Goal: Task Accomplishment & Management: Use online tool/utility

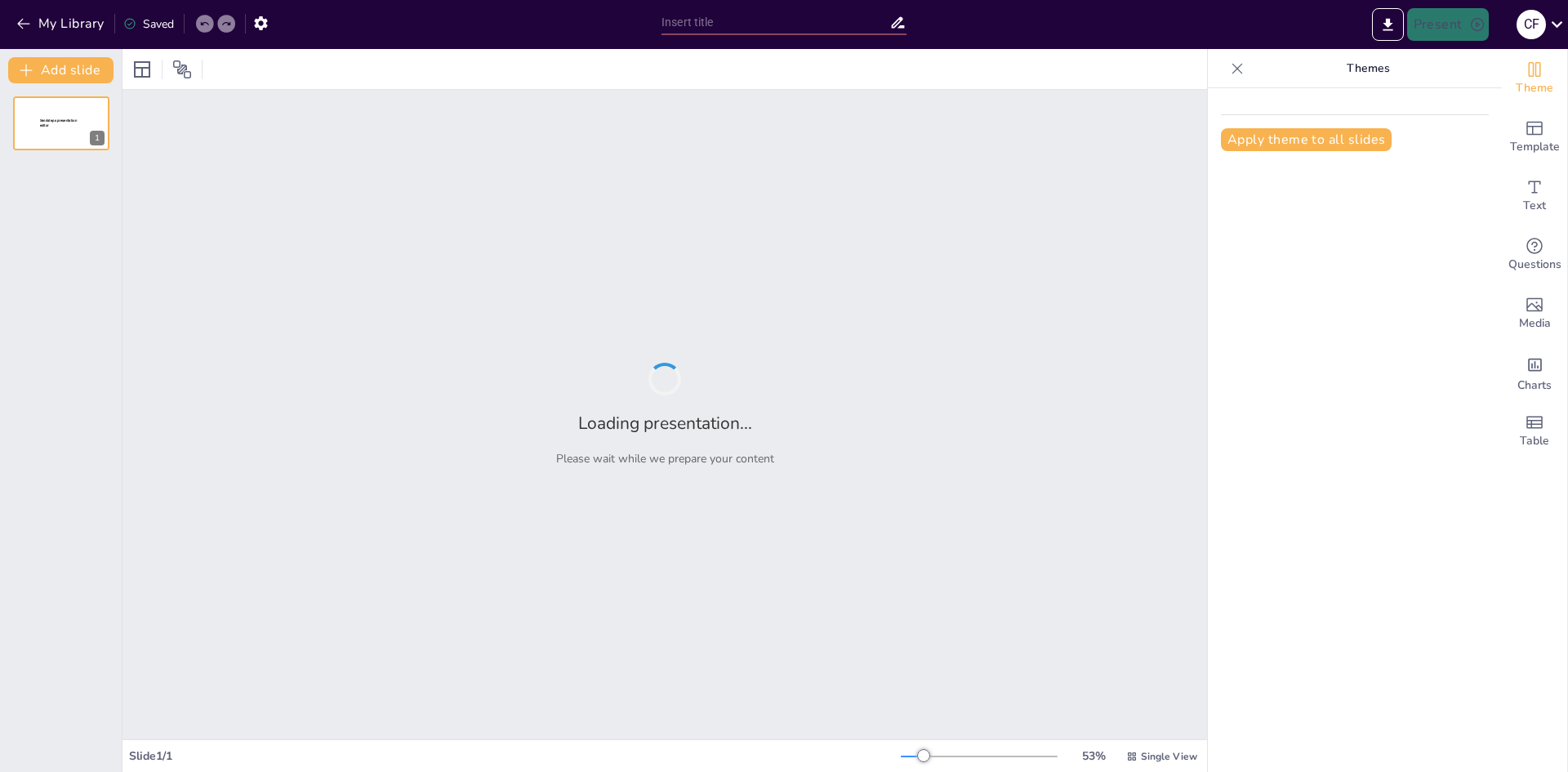
type input "Imported Formato Presentacion.pptx"
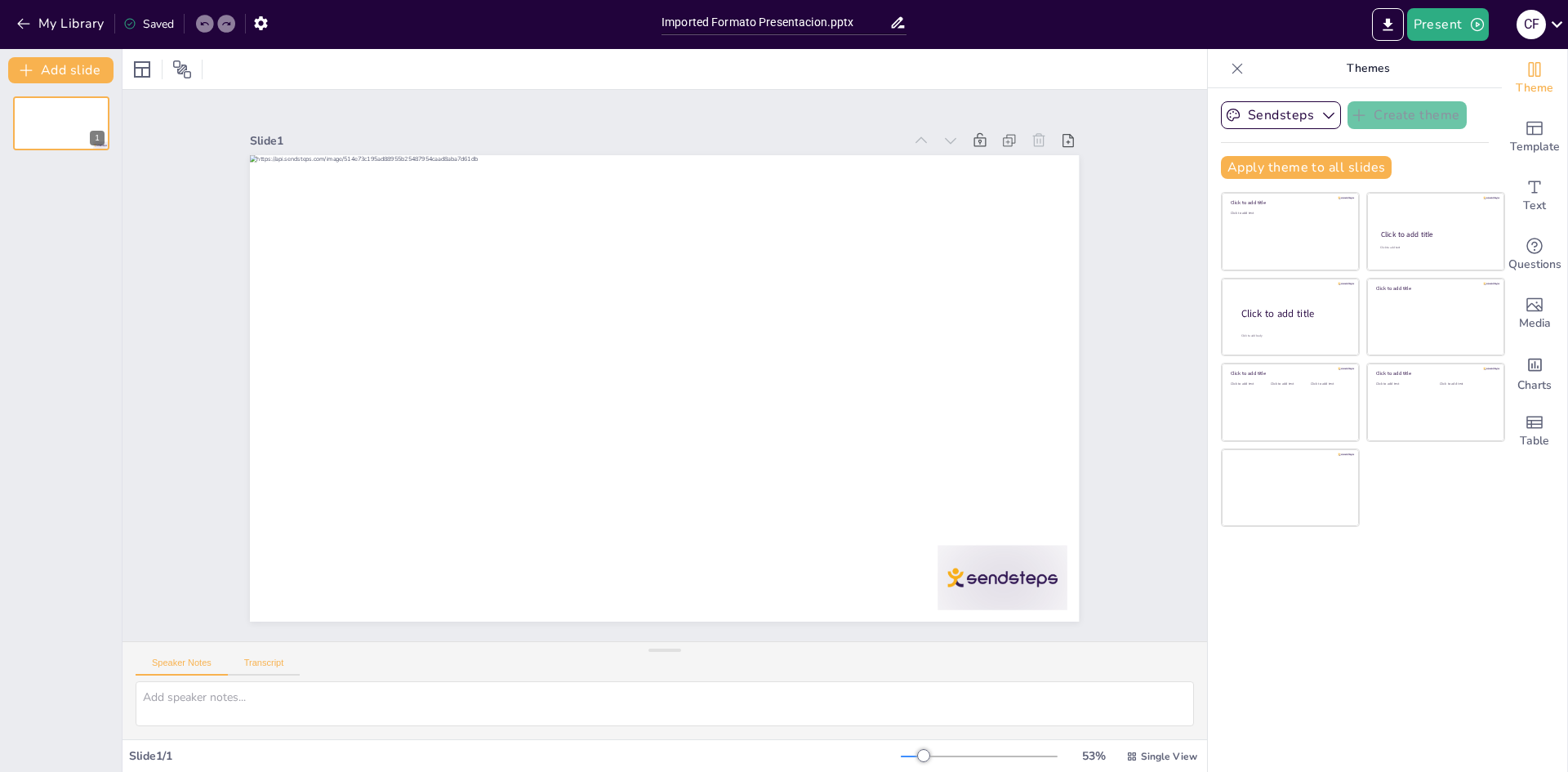
click at [252, 663] on button "Transcript" at bounding box center [264, 666] width 73 height 18
click at [1031, 661] on button "Google US English (en-US)" at bounding box center [1073, 664] width 163 height 26
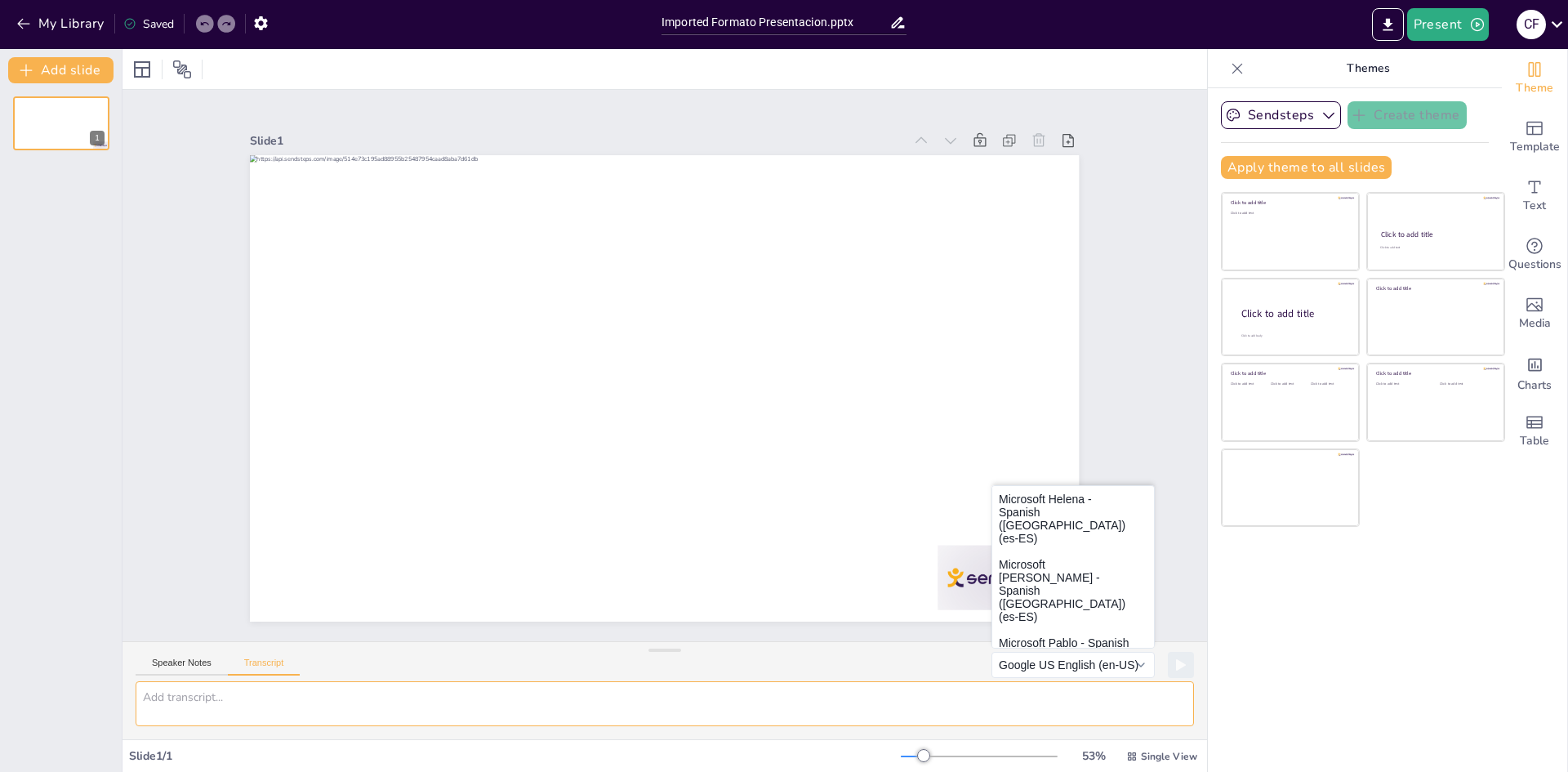
click at [291, 700] on textarea at bounding box center [664, 703] width 1058 height 45
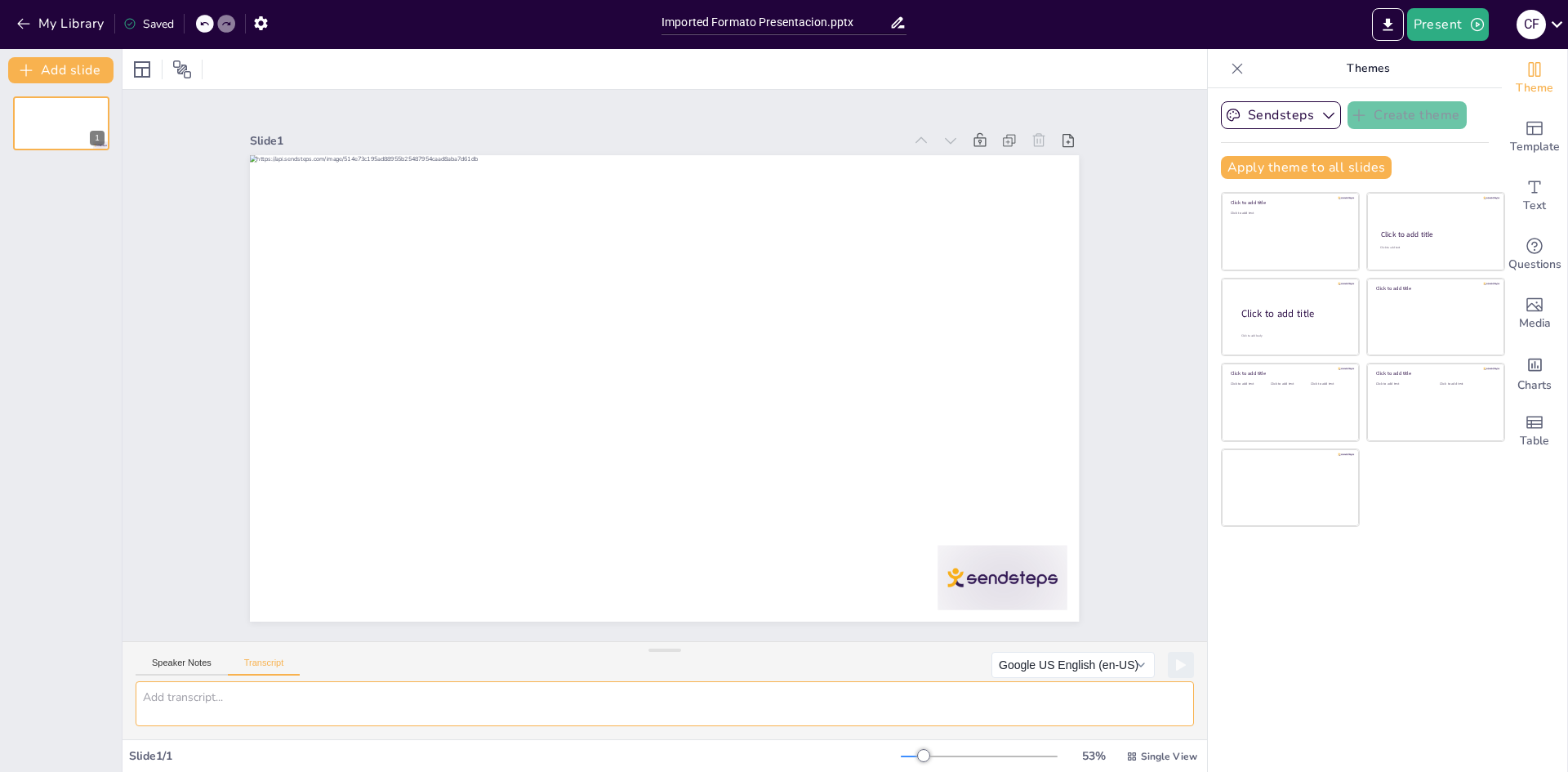
click at [232, 694] on textarea at bounding box center [664, 703] width 1058 height 45
paste textarea "Observatorio del Delito de Jamundí Informe Ejecutivo — Encuesta de Convivencia …"
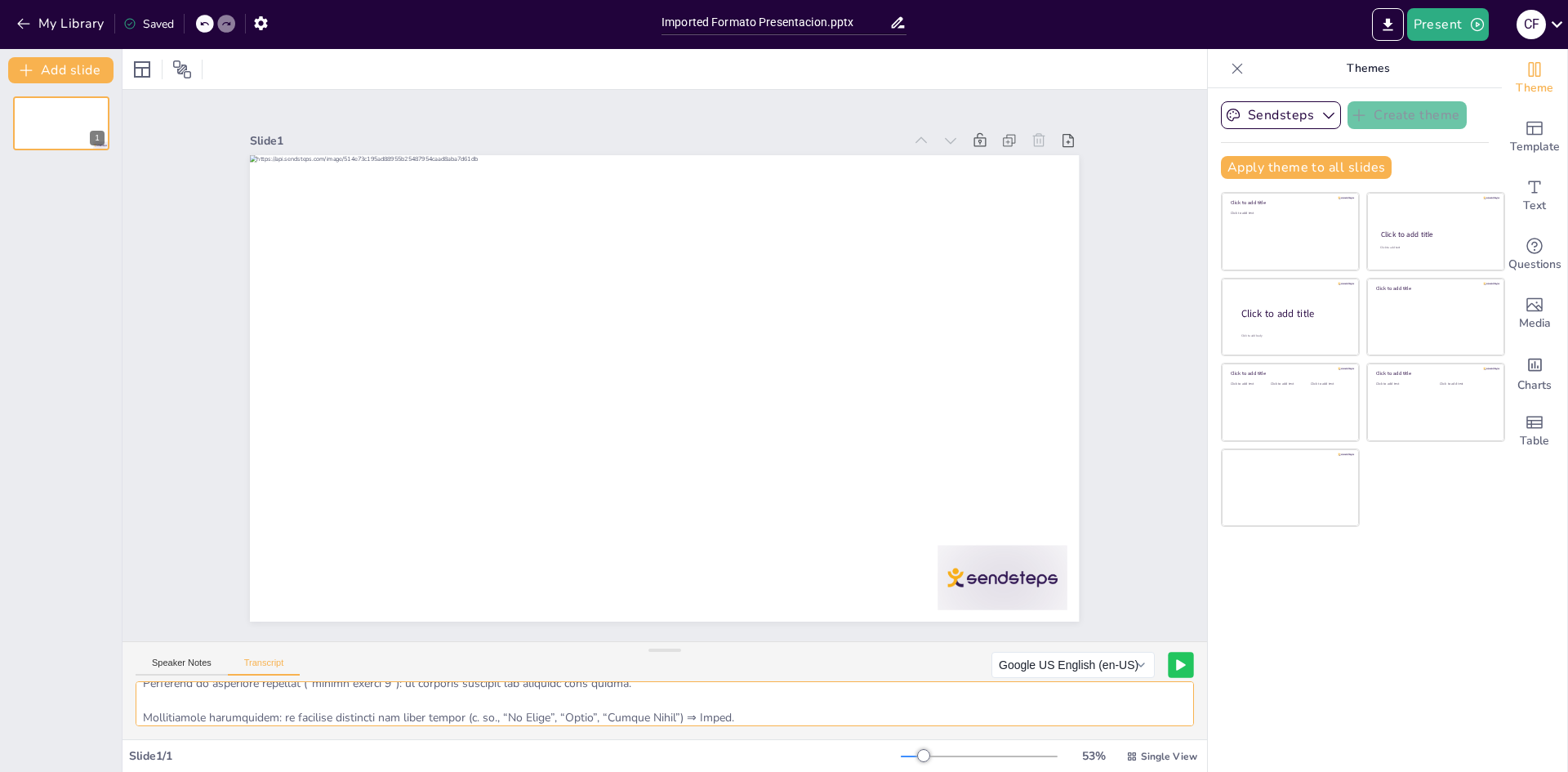
type textarea "Observatorio del Delito de Jamundí Informe Ejecutivo — Encuesta de Convivencia …"
click at [1175, 670] on button at bounding box center [1180, 664] width 26 height 26
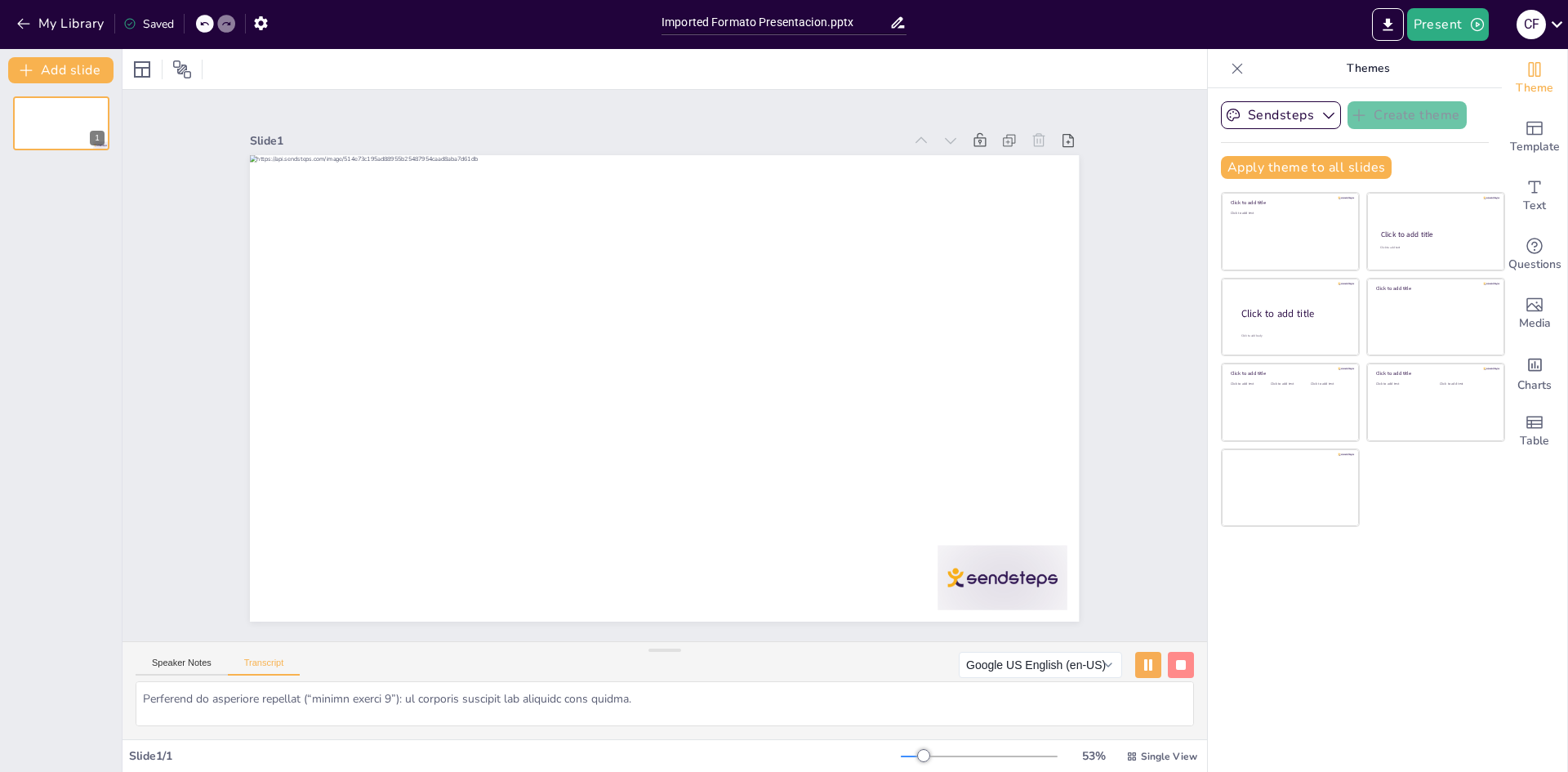
scroll to position [2559, 0]
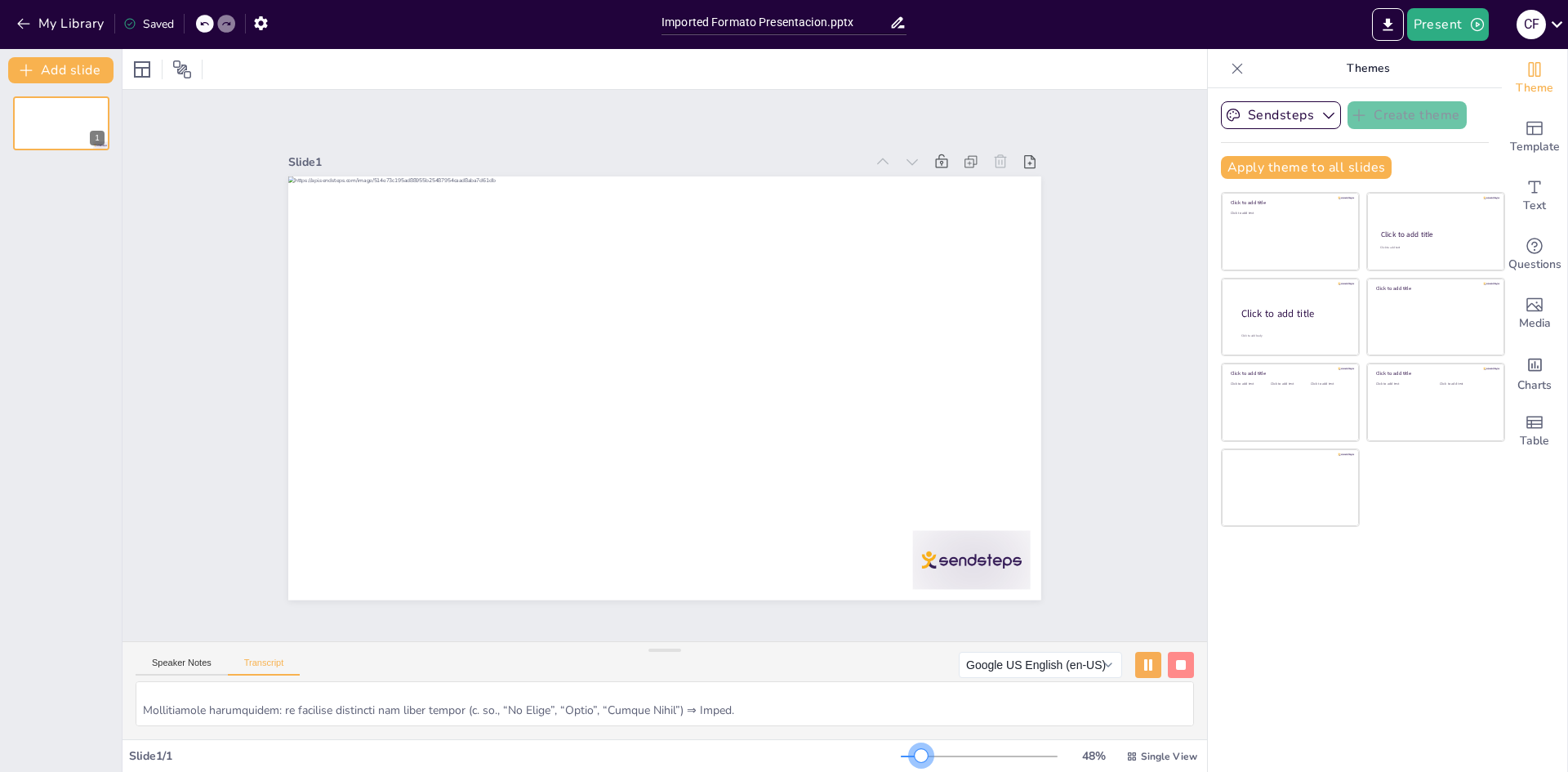
click at [915, 752] on div at bounding box center [921, 755] width 13 height 13
click at [191, 662] on button "Speaker Notes" at bounding box center [182, 666] width 92 height 18
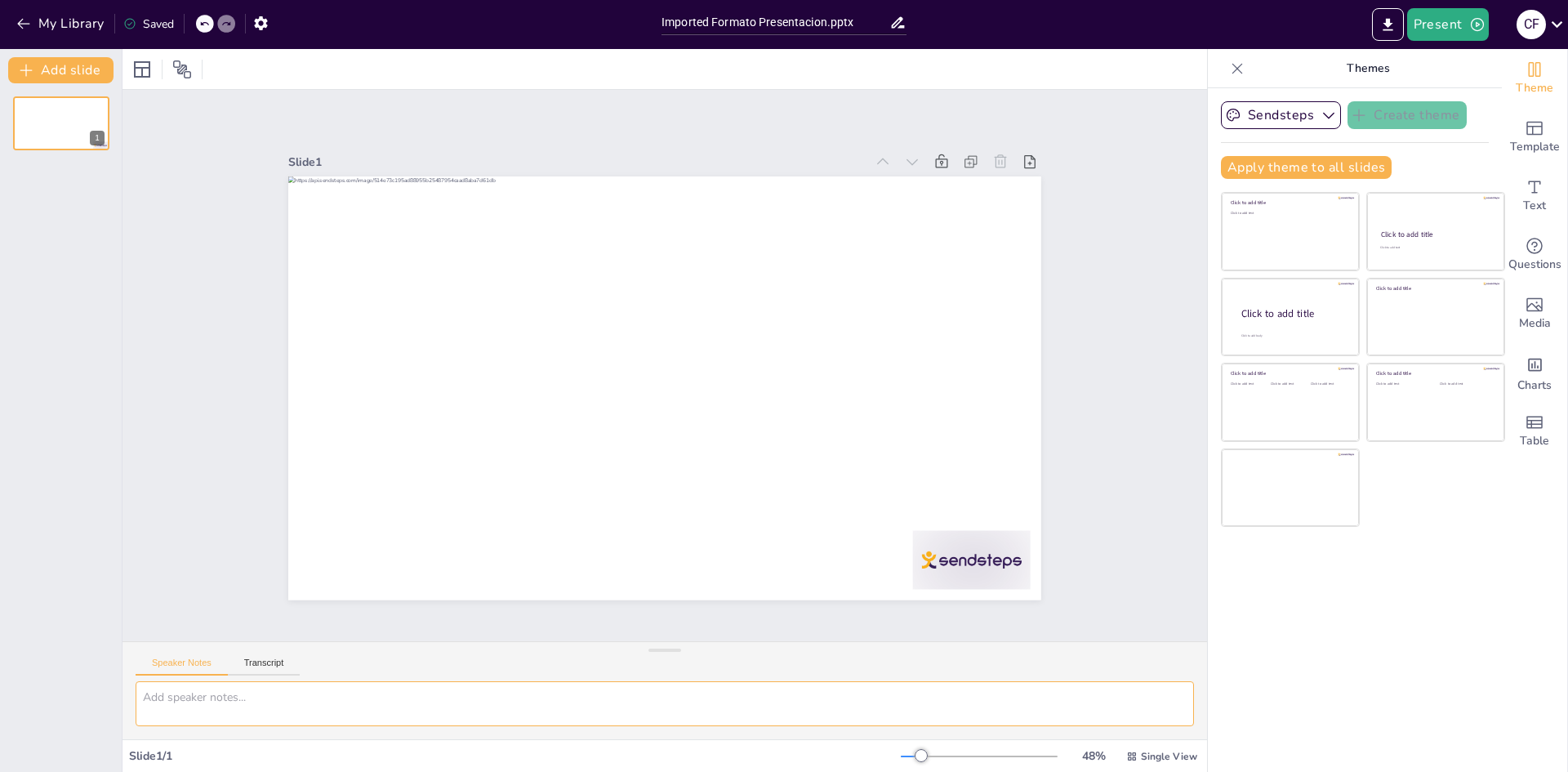
click at [214, 700] on textarea at bounding box center [664, 703] width 1058 height 45
paste textarea "Observatorio del Delito de Jamundí Informe Ejecutivo — Encuesta de Convivencia …"
type textarea "Observatorio del Delito de Jamundí Informe Ejecutivo — Encuesta de Convivencia …"
click at [1250, 157] on button "Apply theme to all slides" at bounding box center [1306, 167] width 171 height 23
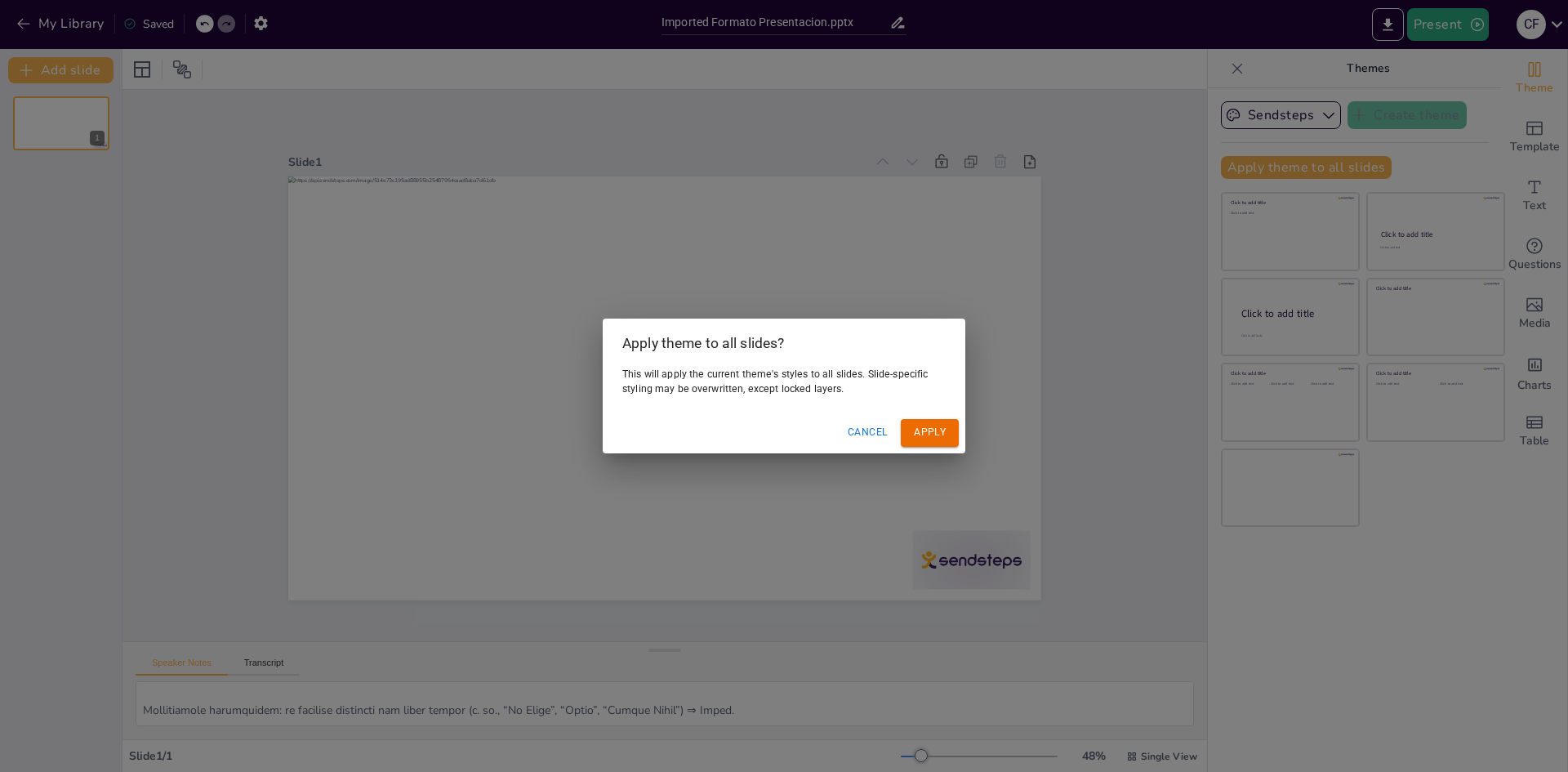
click at [920, 428] on button "Apply" at bounding box center [930, 432] width 58 height 27
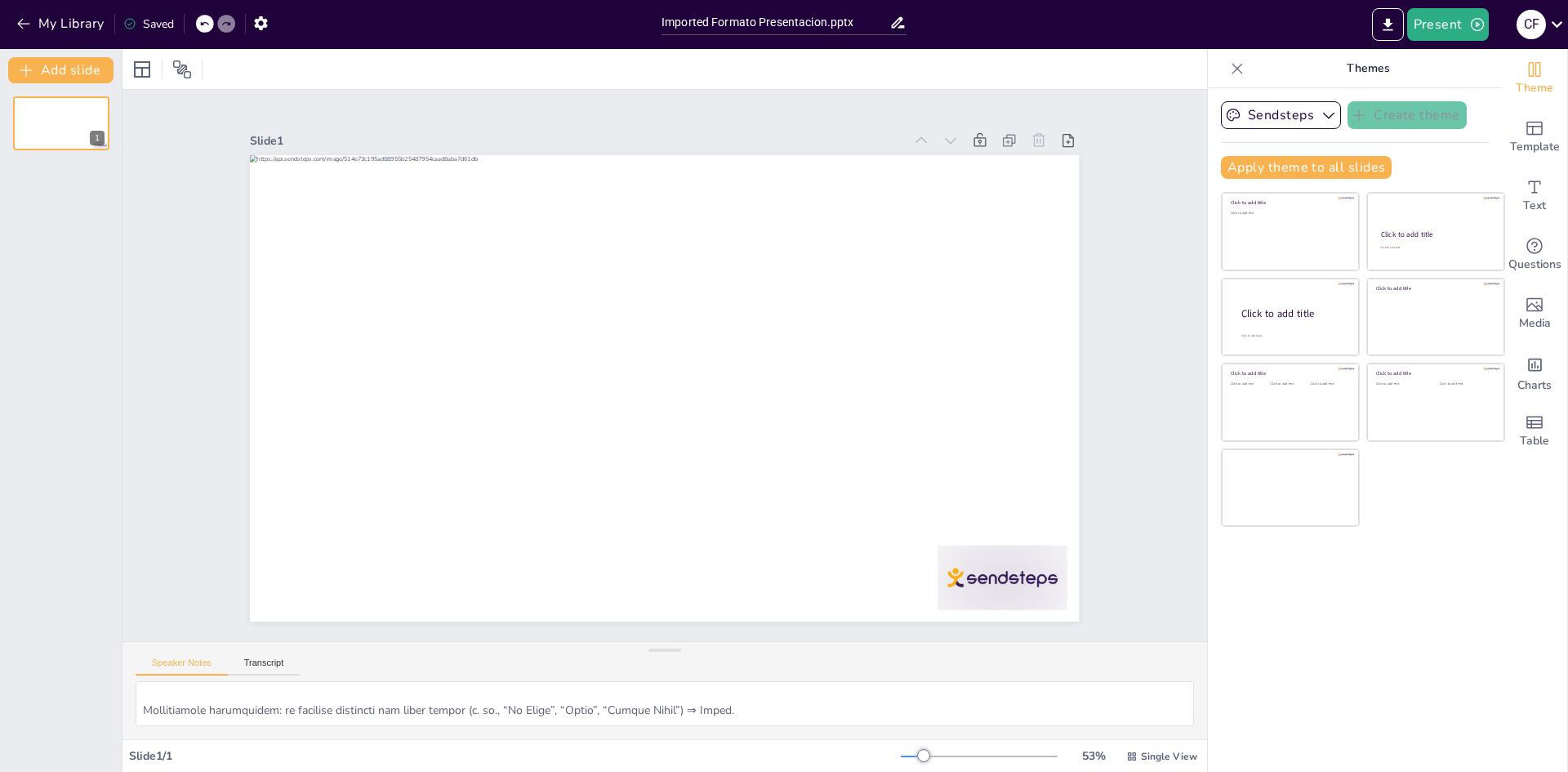
click at [159, 494] on div "Slide 1" at bounding box center [664, 365] width 1085 height 551
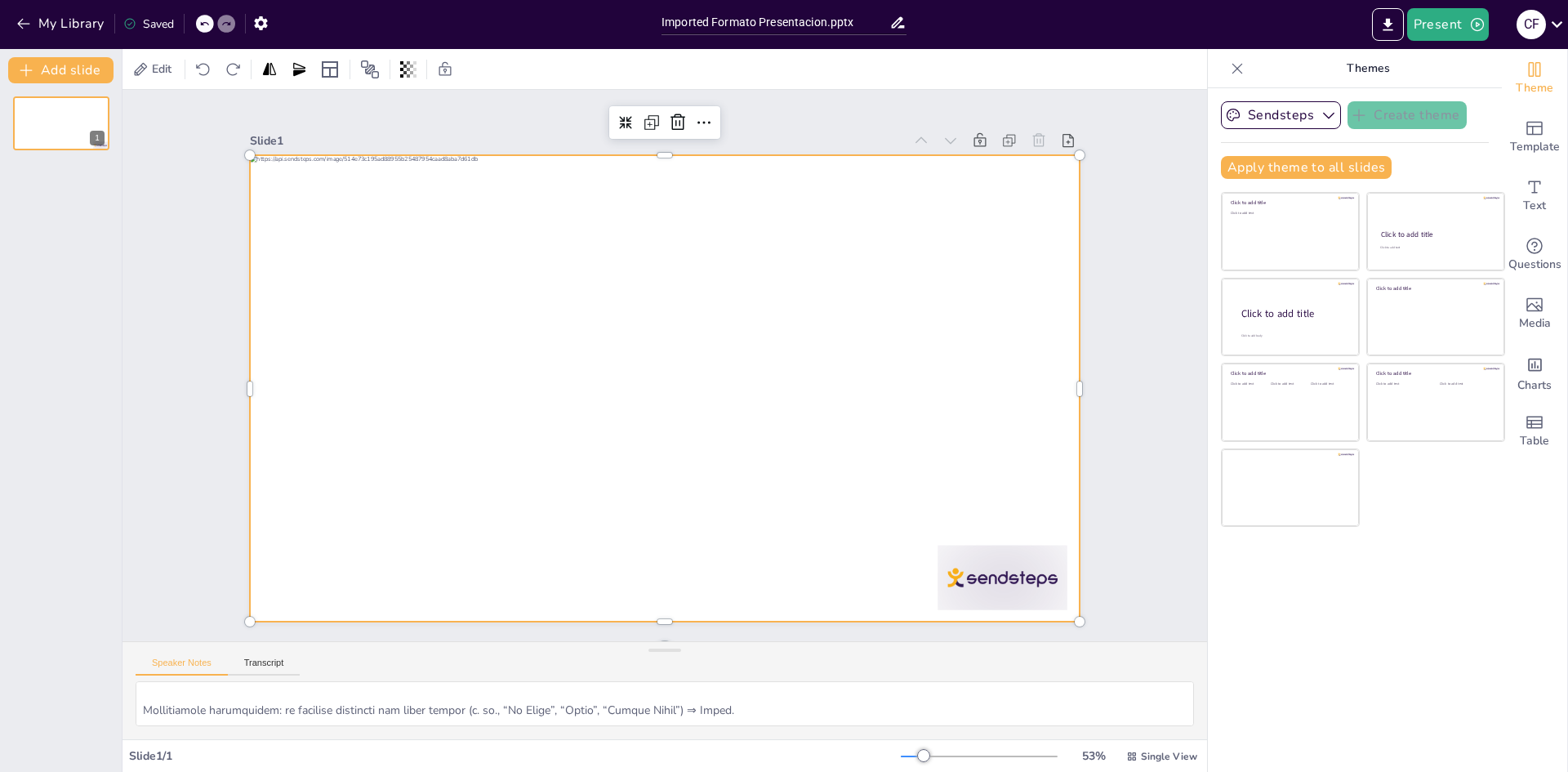
click at [332, 413] on div at bounding box center [664, 389] width 828 height 466
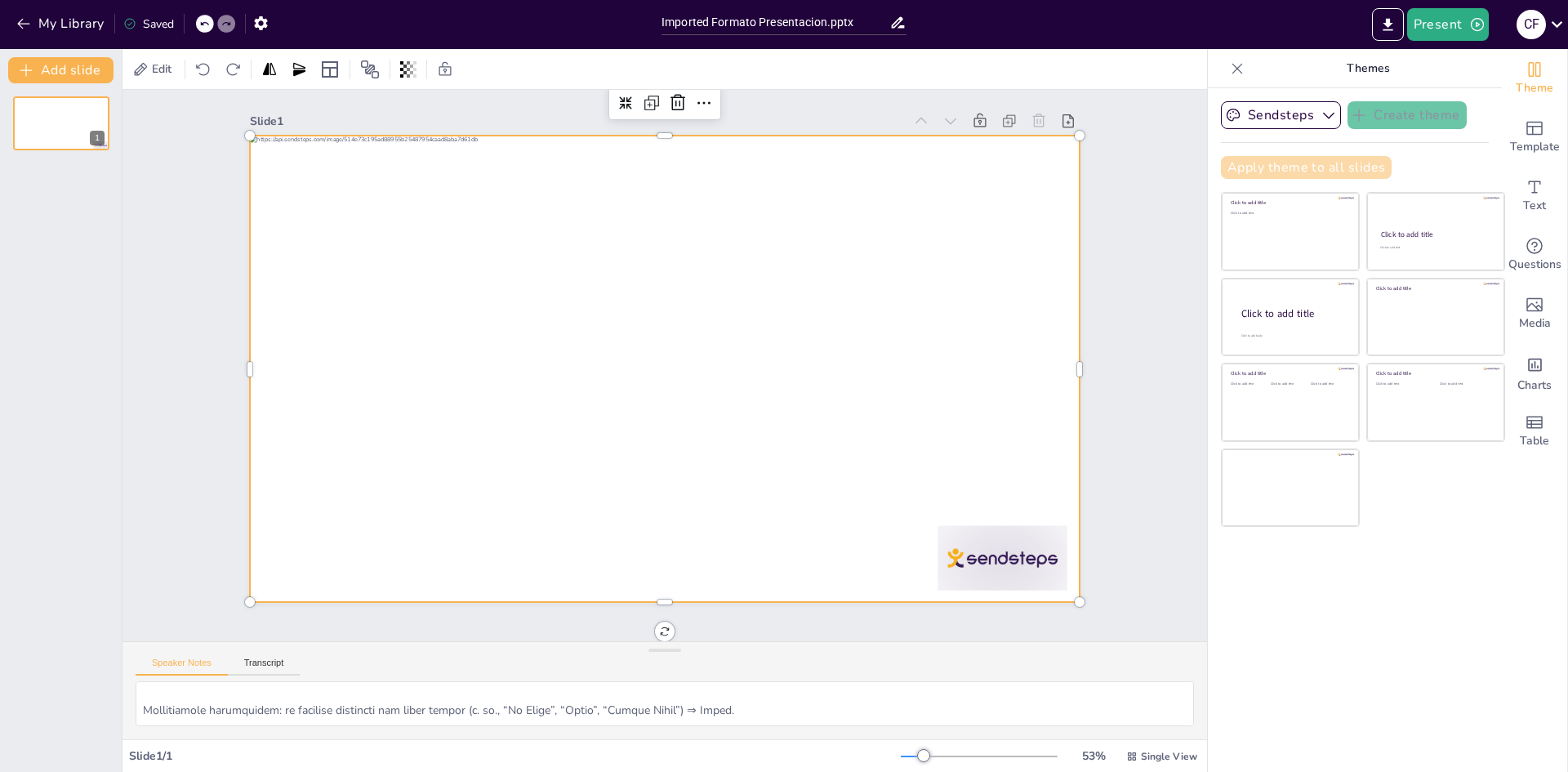
click at [1296, 166] on button "Apply theme to all slides" at bounding box center [1306, 167] width 171 height 23
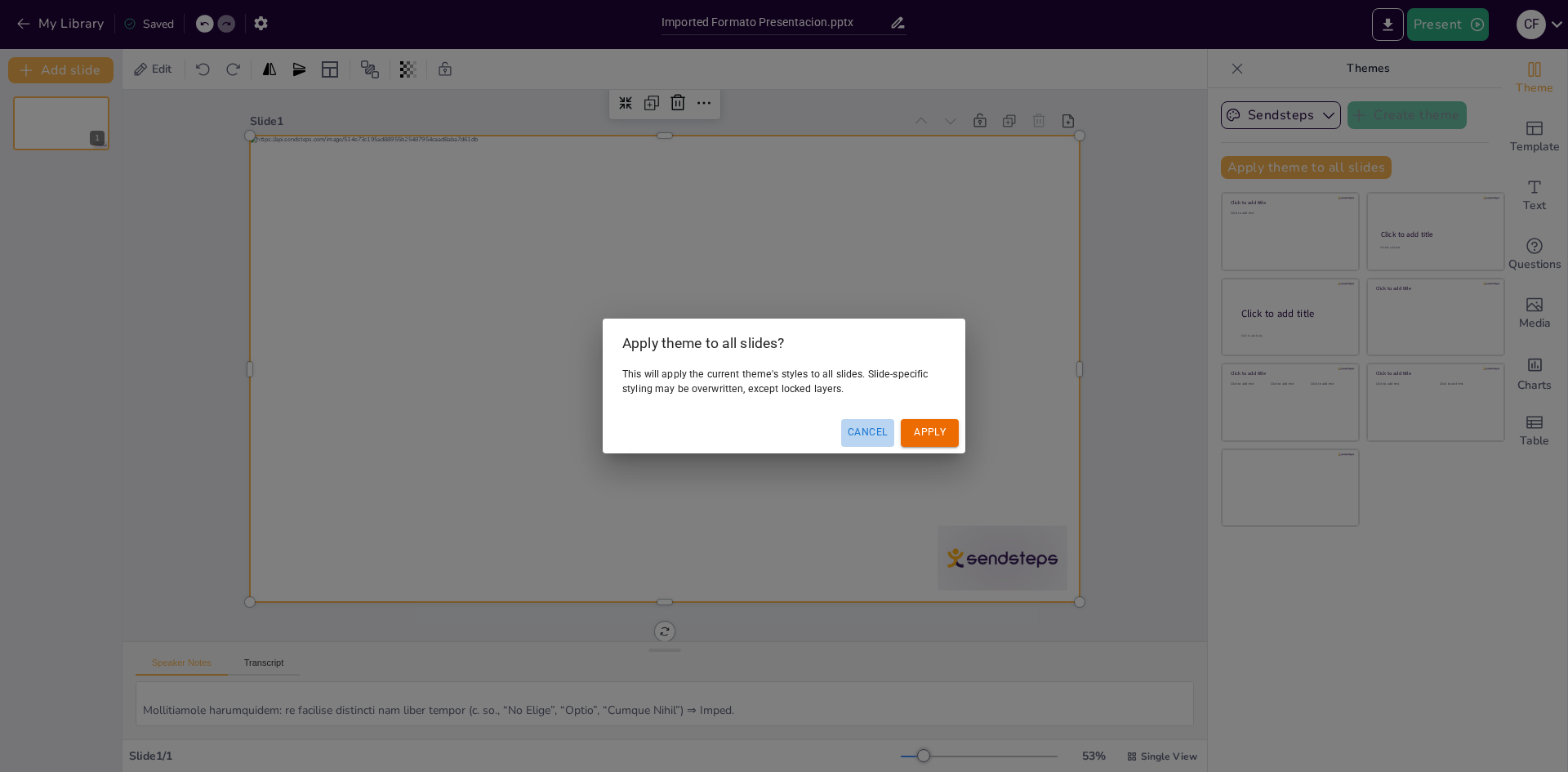
click at [875, 426] on button "Cancel" at bounding box center [868, 432] width 53 height 27
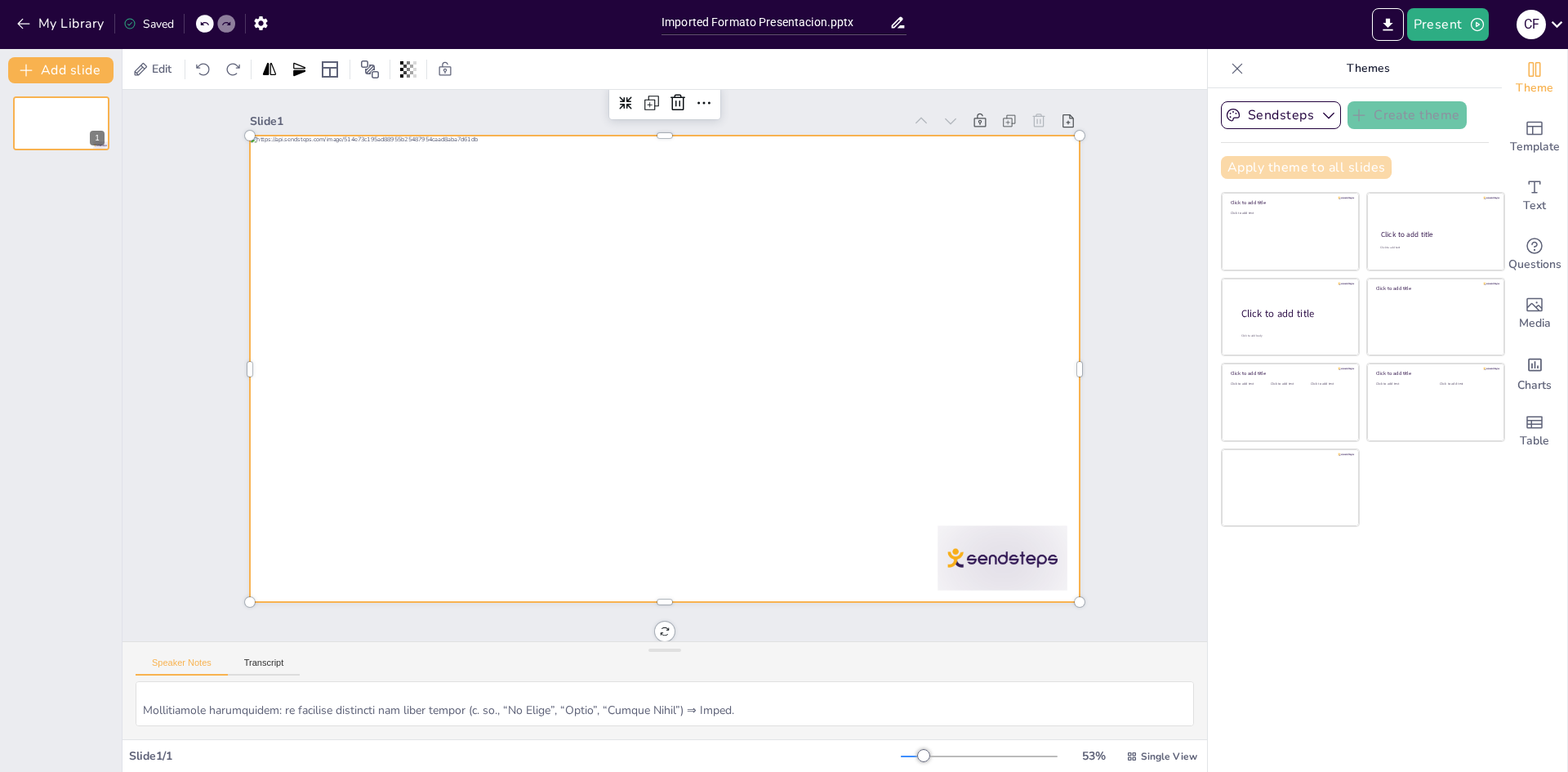
click at [1247, 162] on button "Apply theme to all slides" at bounding box center [1306, 167] width 171 height 23
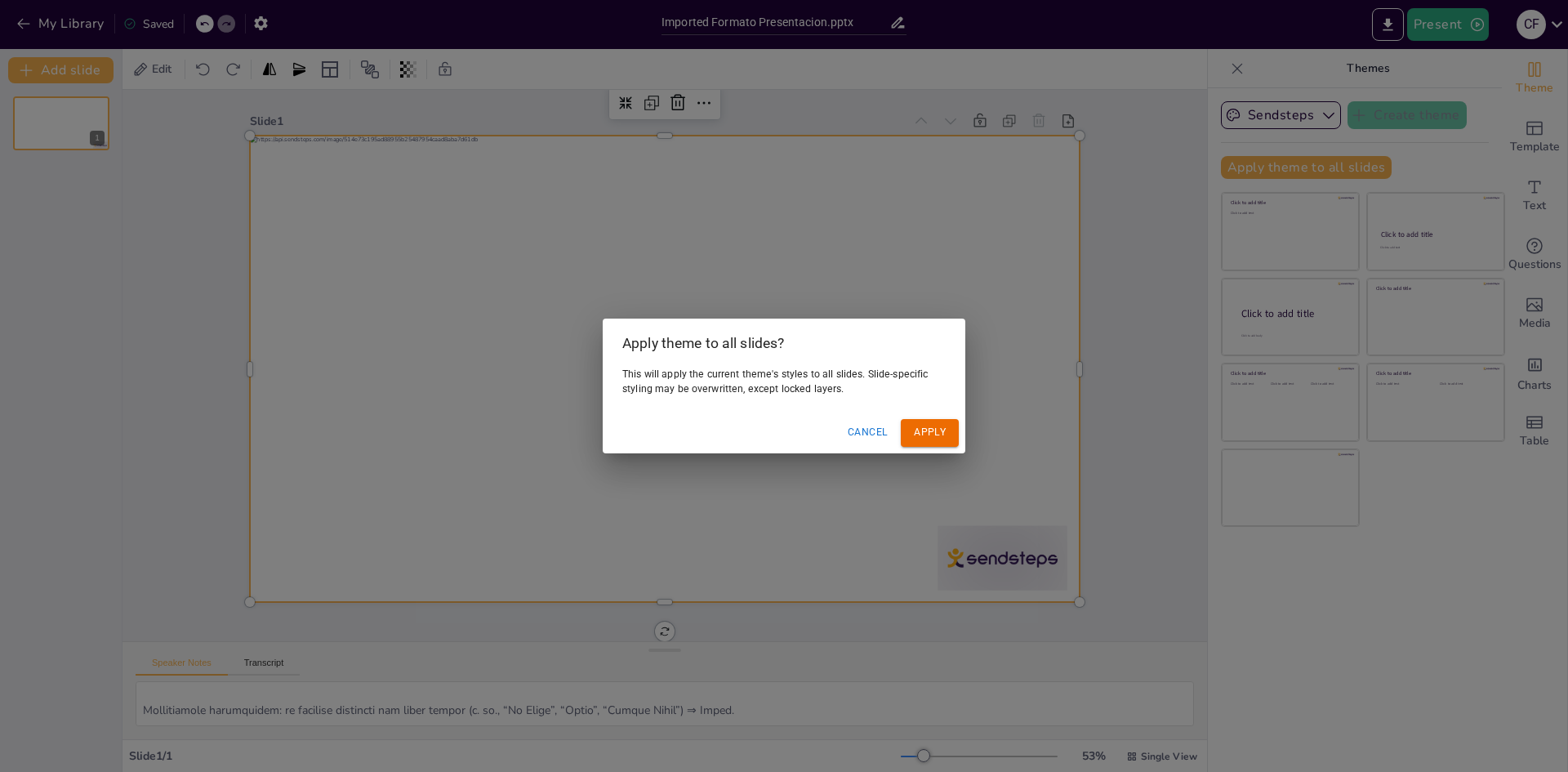
click at [921, 424] on button "Apply" at bounding box center [930, 432] width 58 height 27
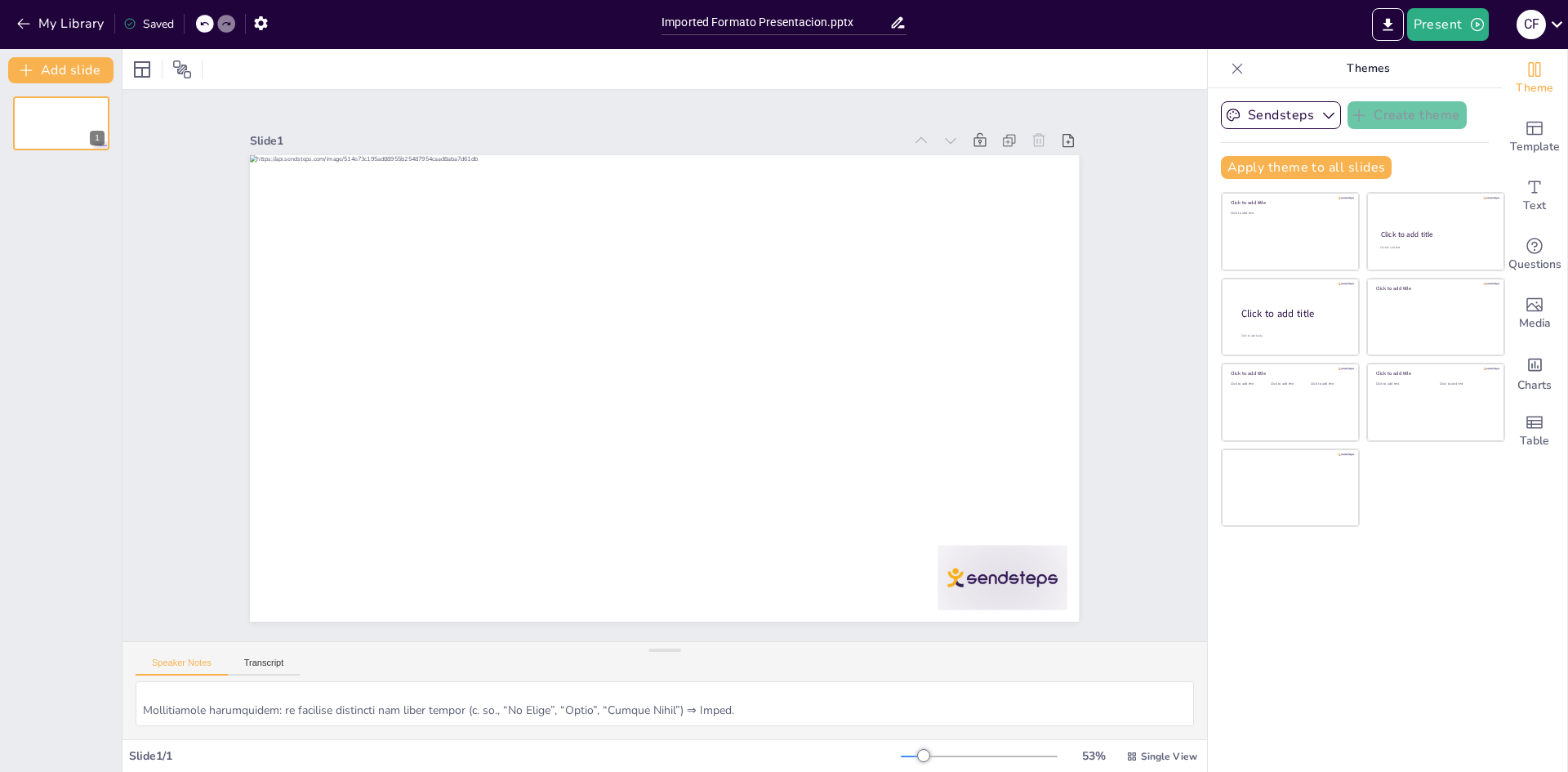
scroll to position [0, 0]
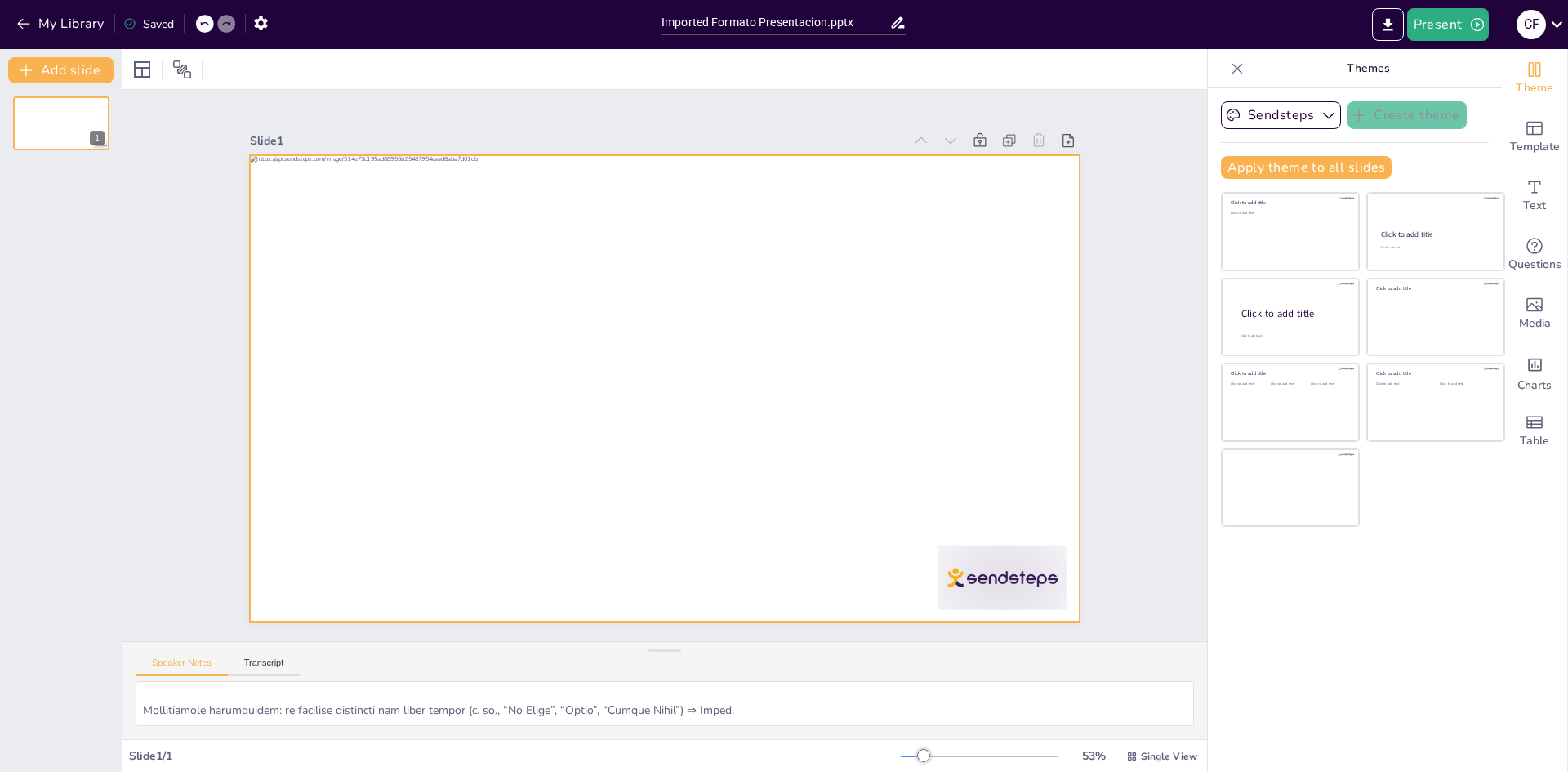
click at [450, 274] on div at bounding box center [664, 389] width 828 height 466
click at [450, 274] on div at bounding box center [655, 386] width 947 height 763
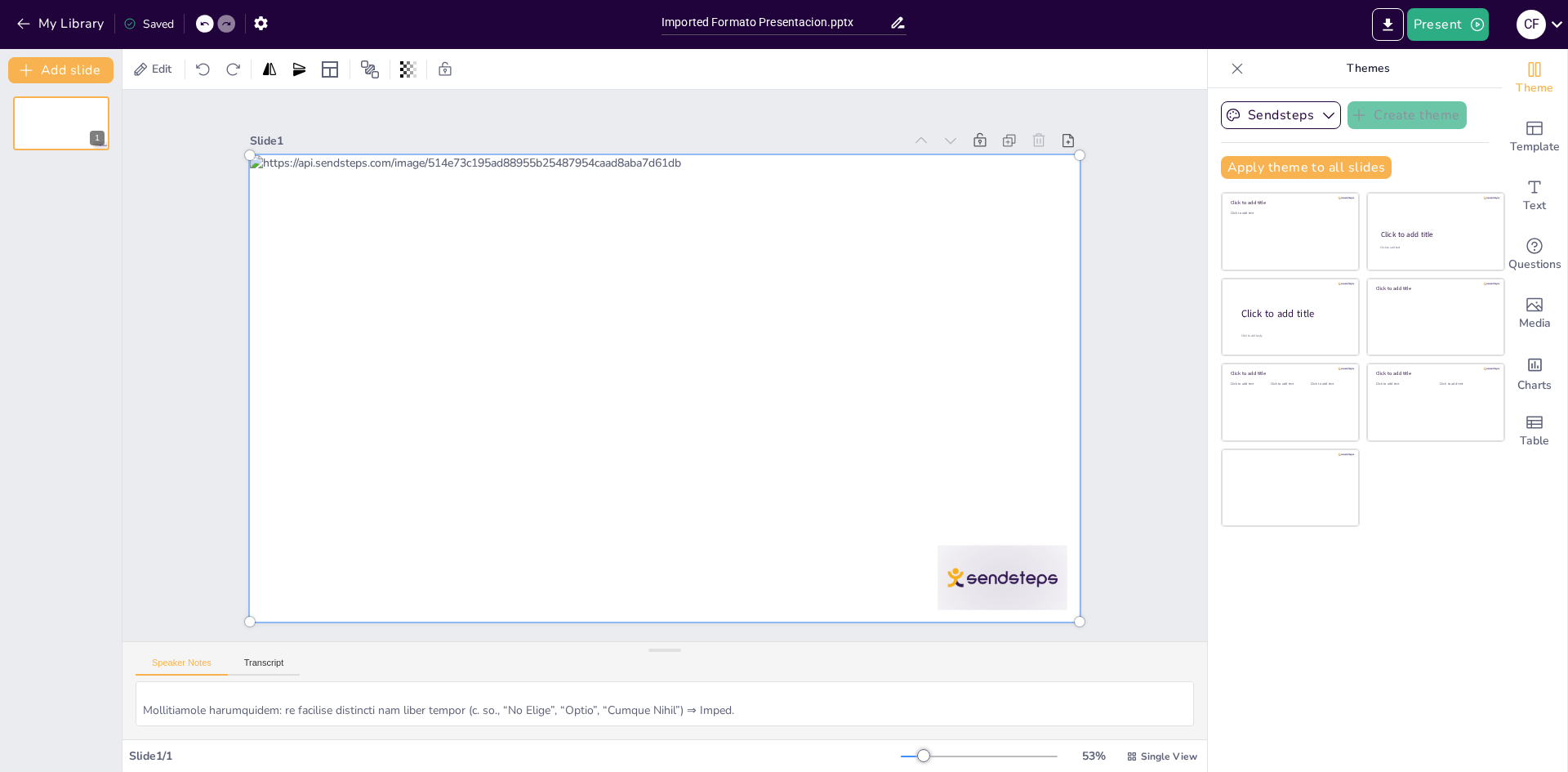
drag, startPoint x: 366, startPoint y: 428, endPoint x: 716, endPoint y: 502, distance: 357.7
click at [716, 502] on div at bounding box center [664, 388] width 848 height 486
click at [1536, 195] on div "Text" at bounding box center [1534, 196] width 65 height 59
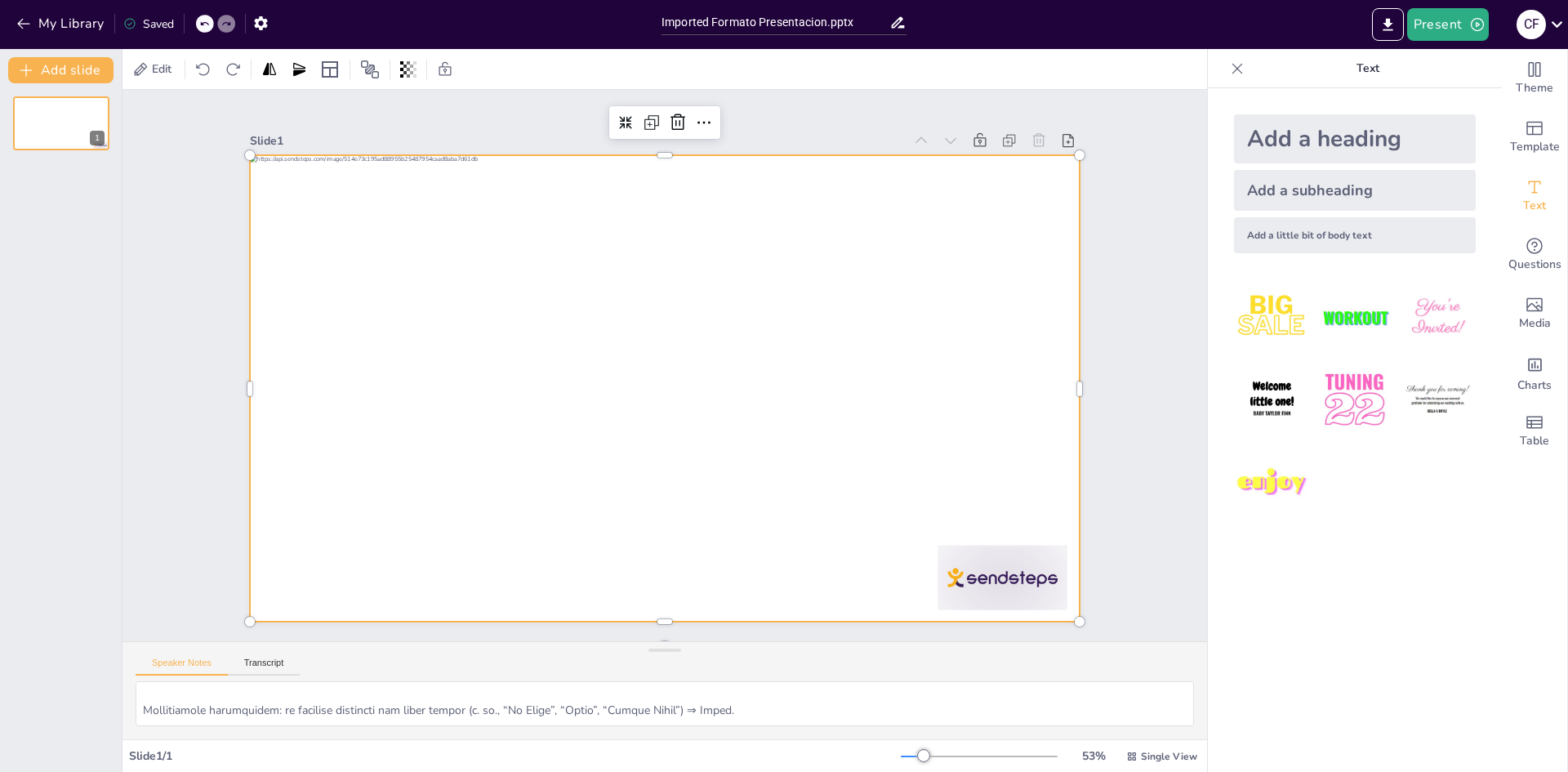
click at [1419, 570] on div "Add a heading Add a subheading Add a little bit of body text" at bounding box center [1354, 430] width 294 height 683
click at [26, 20] on icon "button" at bounding box center [23, 23] width 16 height 16
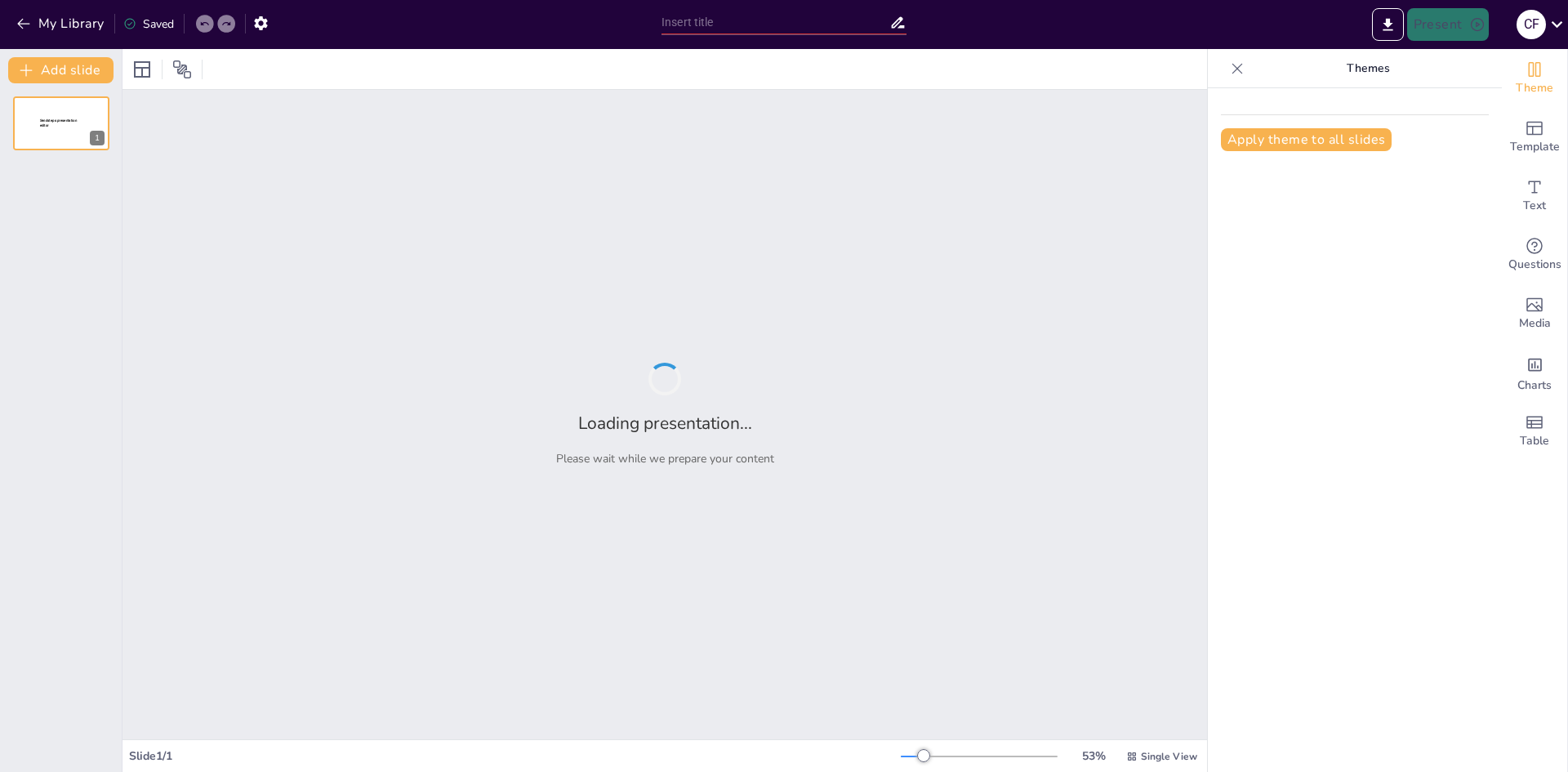
type input "Seguridad y Convivencia en Jamundí: Lo que Dicen los Vecinos"
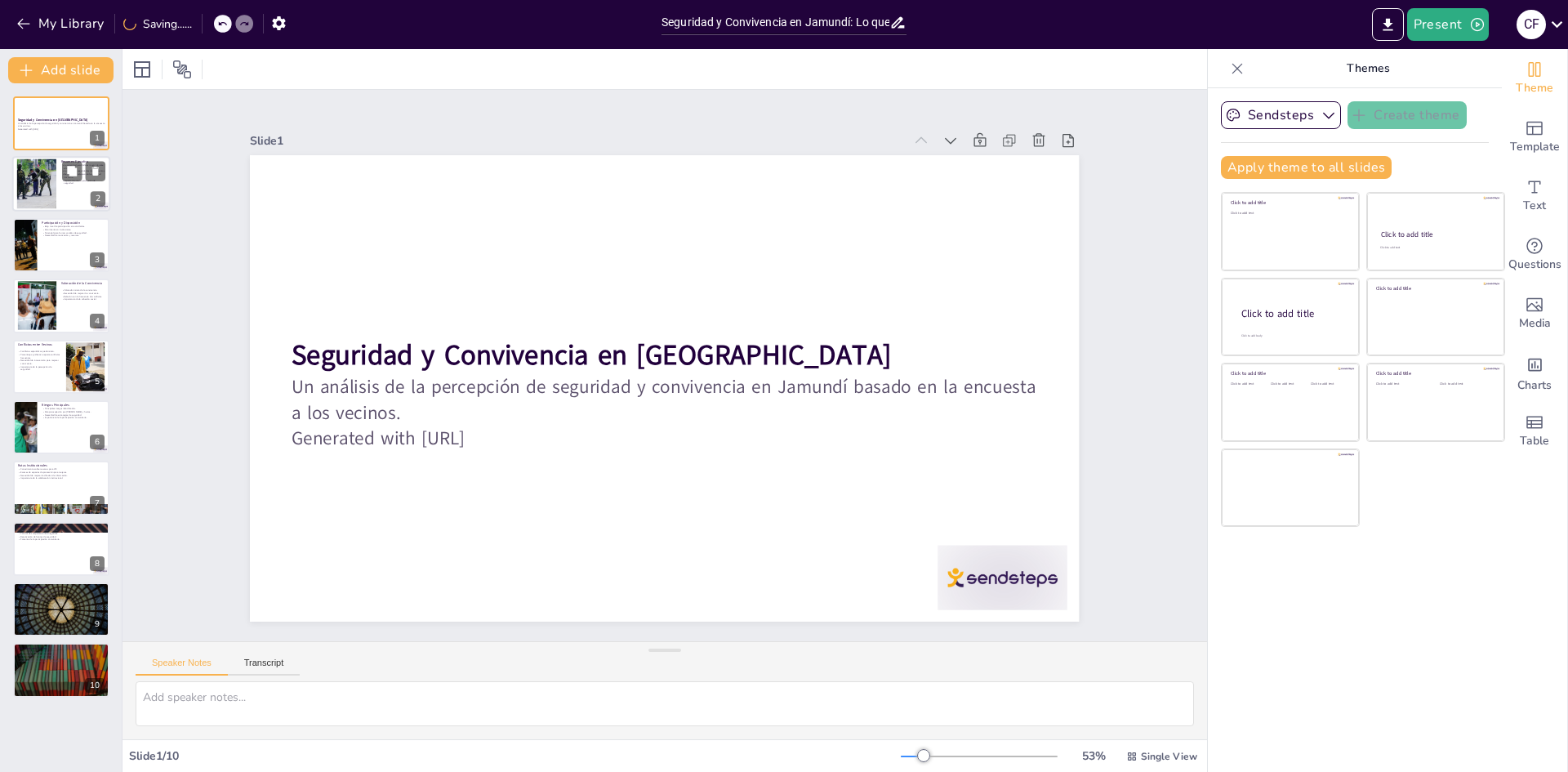
click at [55, 174] on div at bounding box center [36, 184] width 66 height 50
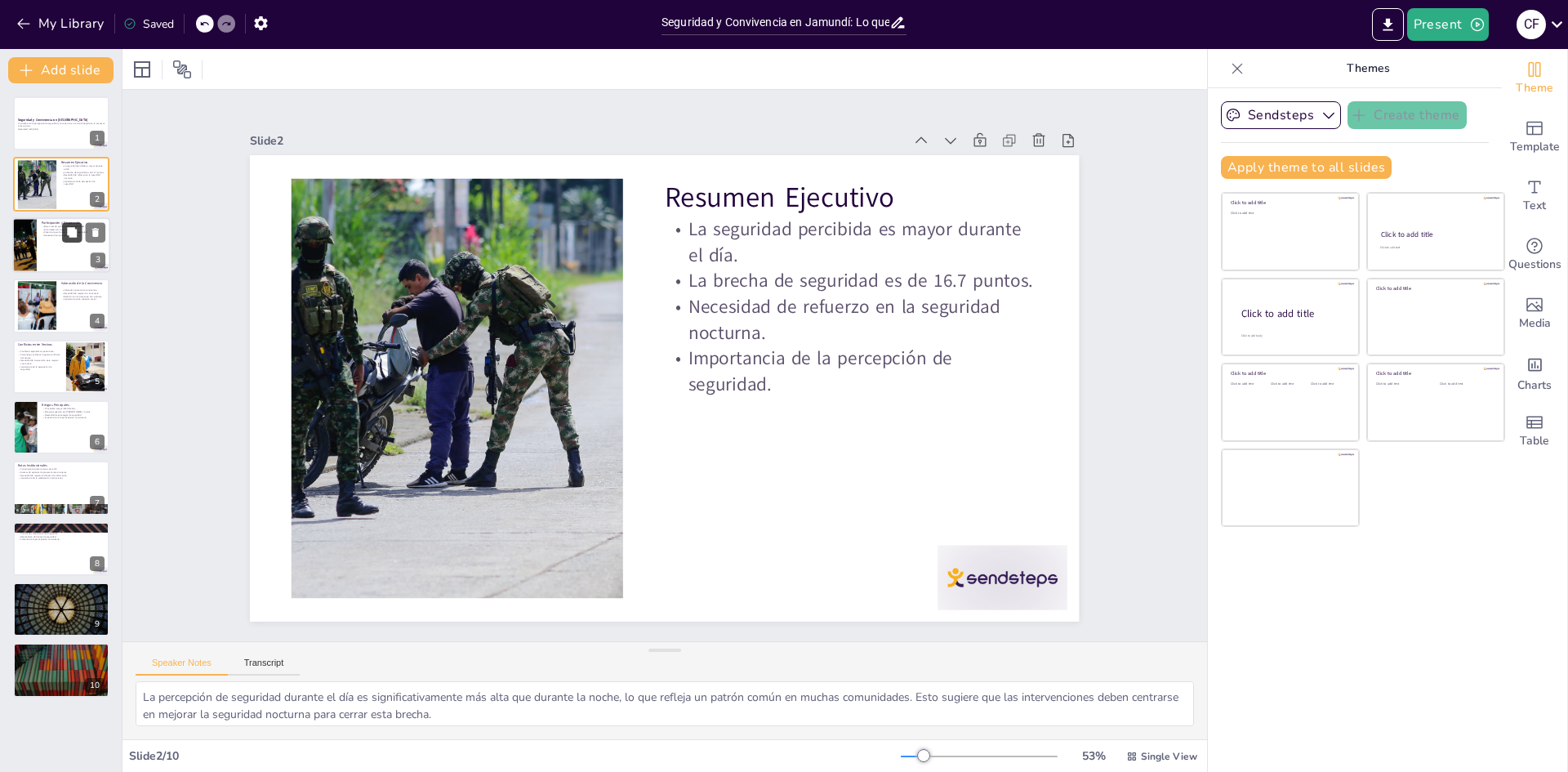
click at [64, 229] on button at bounding box center [72, 231] width 20 height 20
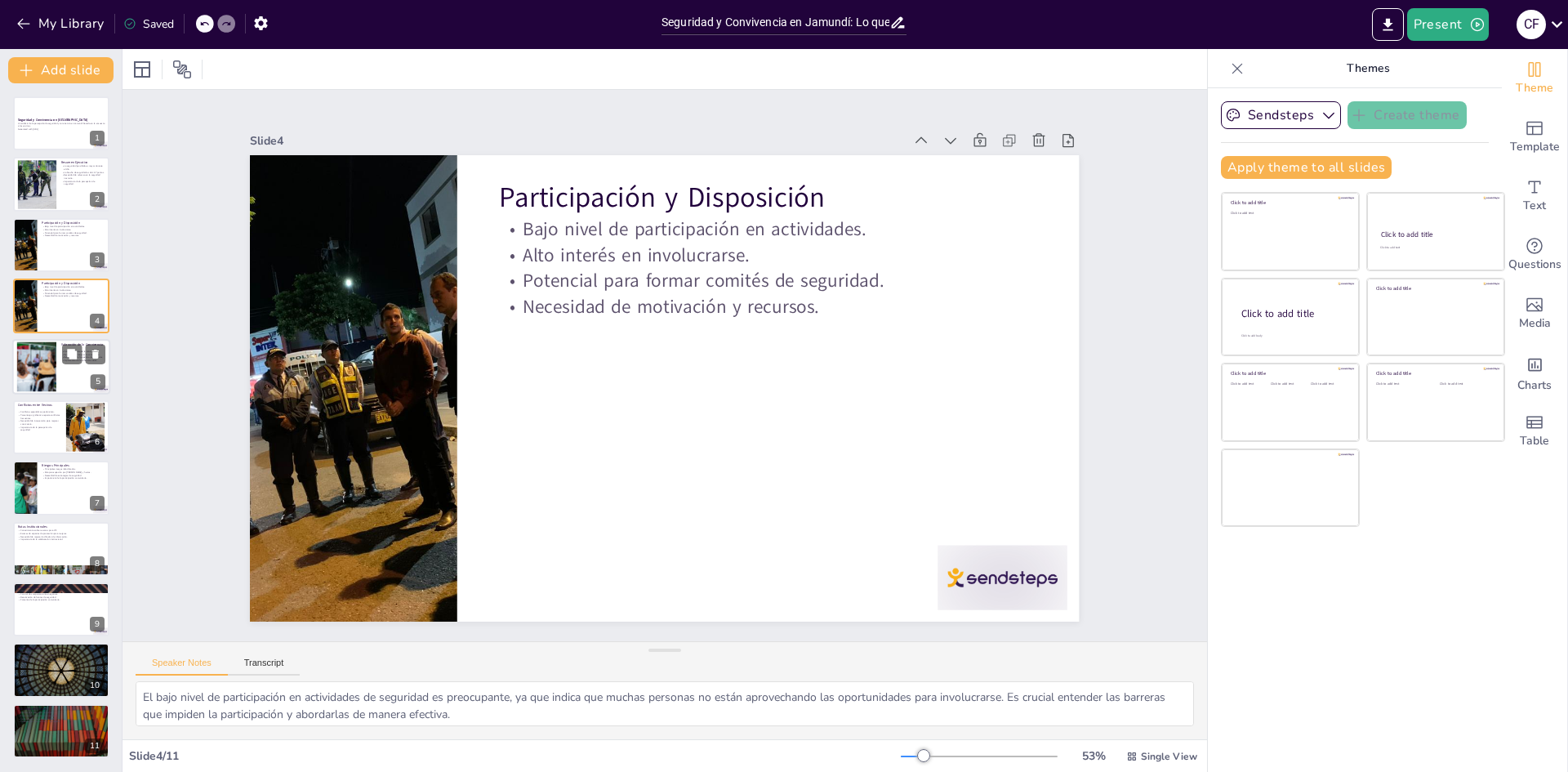
click at [44, 357] on div at bounding box center [36, 366] width 74 height 50
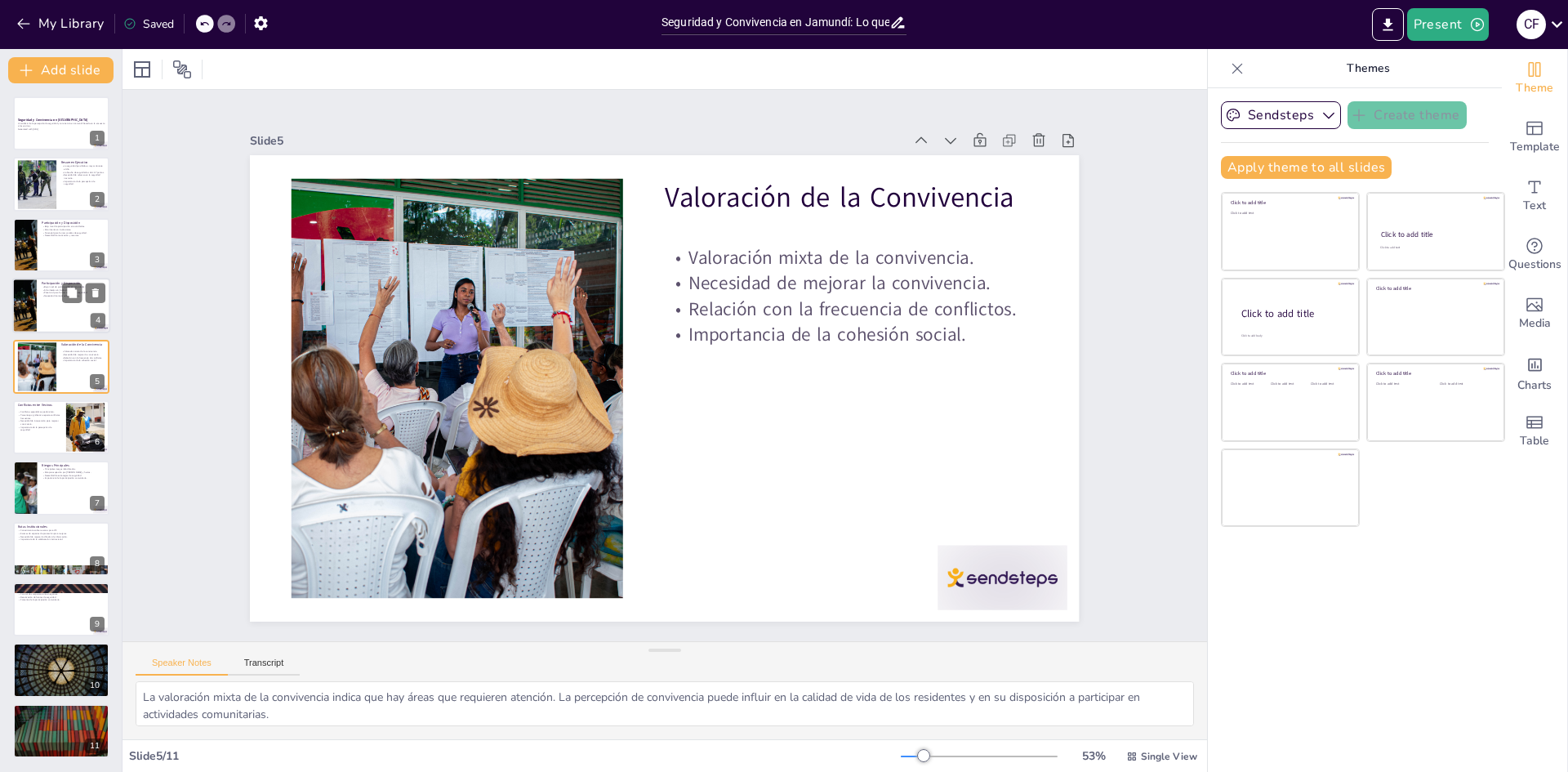
click at [50, 307] on div at bounding box center [61, 305] width 98 height 56
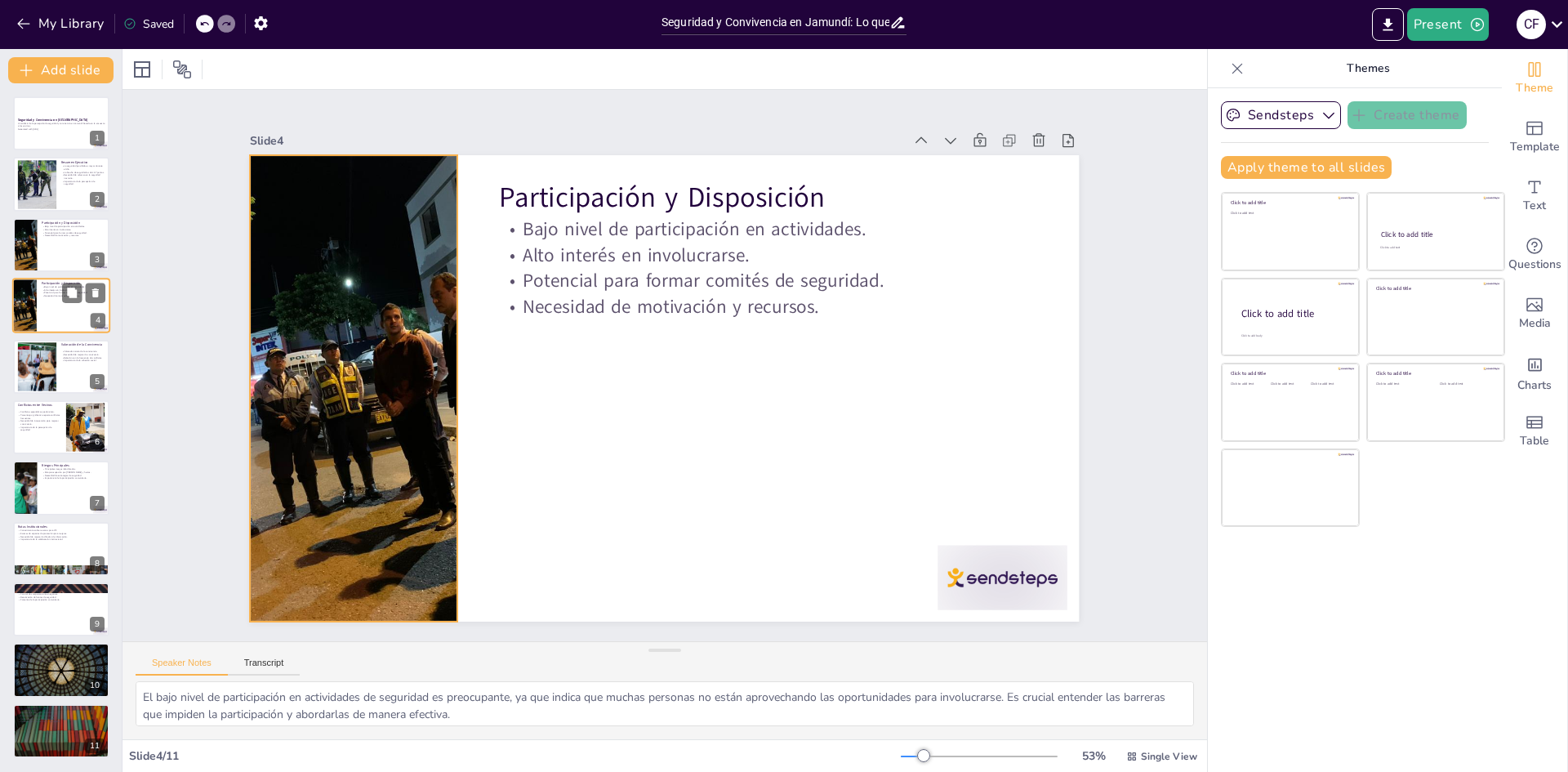
drag, startPoint x: 88, startPoint y: 291, endPoint x: 21, endPoint y: 313, distance: 70.5
click at [21, 313] on div "Participación y Disposición Bajo nivel de participación en actividades. Alto in…" at bounding box center [61, 305] width 98 height 56
click at [24, 307] on div at bounding box center [25, 305] width 73 height 56
click at [53, 254] on div at bounding box center [61, 244] width 98 height 56
click at [32, 171] on div at bounding box center [36, 184] width 66 height 50
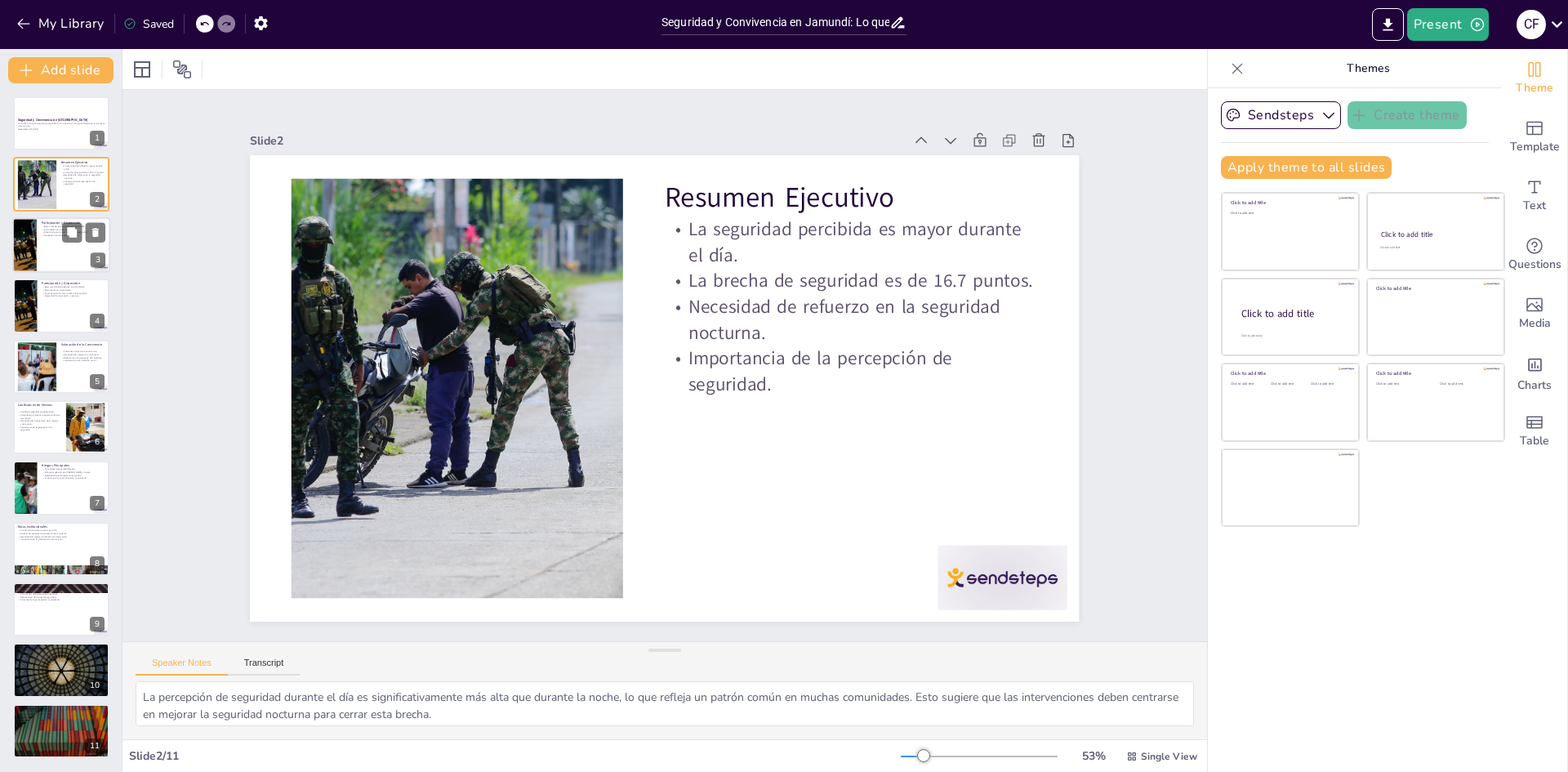
click at [54, 243] on div at bounding box center [61, 244] width 98 height 56
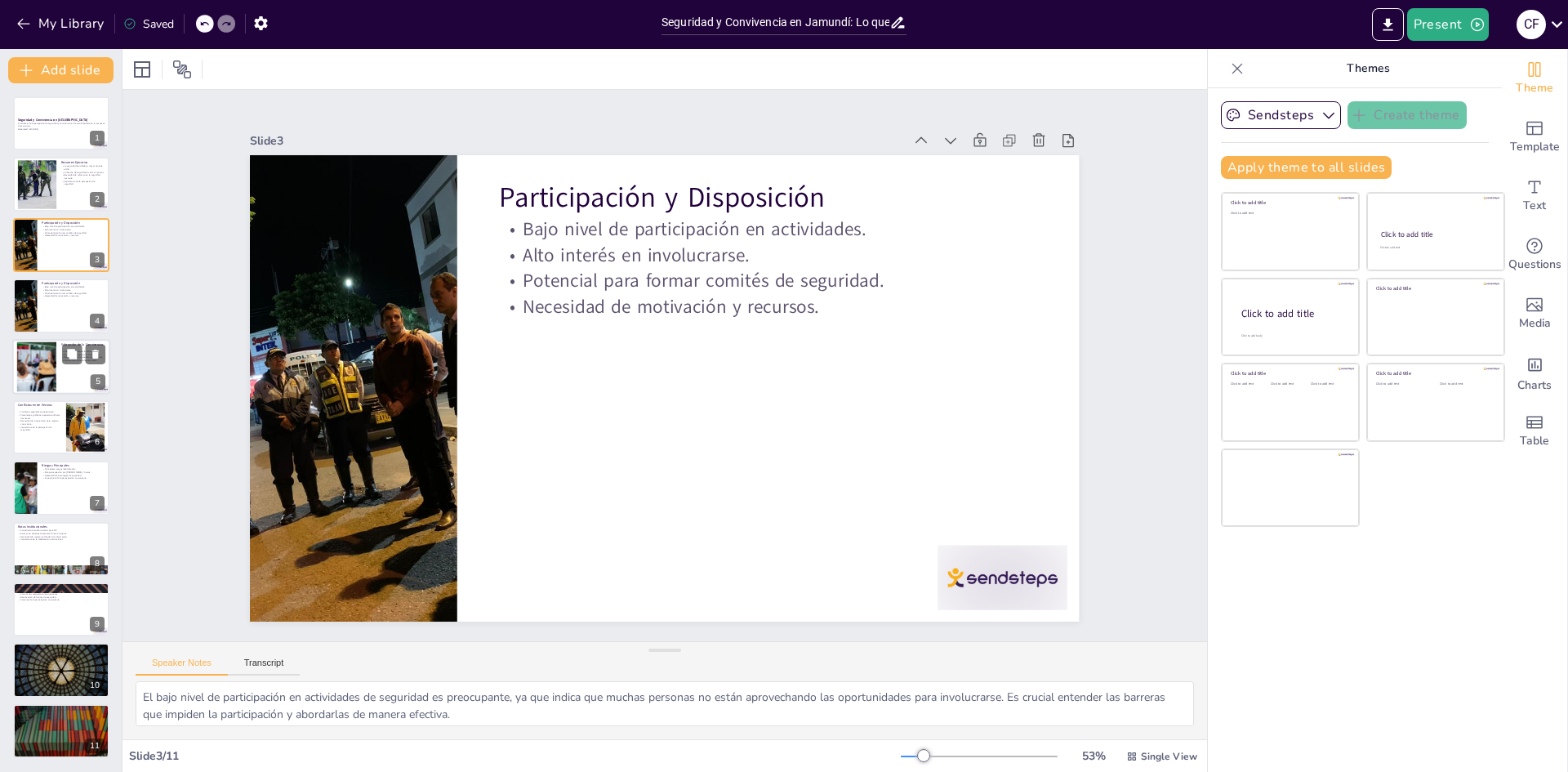
click at [49, 348] on div at bounding box center [36, 366] width 74 height 50
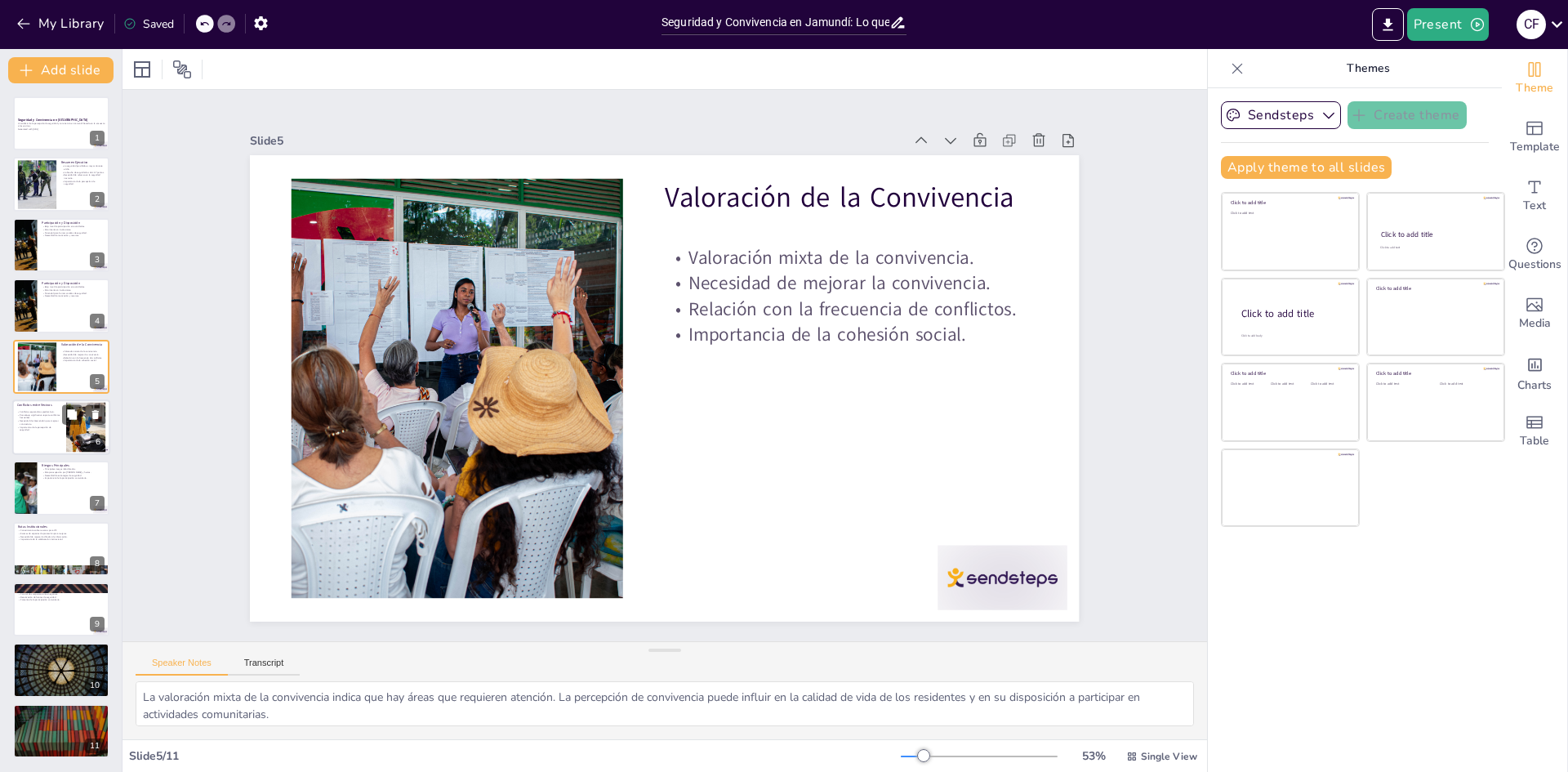
click at [62, 436] on div at bounding box center [61, 427] width 98 height 56
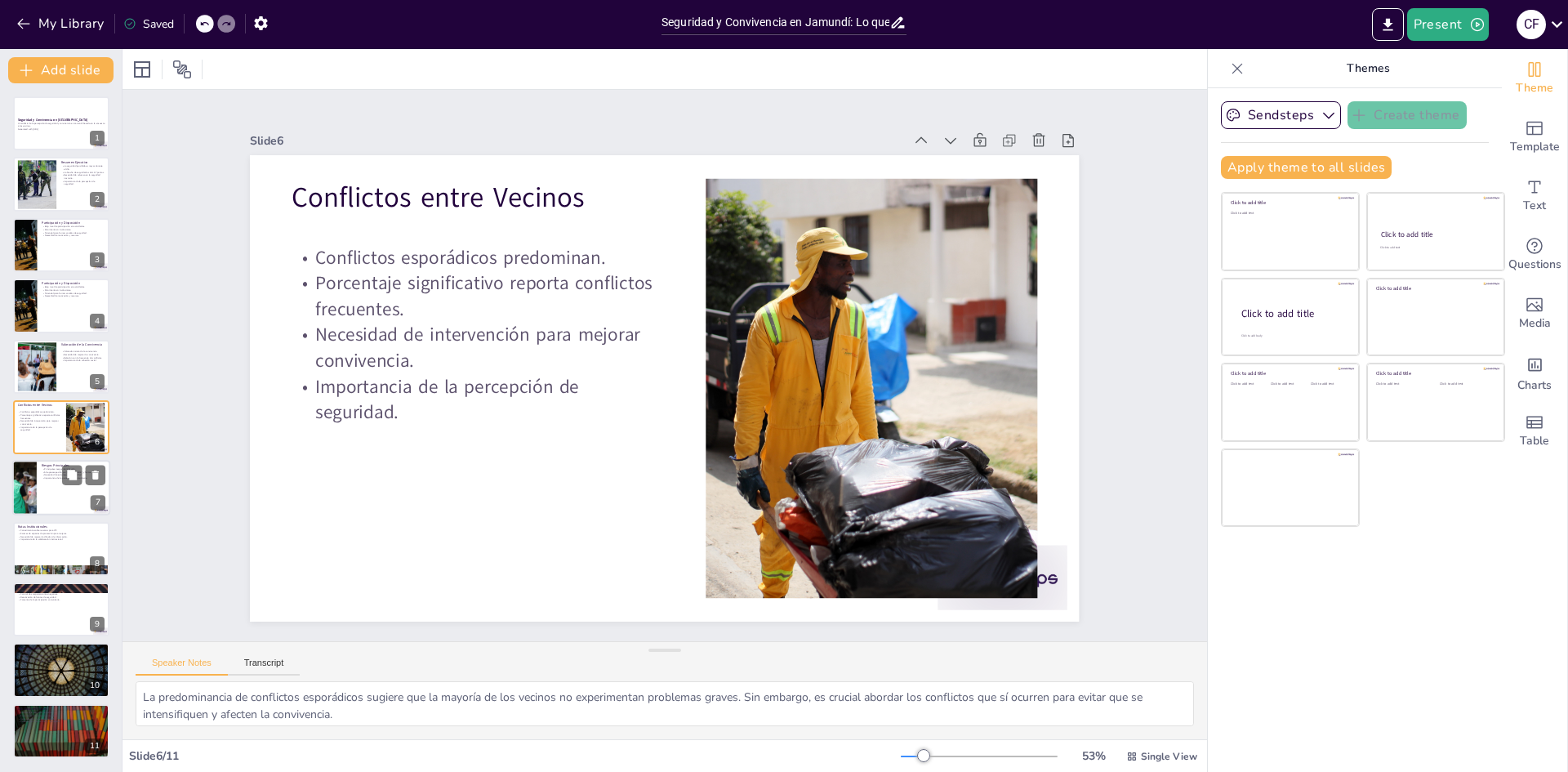
click at [60, 493] on div at bounding box center [61, 488] width 98 height 56
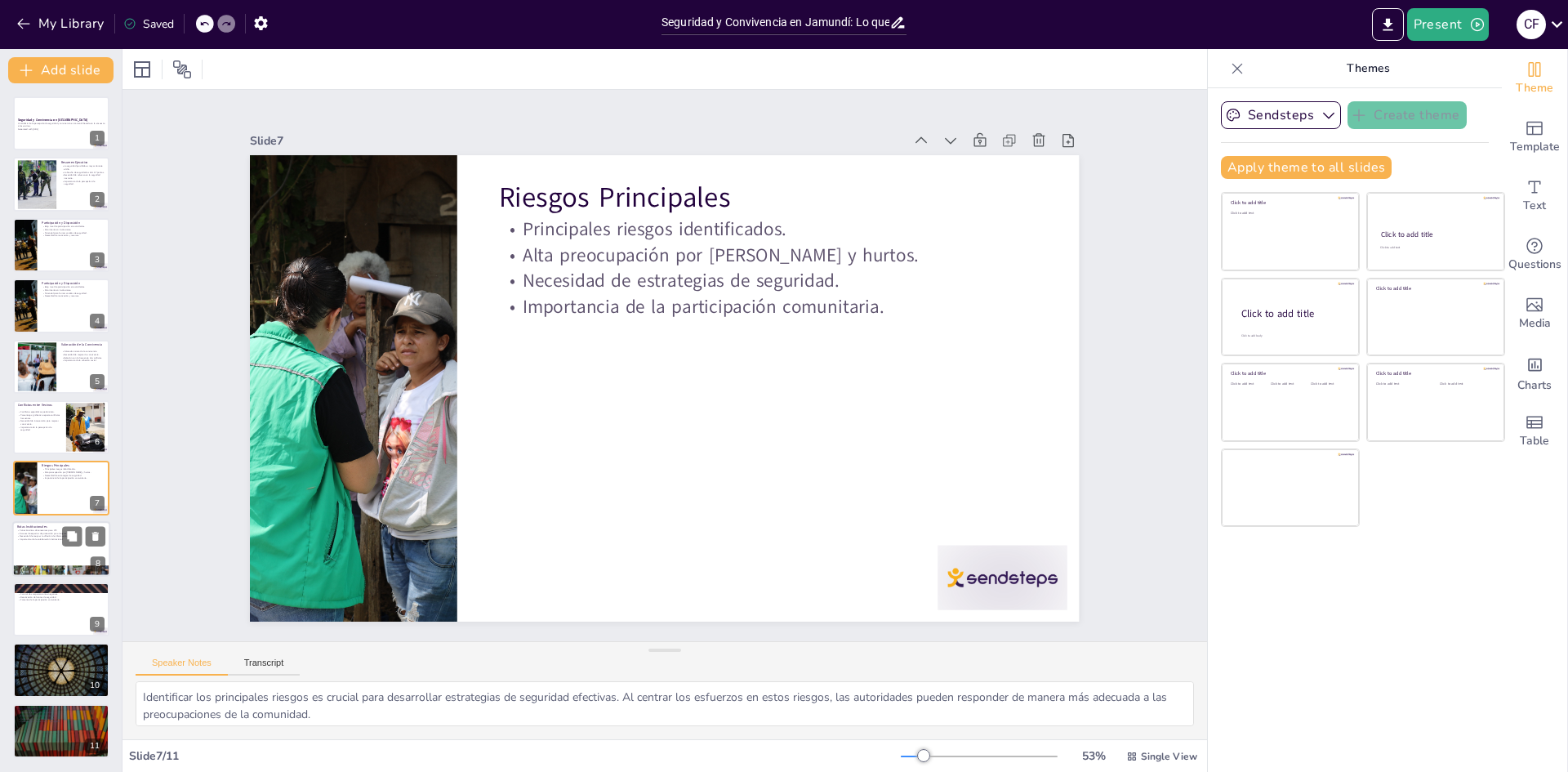
click at [56, 554] on div at bounding box center [61, 548] width 98 height 56
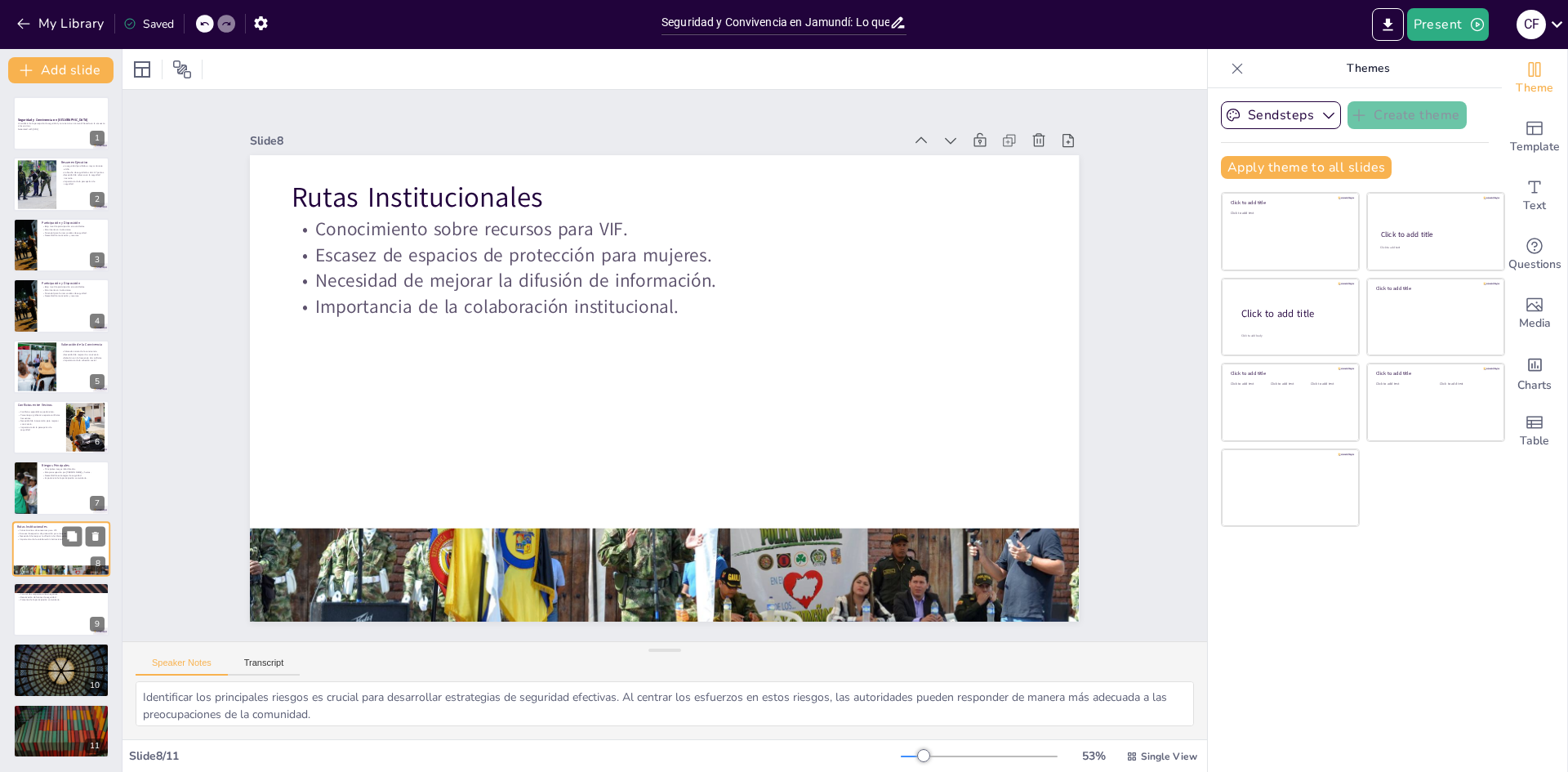
type textarea "El conocimiento sobre recursos para violencia intrafamiliar es un aspecto impor…"
click at [1298, 166] on button "Apply theme to all slides" at bounding box center [1306, 167] width 171 height 23
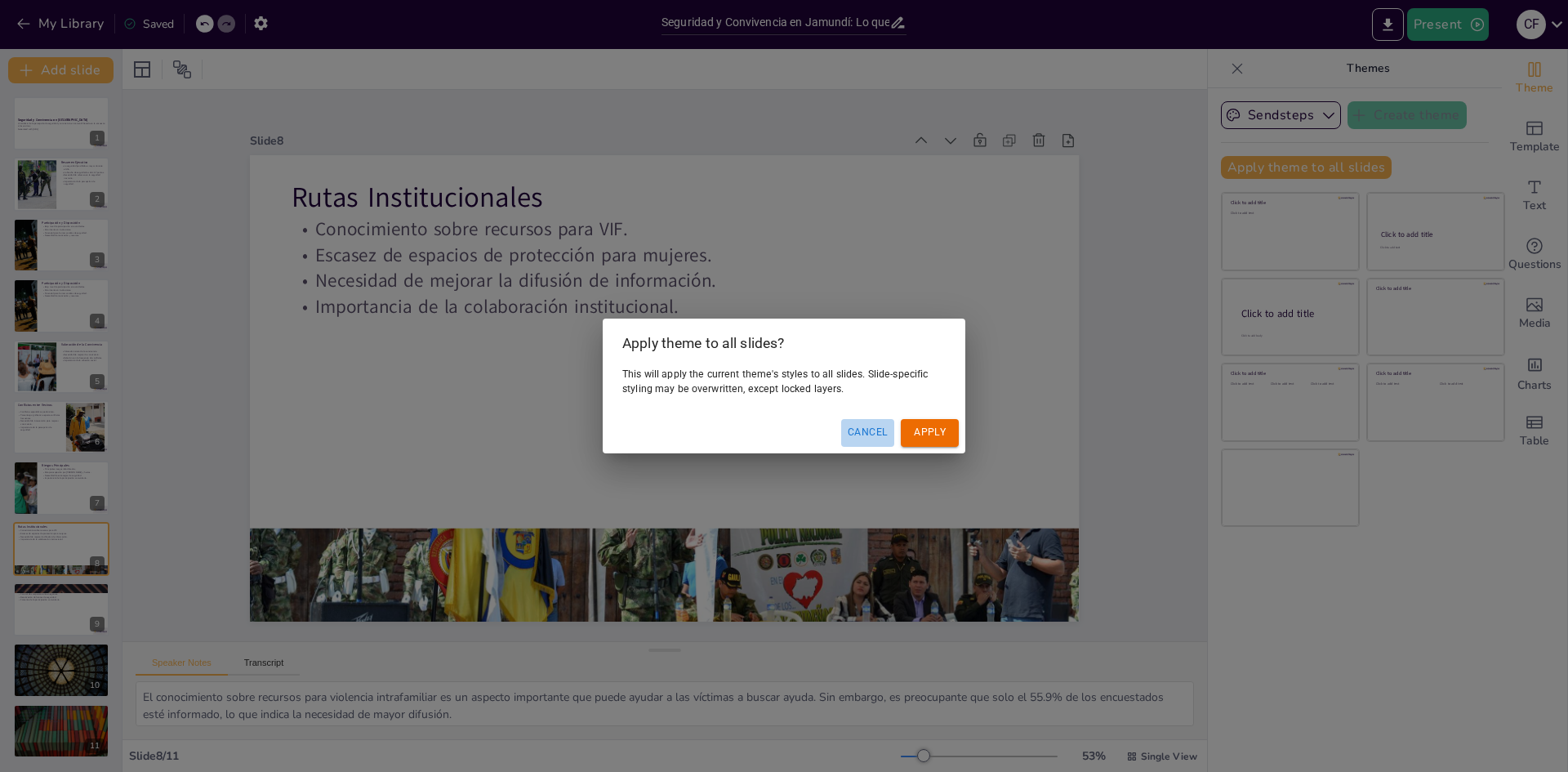
click at [867, 435] on button "Cancel" at bounding box center [868, 432] width 53 height 27
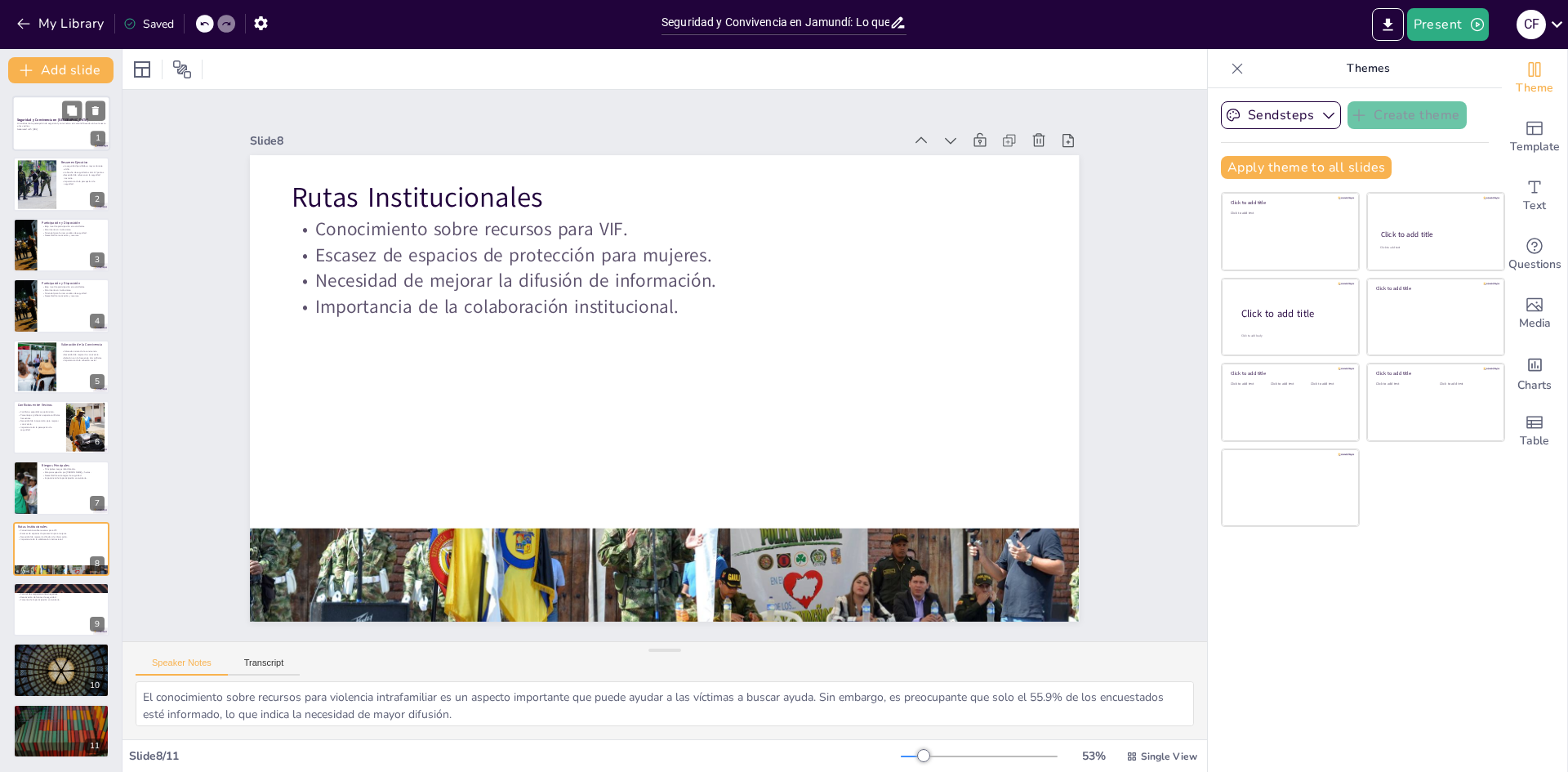
click at [60, 126] on p "Un análisis de la percepción de seguridad y convivencia en Jamundí basado en la…" at bounding box center [61, 124] width 88 height 6
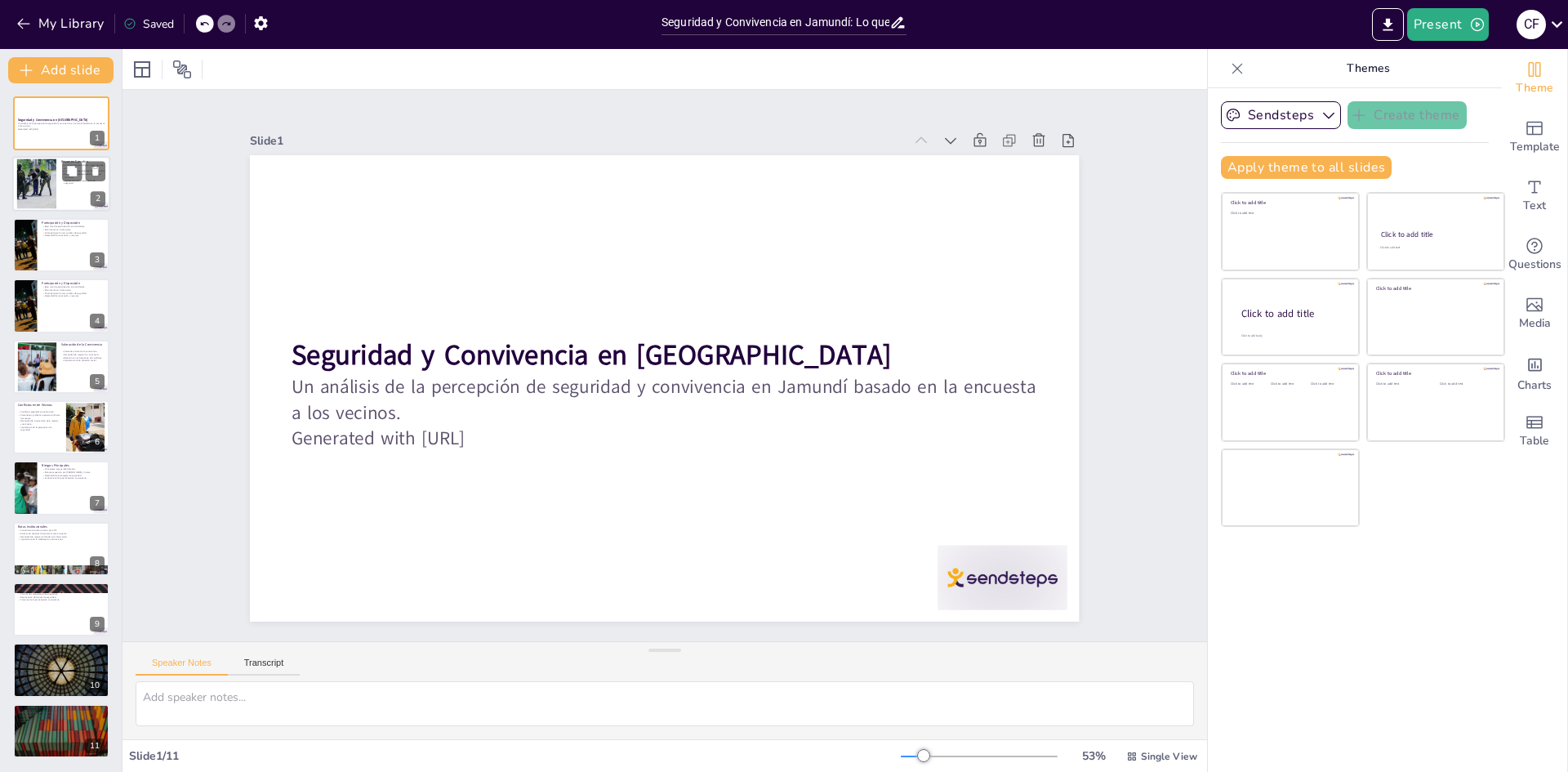
click at [47, 185] on div at bounding box center [36, 184] width 66 height 50
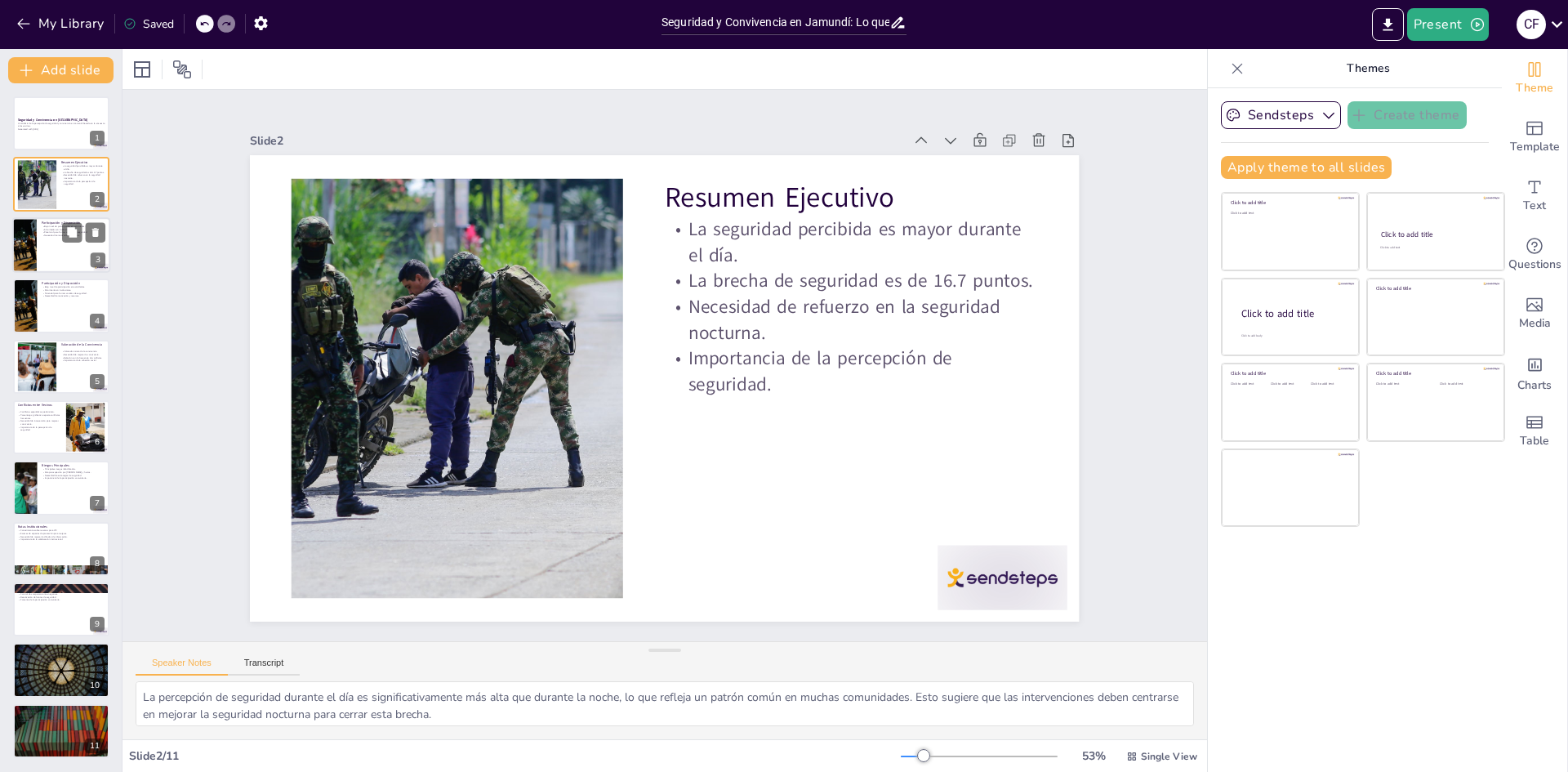
click at [53, 259] on div at bounding box center [61, 244] width 98 height 56
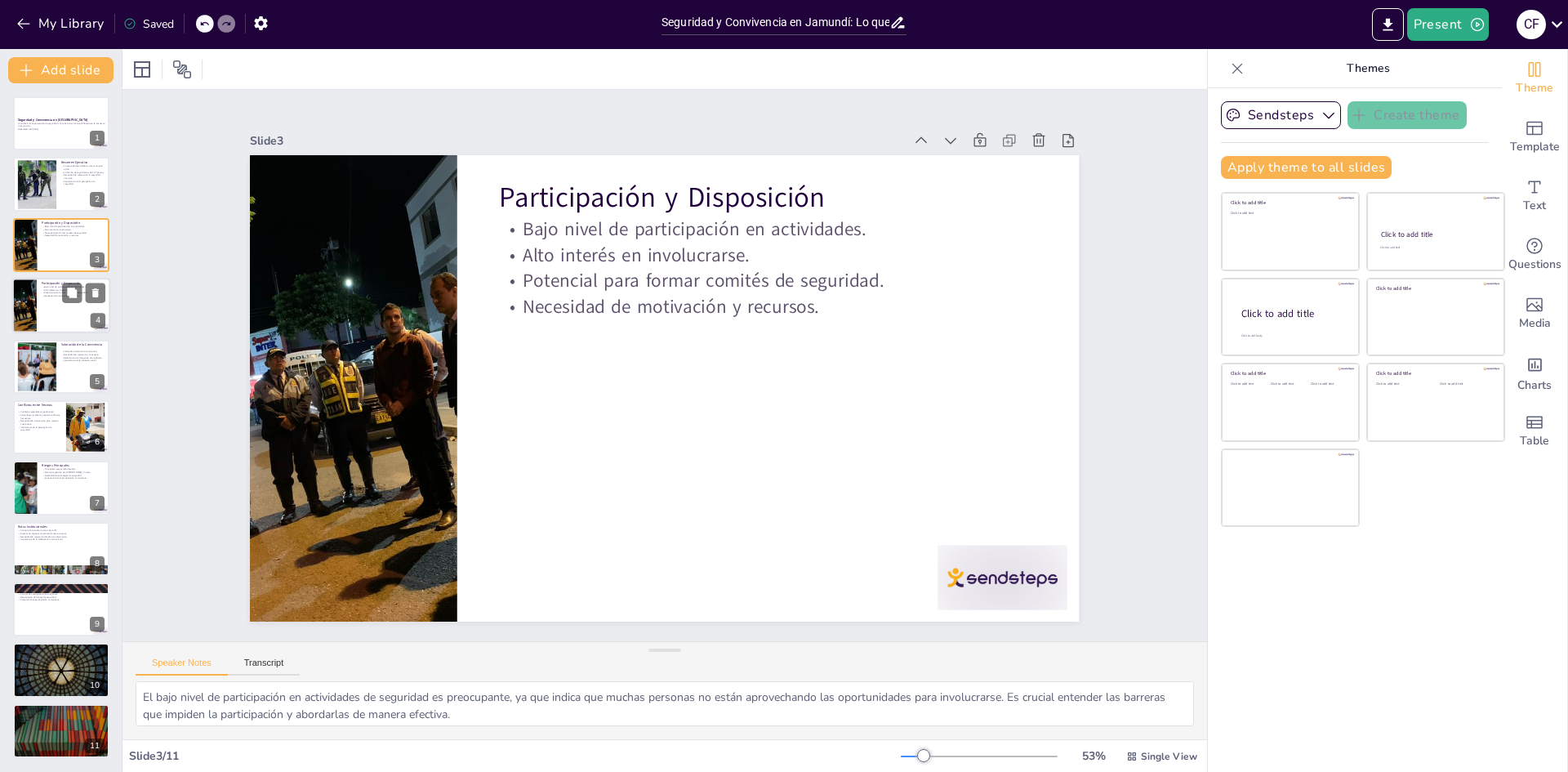
click at [53, 306] on div at bounding box center [61, 305] width 98 height 56
click at [55, 348] on div at bounding box center [36, 366] width 74 height 50
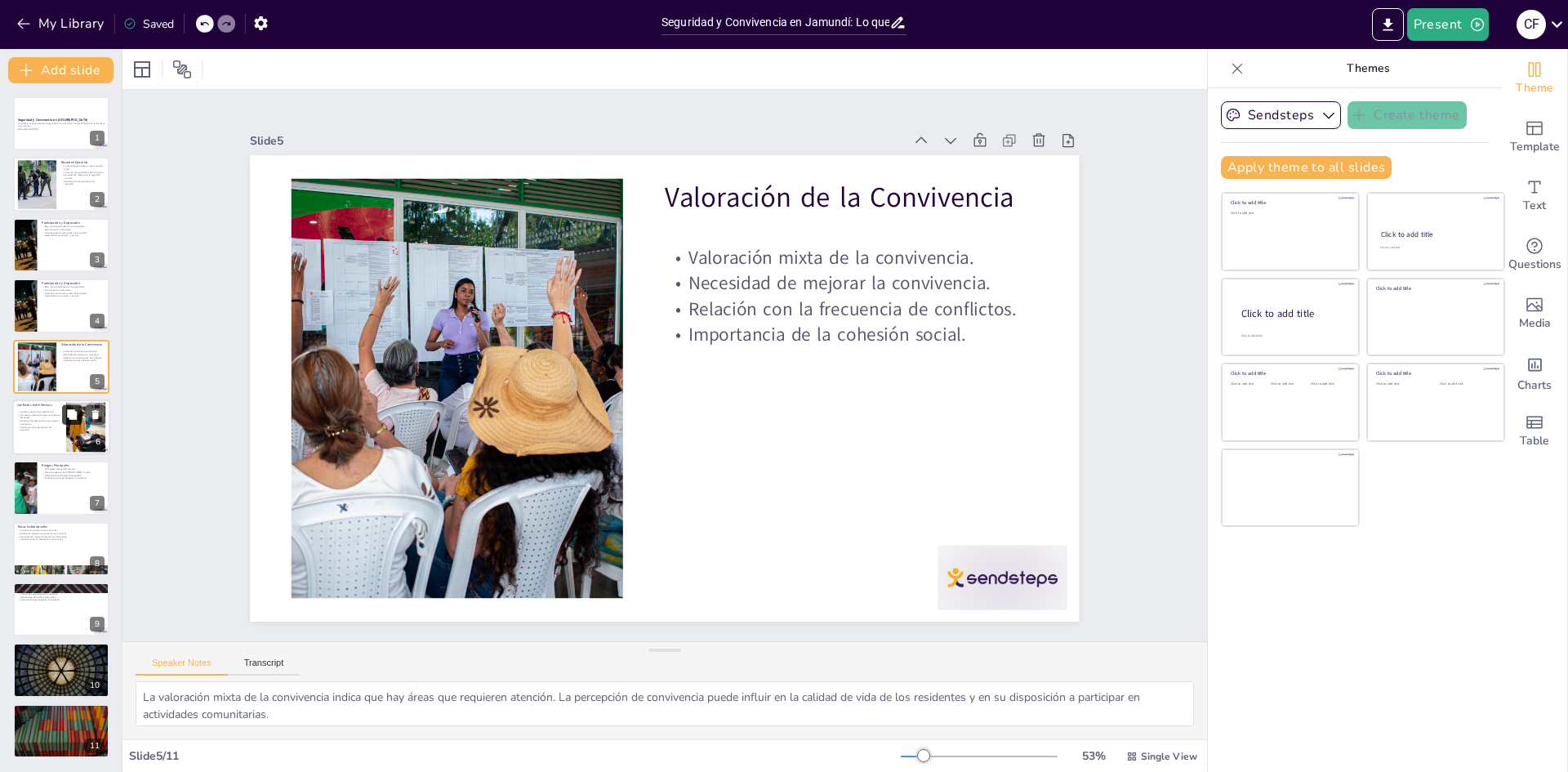
click at [72, 423] on button at bounding box center [72, 413] width 20 height 20
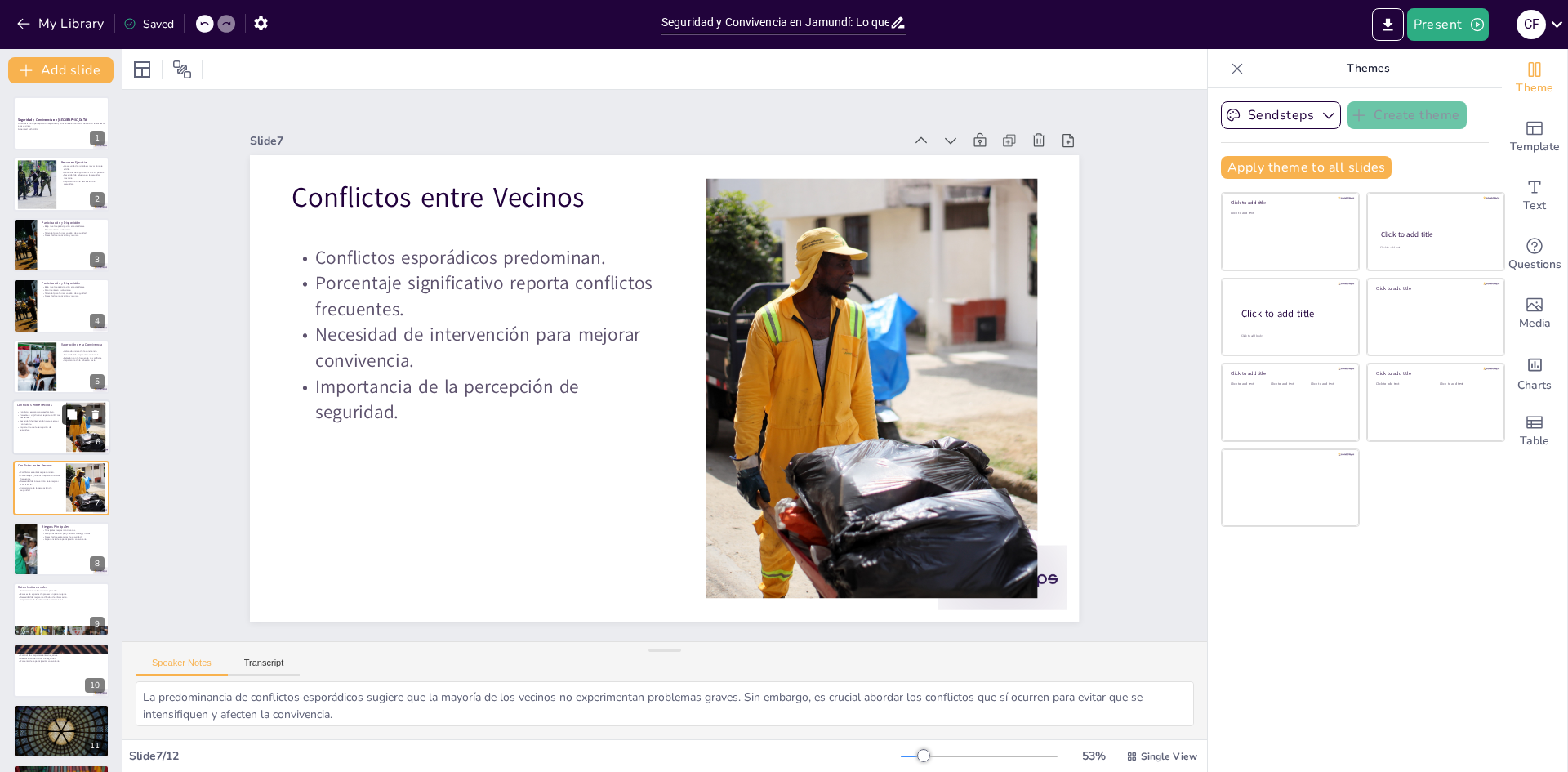
scroll to position [61, 0]
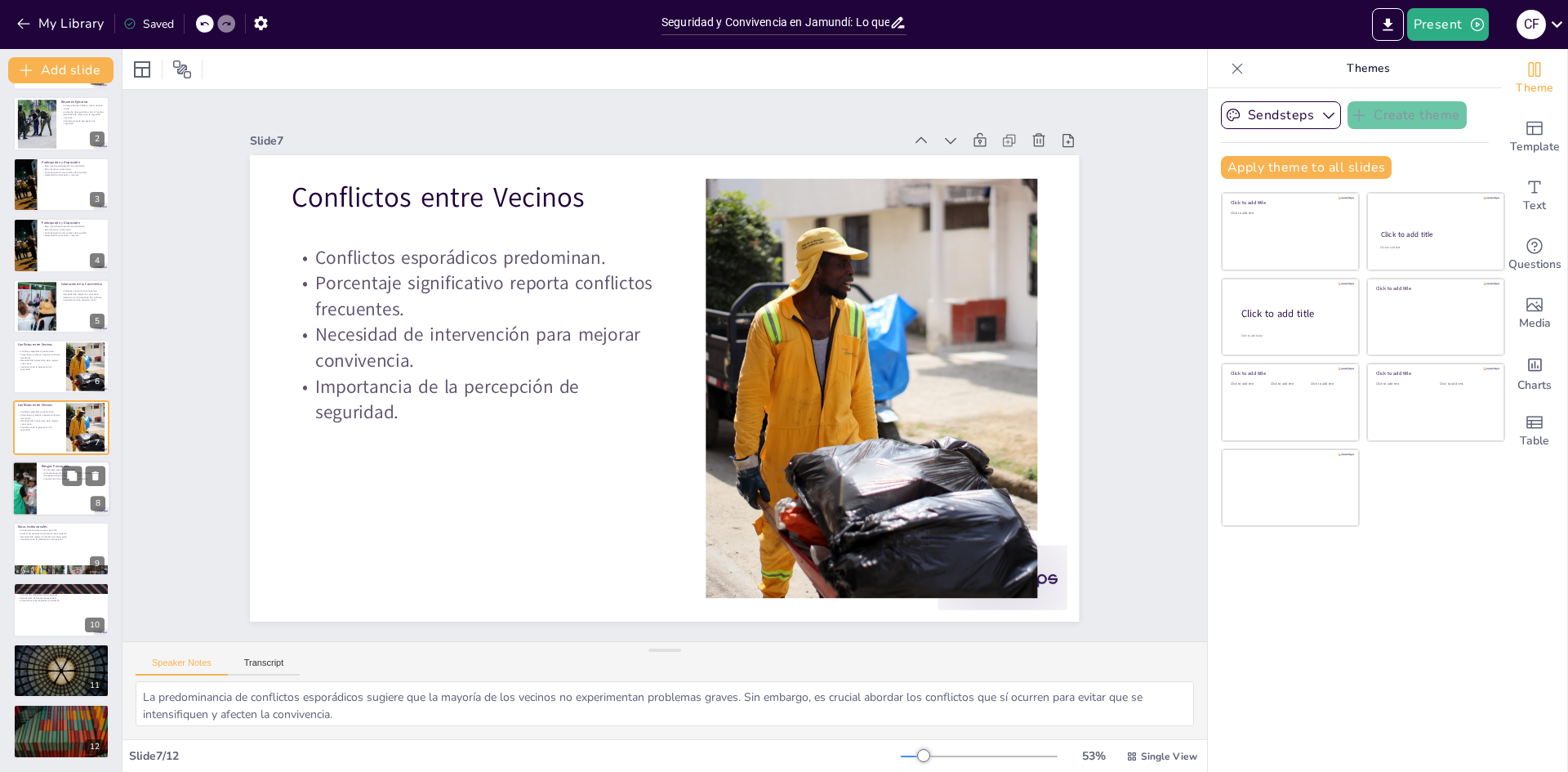
click at [46, 477] on p "Importancia de la participación comunitaria." at bounding box center [73, 478] width 64 height 3
type textarea "Identificar los principales riesgos es crucial para desarrollar estrategias de …"
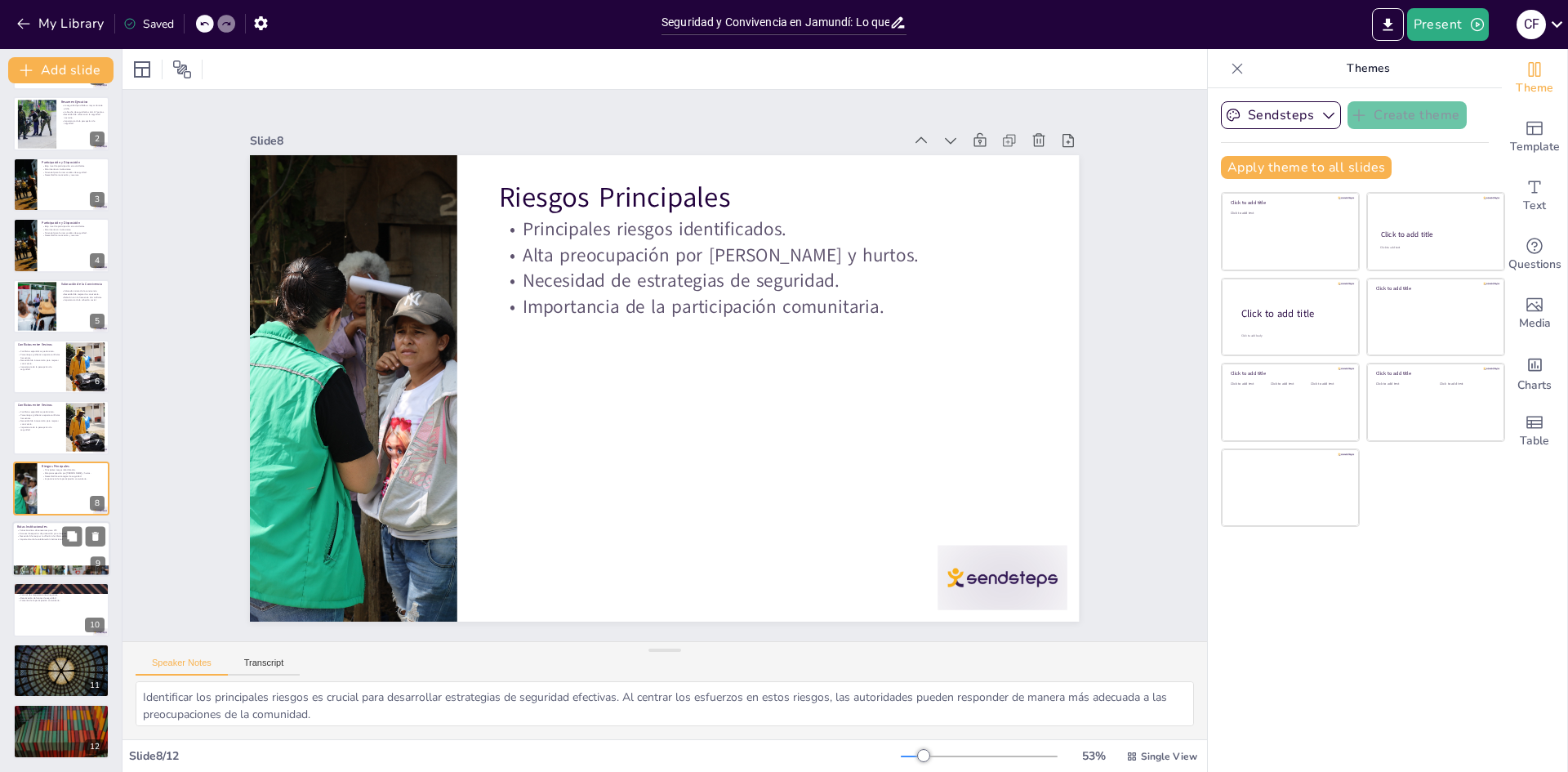
click at [38, 538] on p "Importancia de la colaboración institucional." at bounding box center [61, 539] width 88 height 3
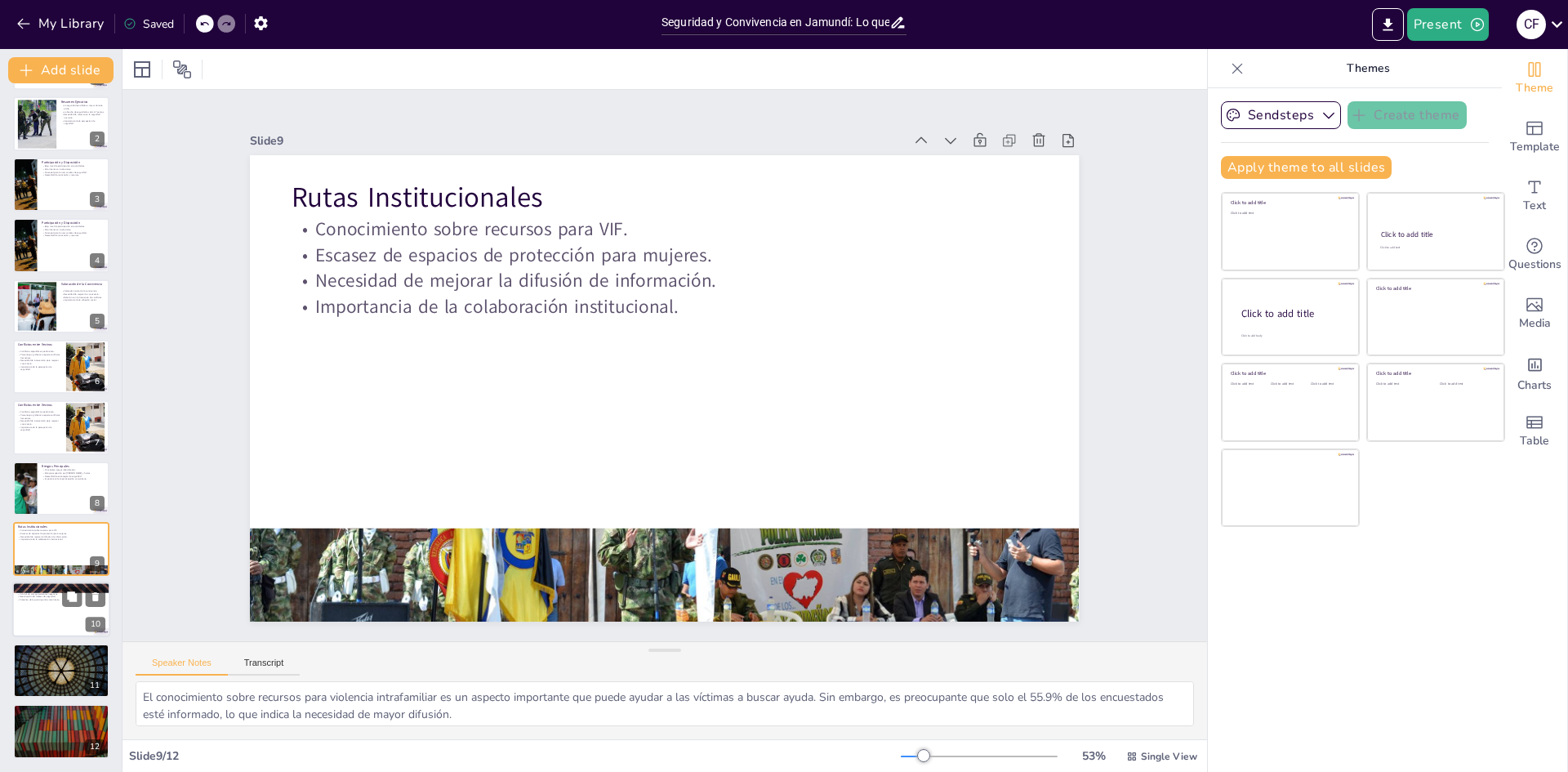
click at [44, 605] on div at bounding box center [61, 610] width 98 height 56
type textarea "La implementación de patrullaje nocturno es una estrategia clave para mejorar l…"
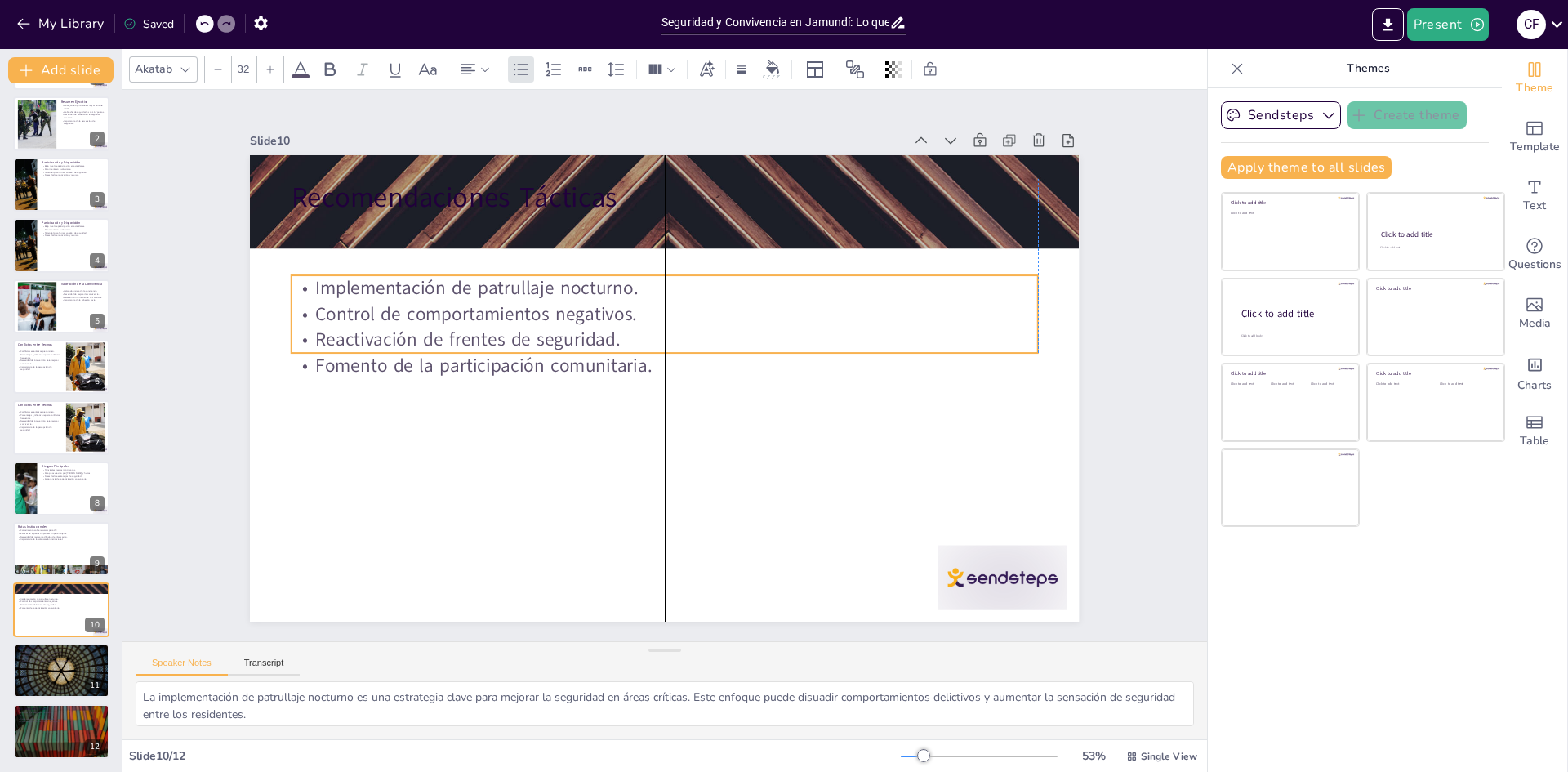
drag, startPoint x: 479, startPoint y: 215, endPoint x: 477, endPoint y: 274, distance: 59.0
click at [477, 274] on p "Implementación de patrullaje nocturno." at bounding box center [673, 288] width 745 height 103
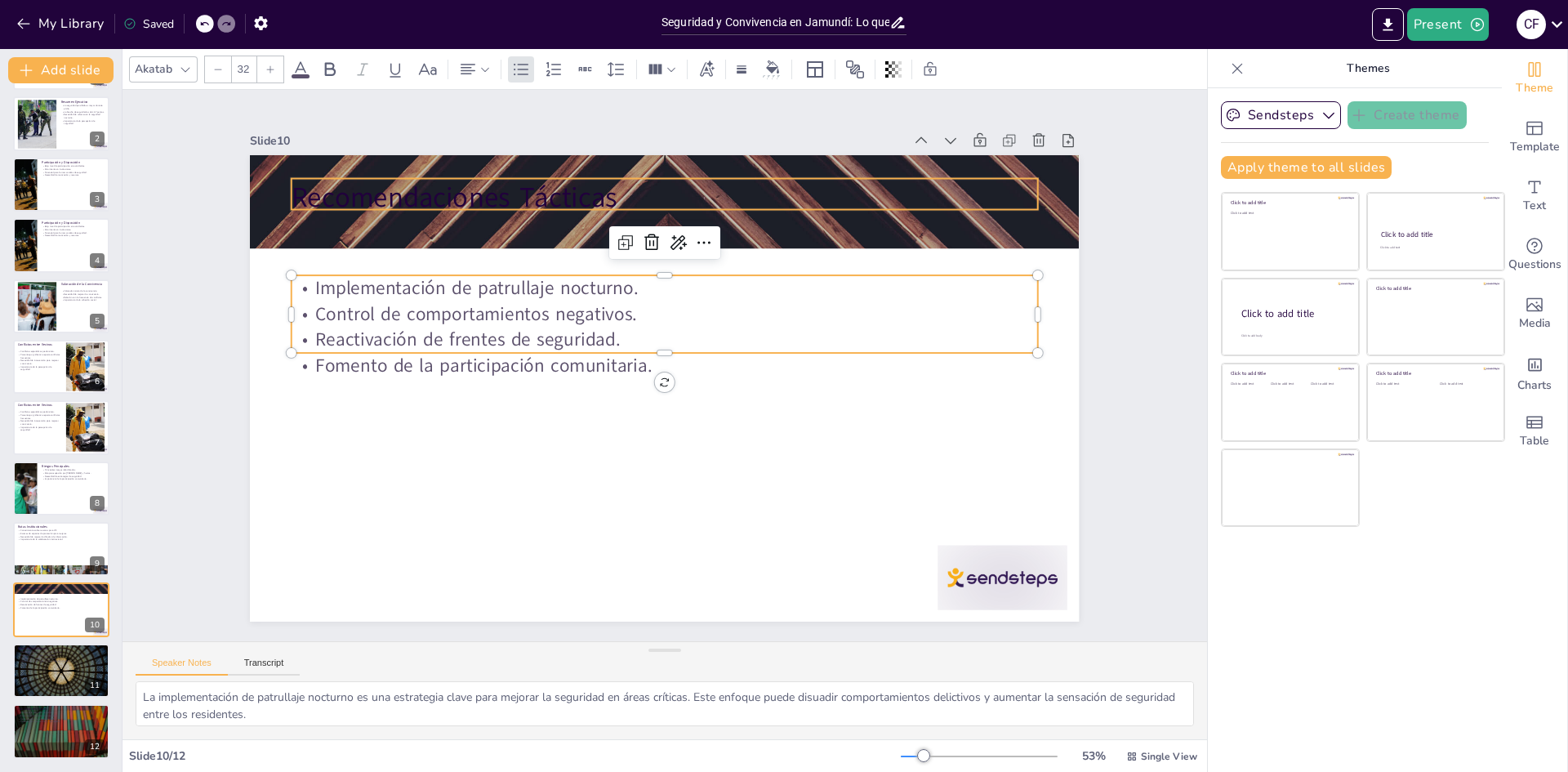
type input "48"
click at [455, 194] on p "Recomendaciones Tácticas" at bounding box center [699, 202] width 738 height 193
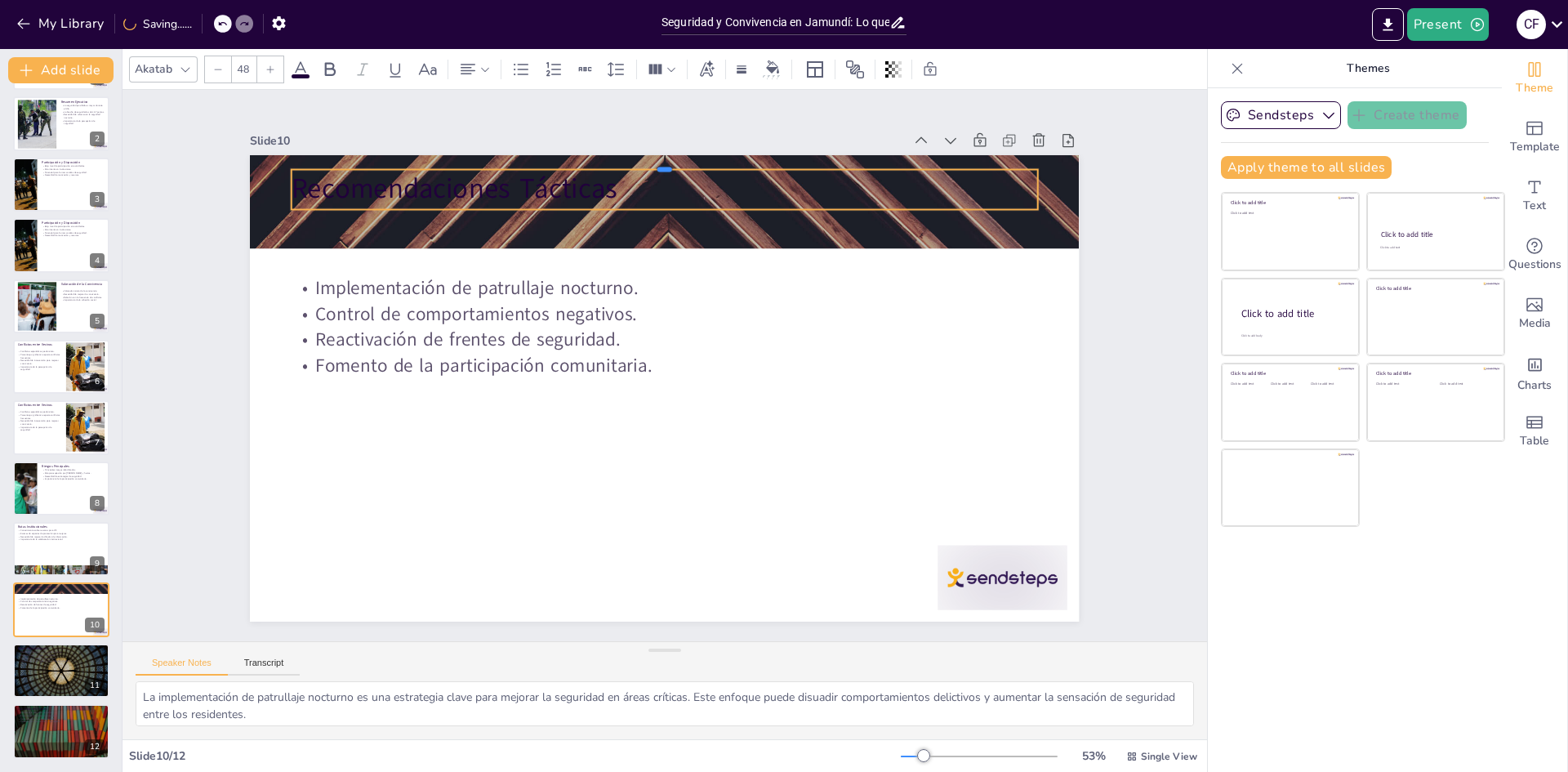
drag, startPoint x: 477, startPoint y: 173, endPoint x: 478, endPoint y: 163, distance: 10.0
click at [478, 163] on div at bounding box center [707, 167] width 733 height 167
click at [1113, 270] on div "Slide 1 Seguridad y Convivencia en Jamundí Un análisis de la percepción de segu…" at bounding box center [664, 365] width 1085 height 551
click at [547, 180] on p "Recomendaciones Tácticas" at bounding box center [683, 190] width 746 height 117
click at [547, 180] on p "Recomendaciones Tácticas" at bounding box center [664, 189] width 746 height 38
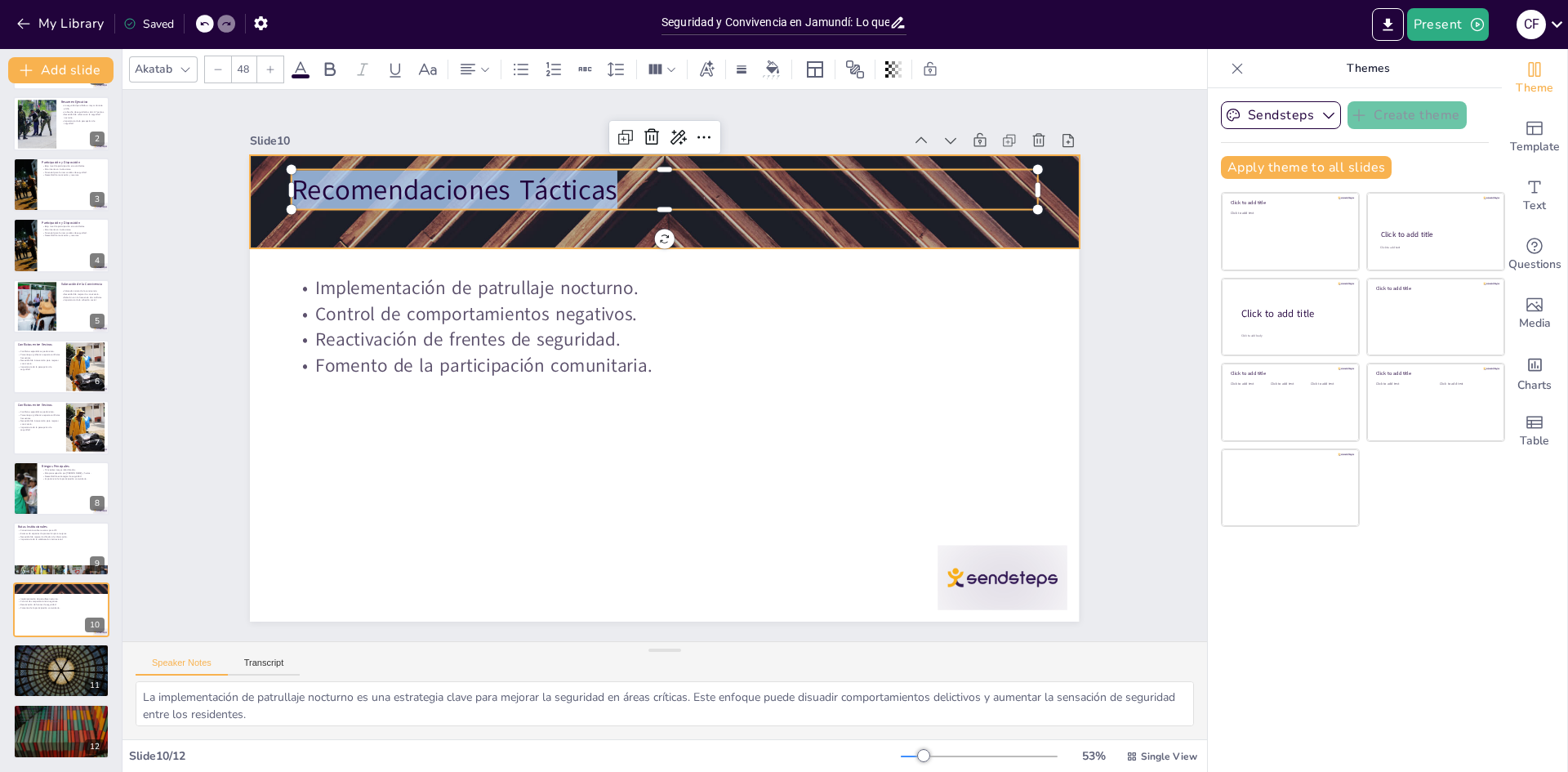
drag, startPoint x: 988, startPoint y: 177, endPoint x: 239, endPoint y: 175, distance: 749.0
click at [239, 175] on div "Implementación de patrullaje nocturno. Control de comportamientos negativos. Re…" at bounding box center [662, 388] width 873 height 550
click at [306, 73] on icon at bounding box center [300, 69] width 20 height 20
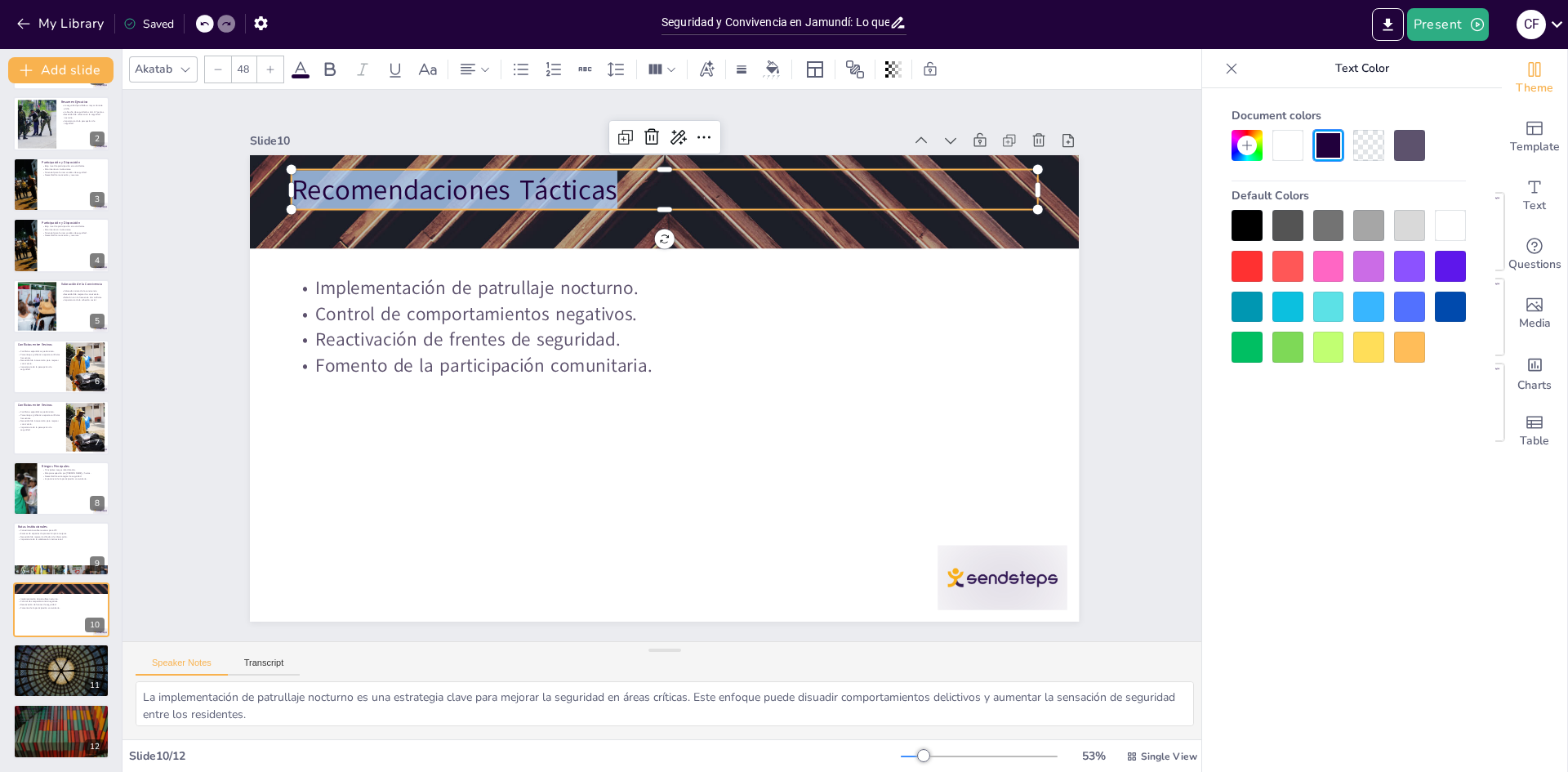
click at [302, 70] on icon at bounding box center [300, 69] width 20 height 20
click at [1448, 215] on div at bounding box center [1450, 225] width 31 height 31
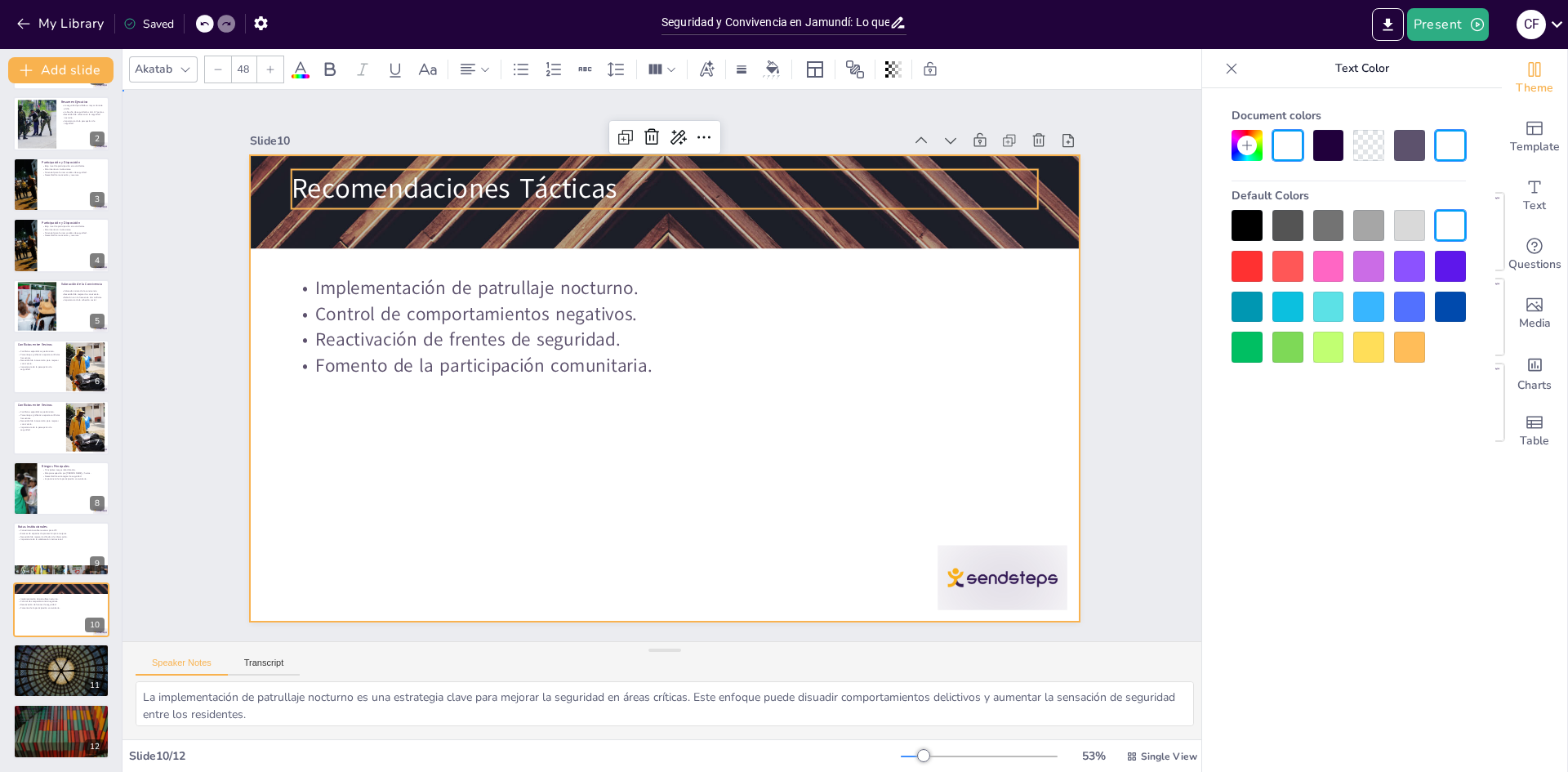
click at [911, 442] on div at bounding box center [662, 388] width 873 height 550
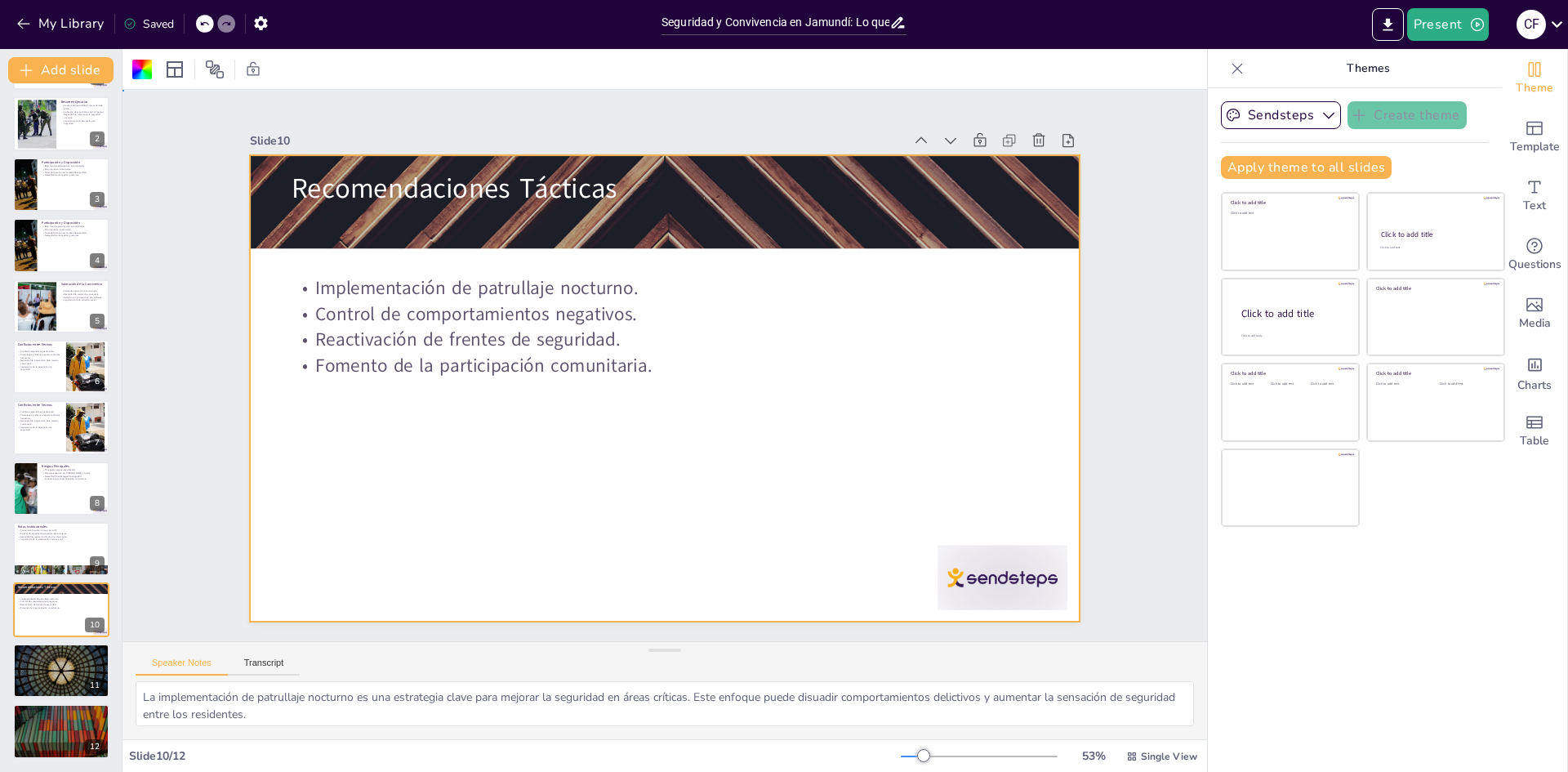
click at [650, 453] on div at bounding box center [659, 388] width 908 height 629
click at [35, 536] on p "Necesidad de mejorar la difusión de información." at bounding box center [61, 536] width 88 height 3
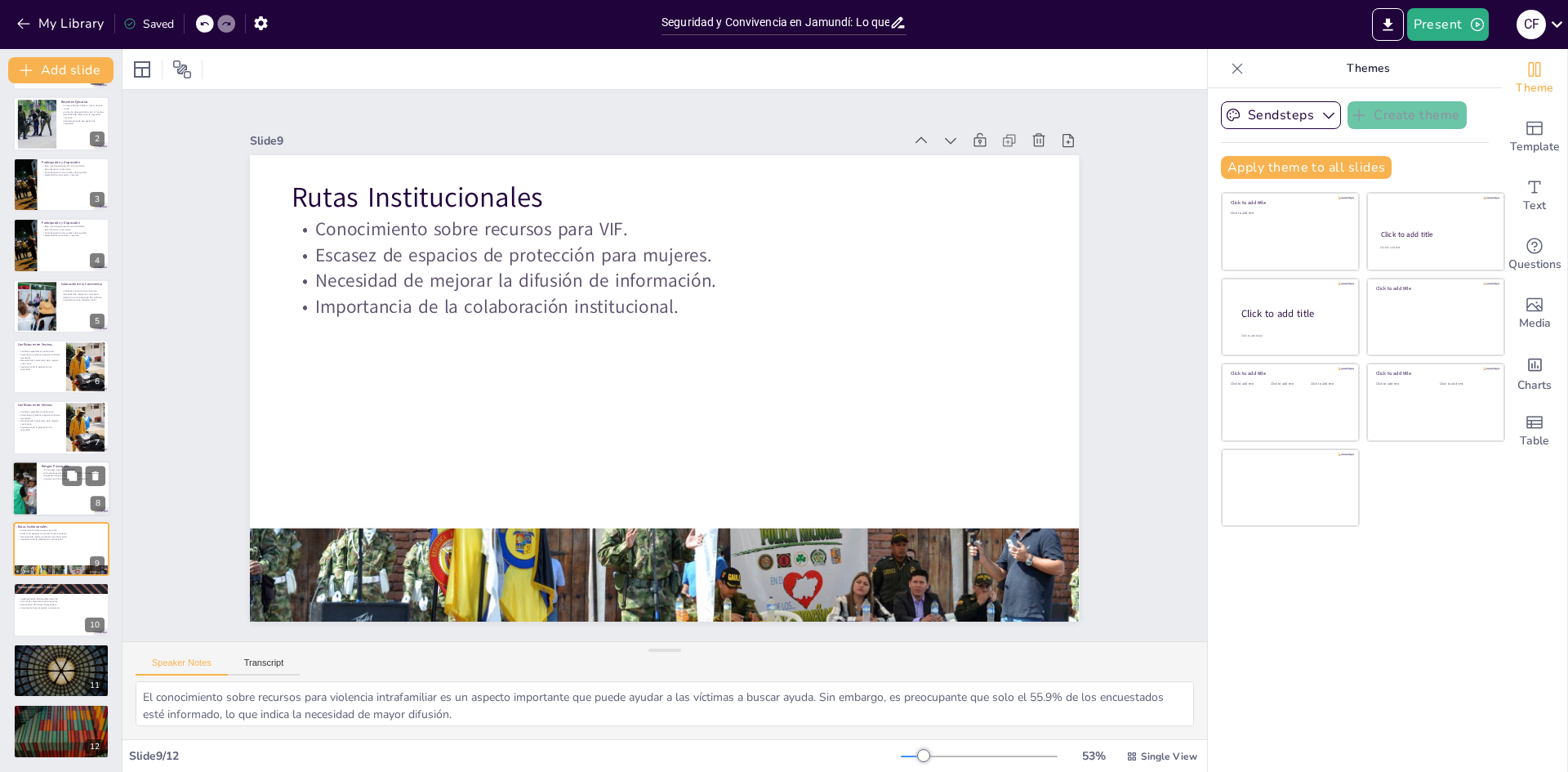
click at [51, 494] on div at bounding box center [61, 488] width 98 height 56
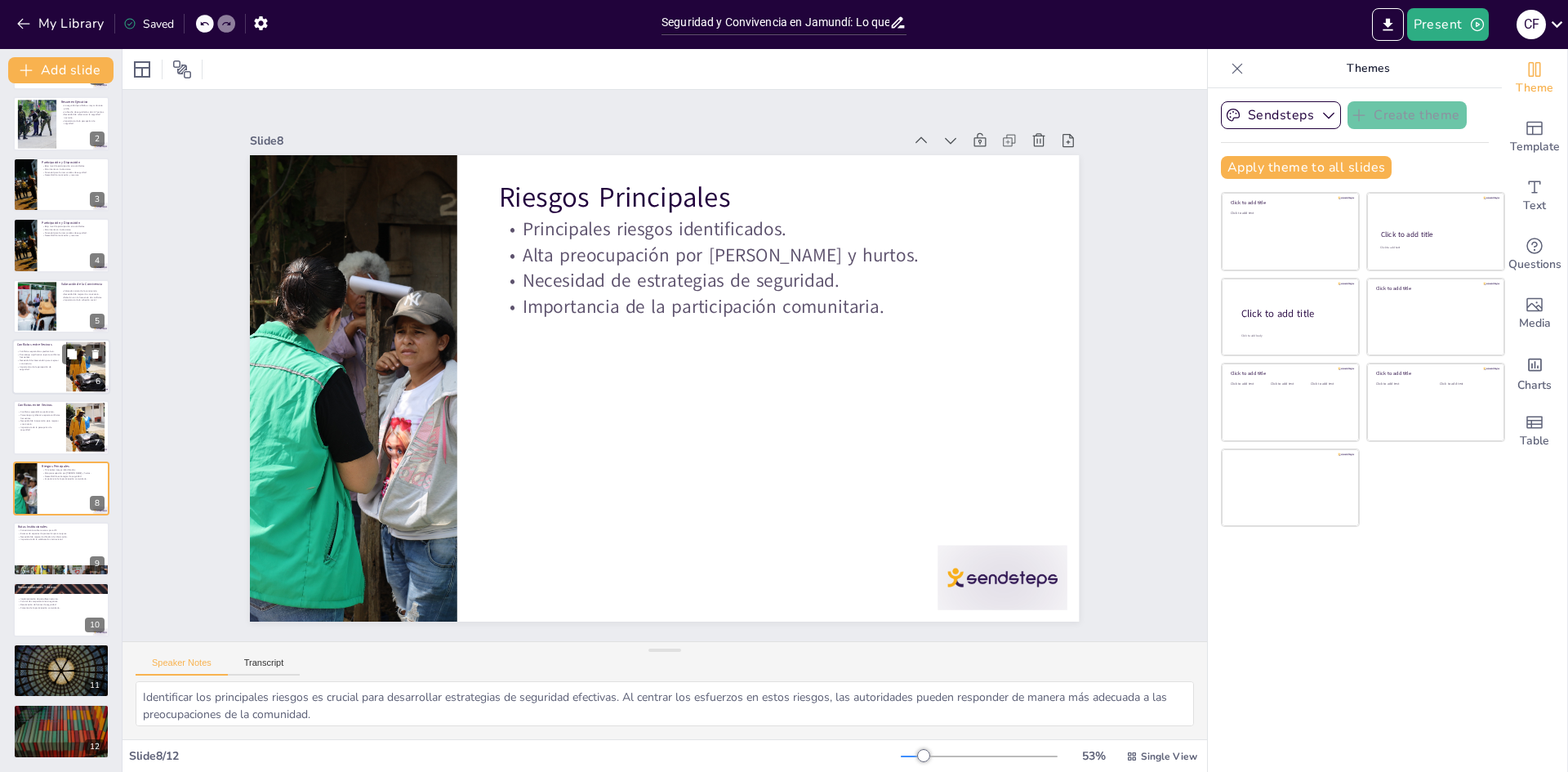
click at [65, 366] on div at bounding box center [61, 366] width 98 height 56
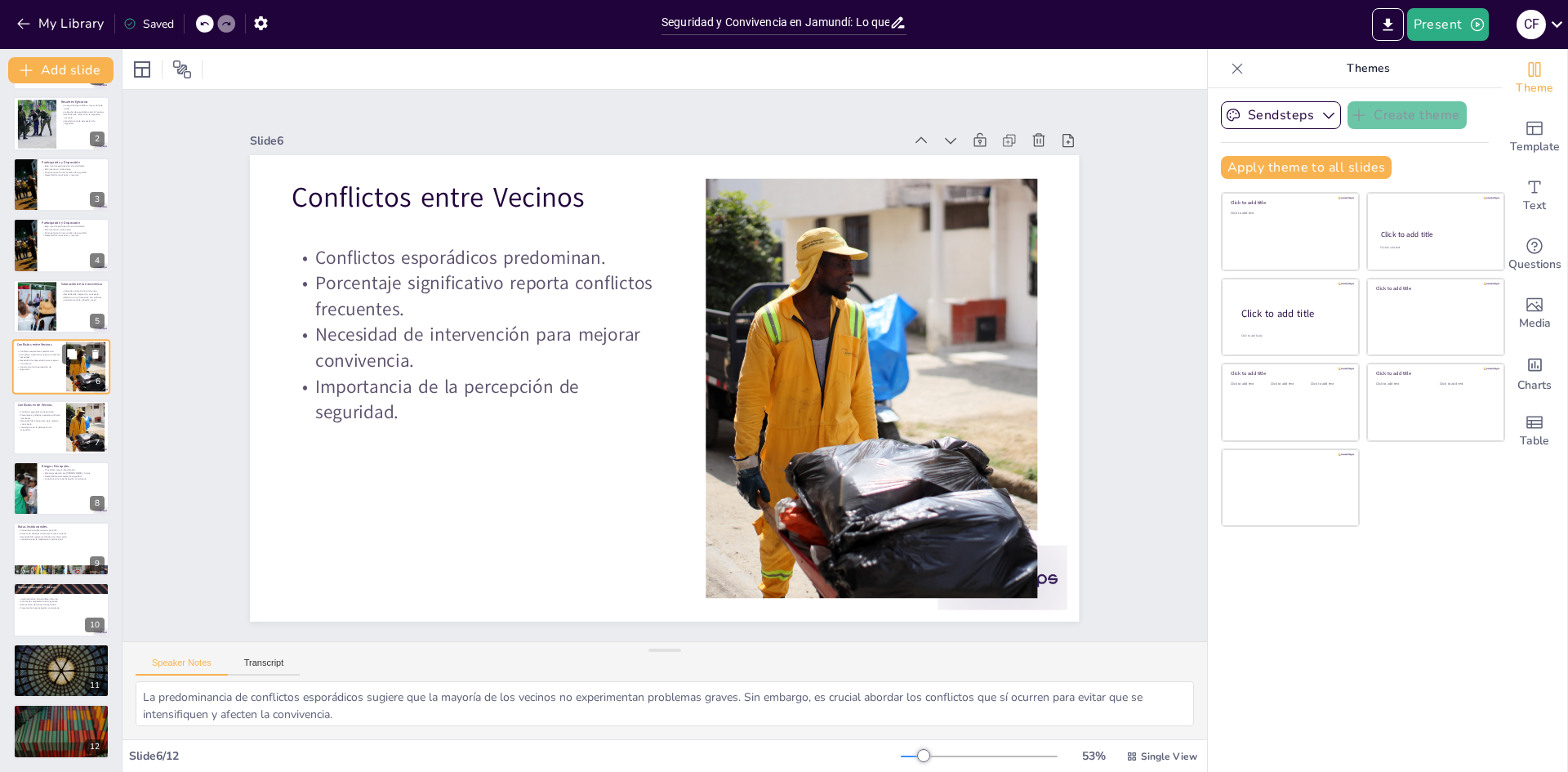
scroll to position [0, 0]
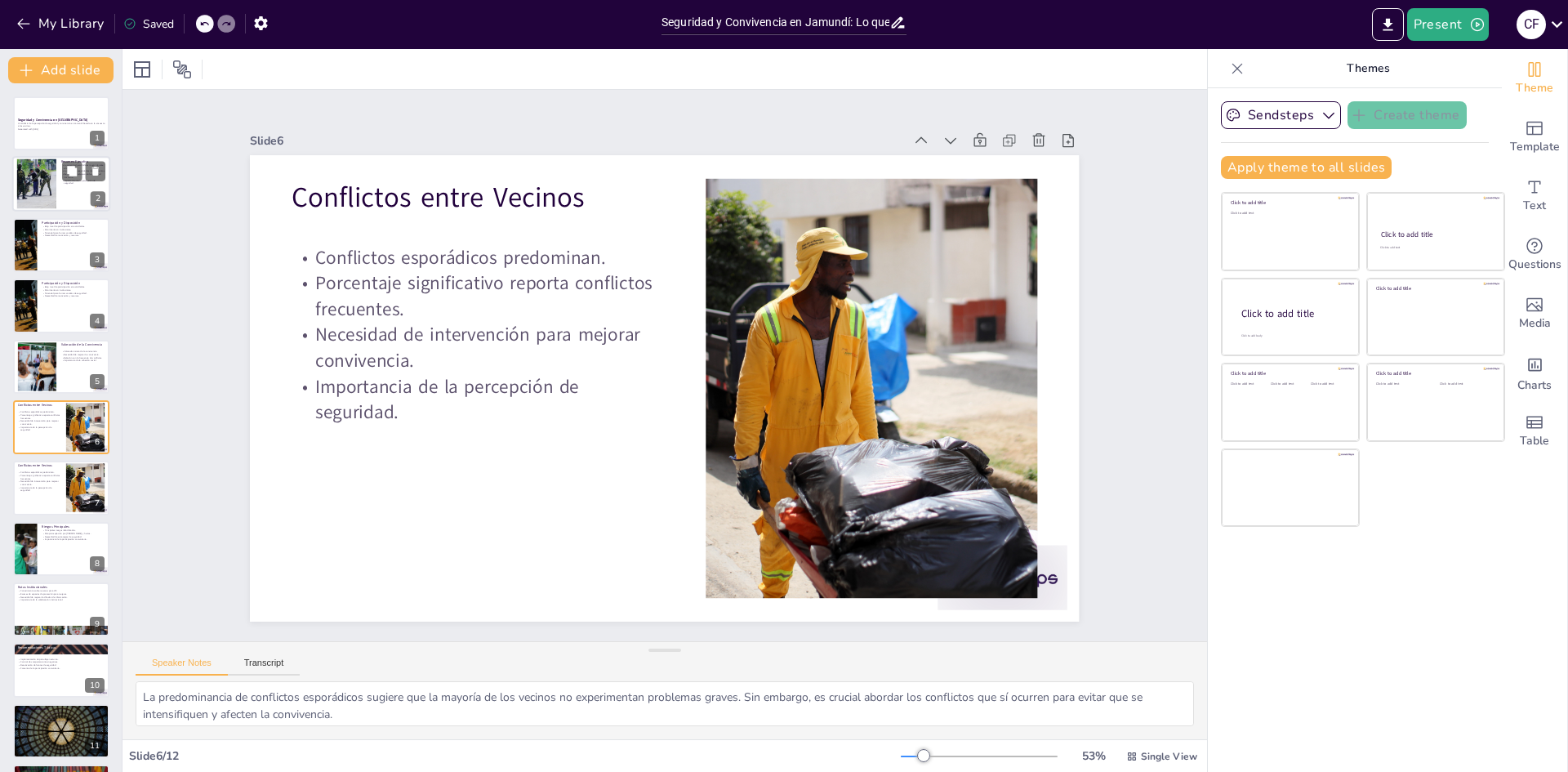
click at [39, 183] on div at bounding box center [36, 184] width 66 height 50
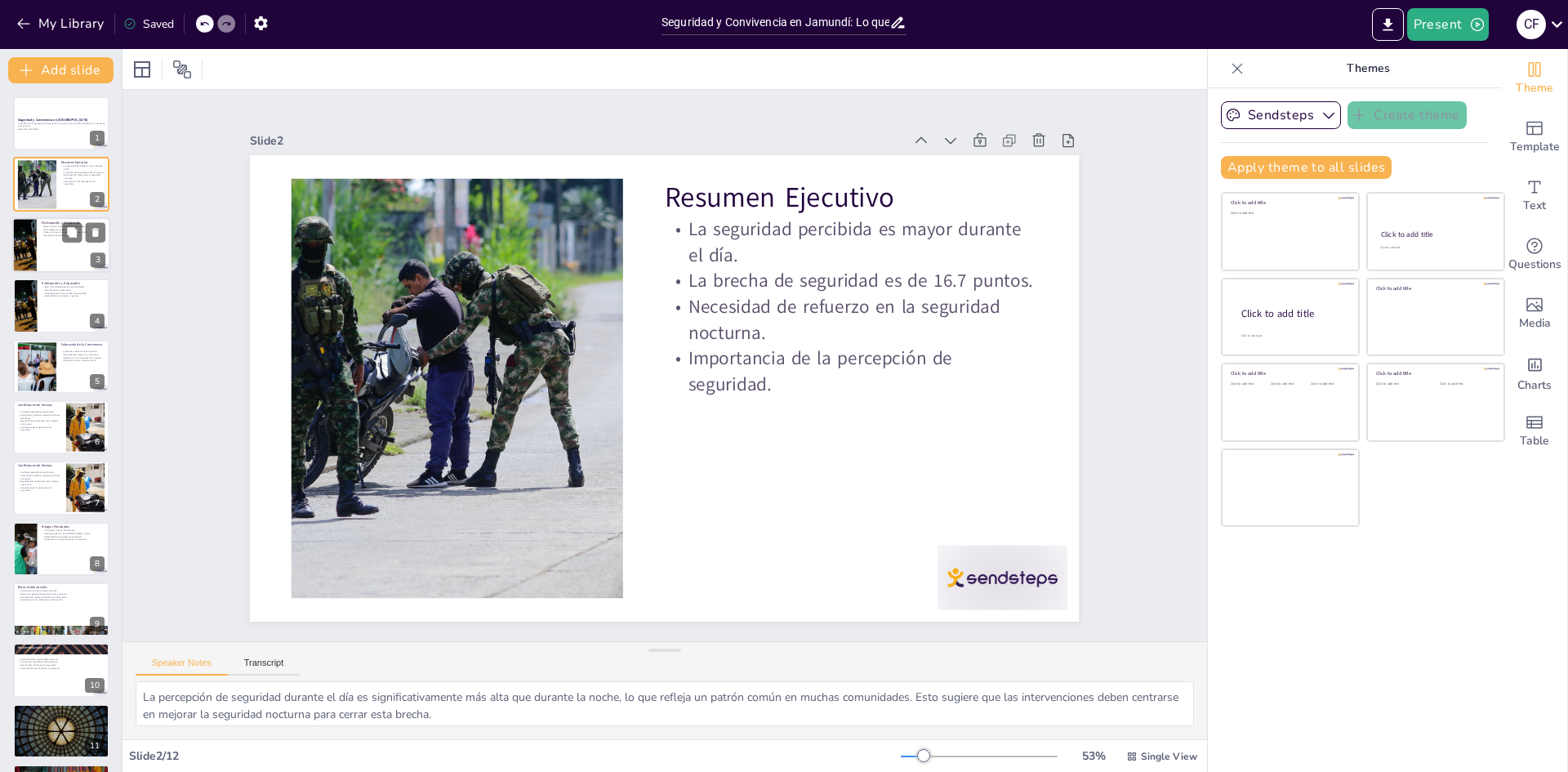
click at [53, 252] on div at bounding box center [61, 244] width 98 height 56
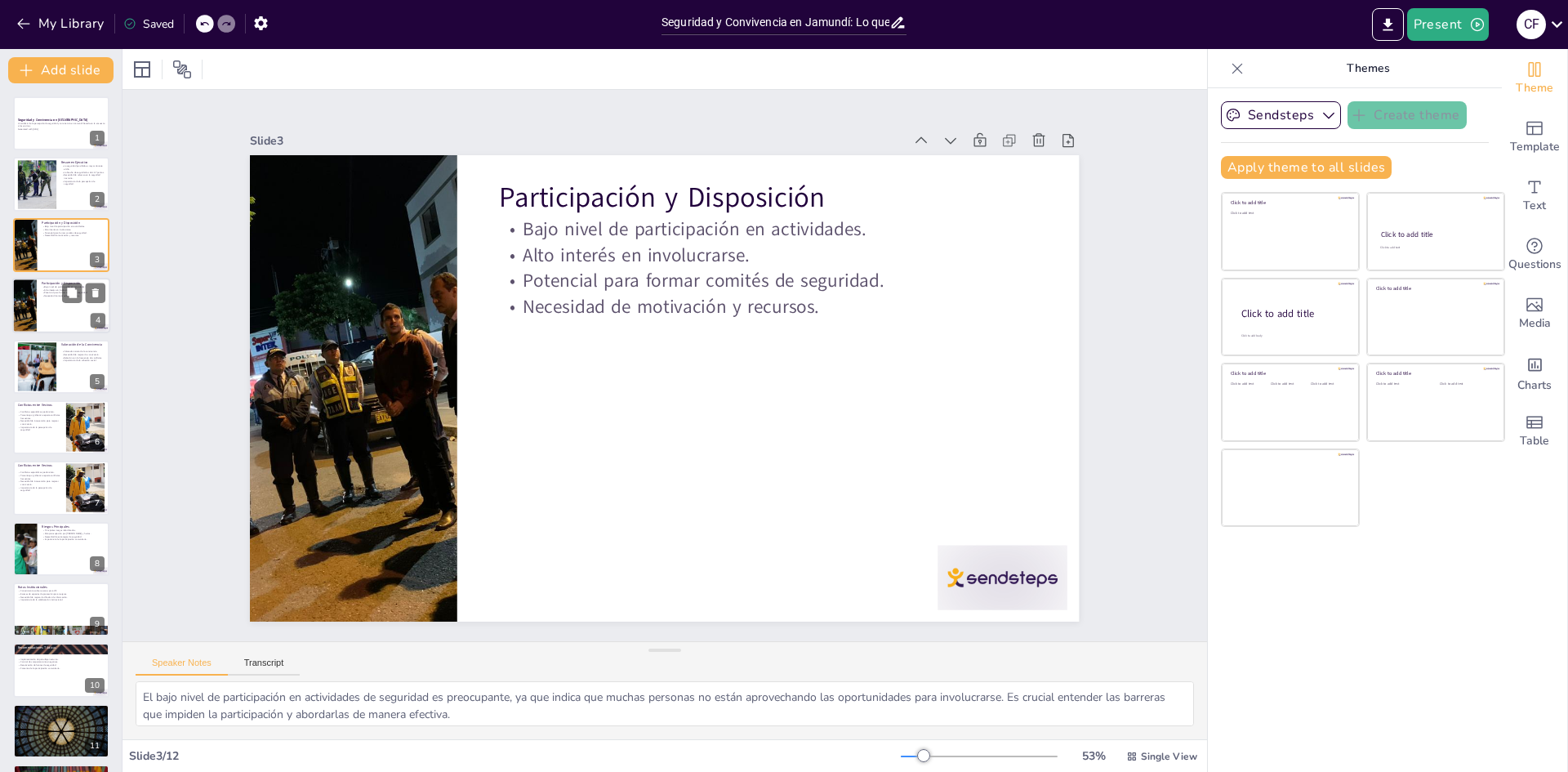
click at [49, 307] on div at bounding box center [61, 305] width 98 height 56
click at [47, 251] on div at bounding box center [61, 244] width 98 height 56
click at [92, 295] on icon at bounding box center [95, 293] width 11 height 11
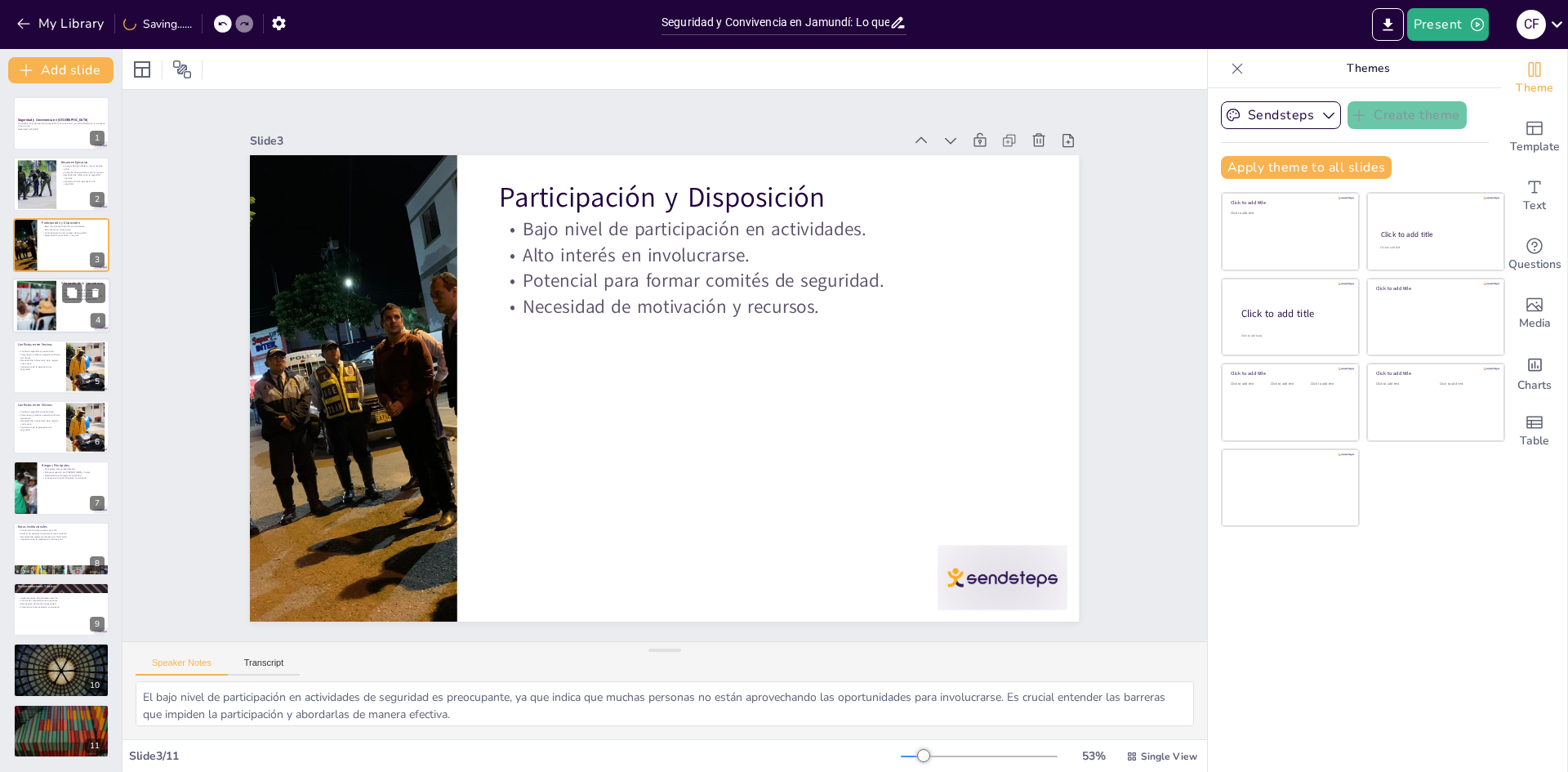
click at [44, 298] on div at bounding box center [36, 306] width 74 height 50
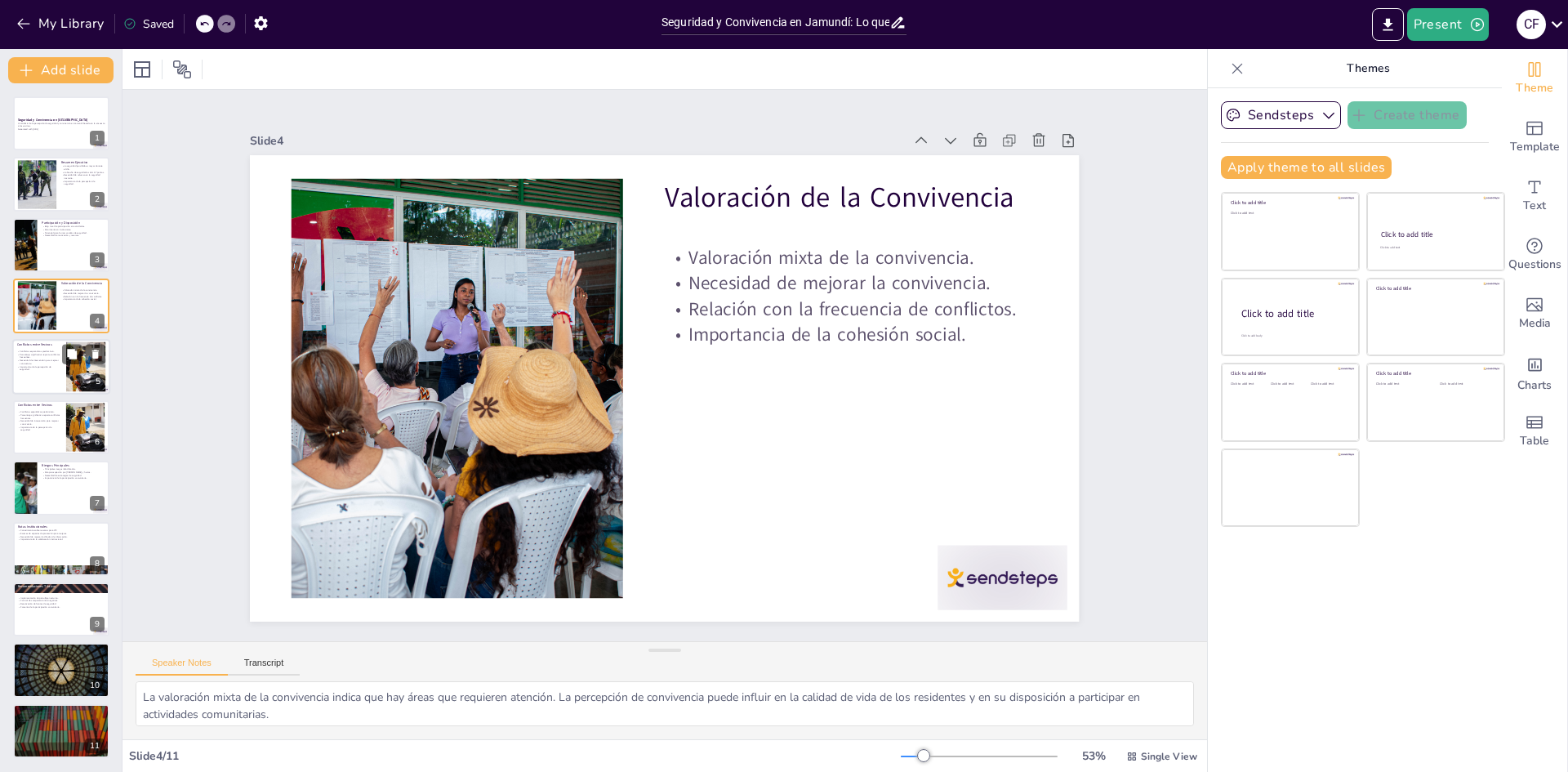
click at [50, 365] on p "Importancia de la percepción de seguridad." at bounding box center [39, 367] width 44 height 6
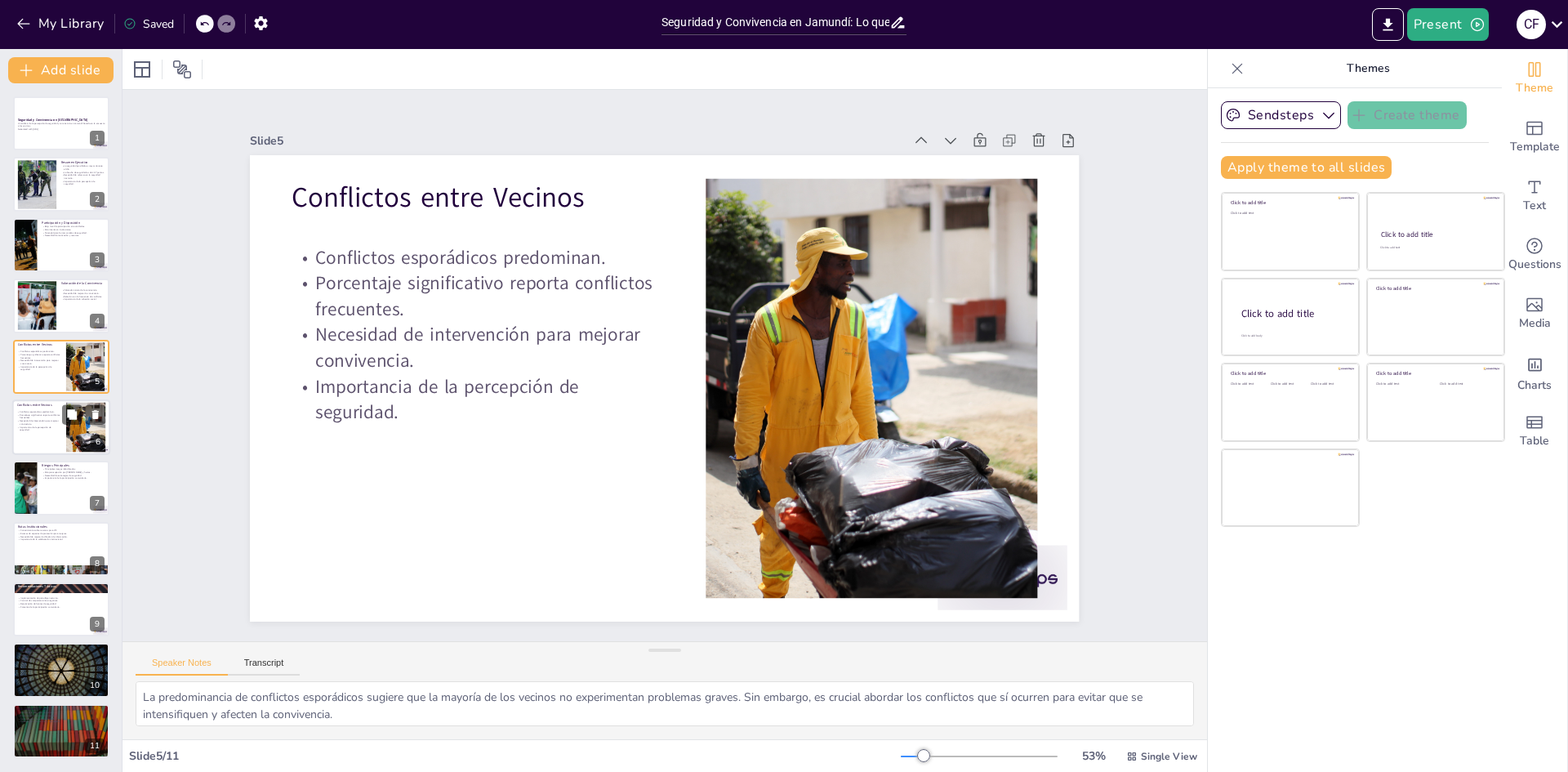
click at [46, 418] on p "Necesidad de intervención para mejorar convivencia." at bounding box center [39, 421] width 44 height 6
click at [96, 412] on icon at bounding box center [96, 414] width 7 height 9
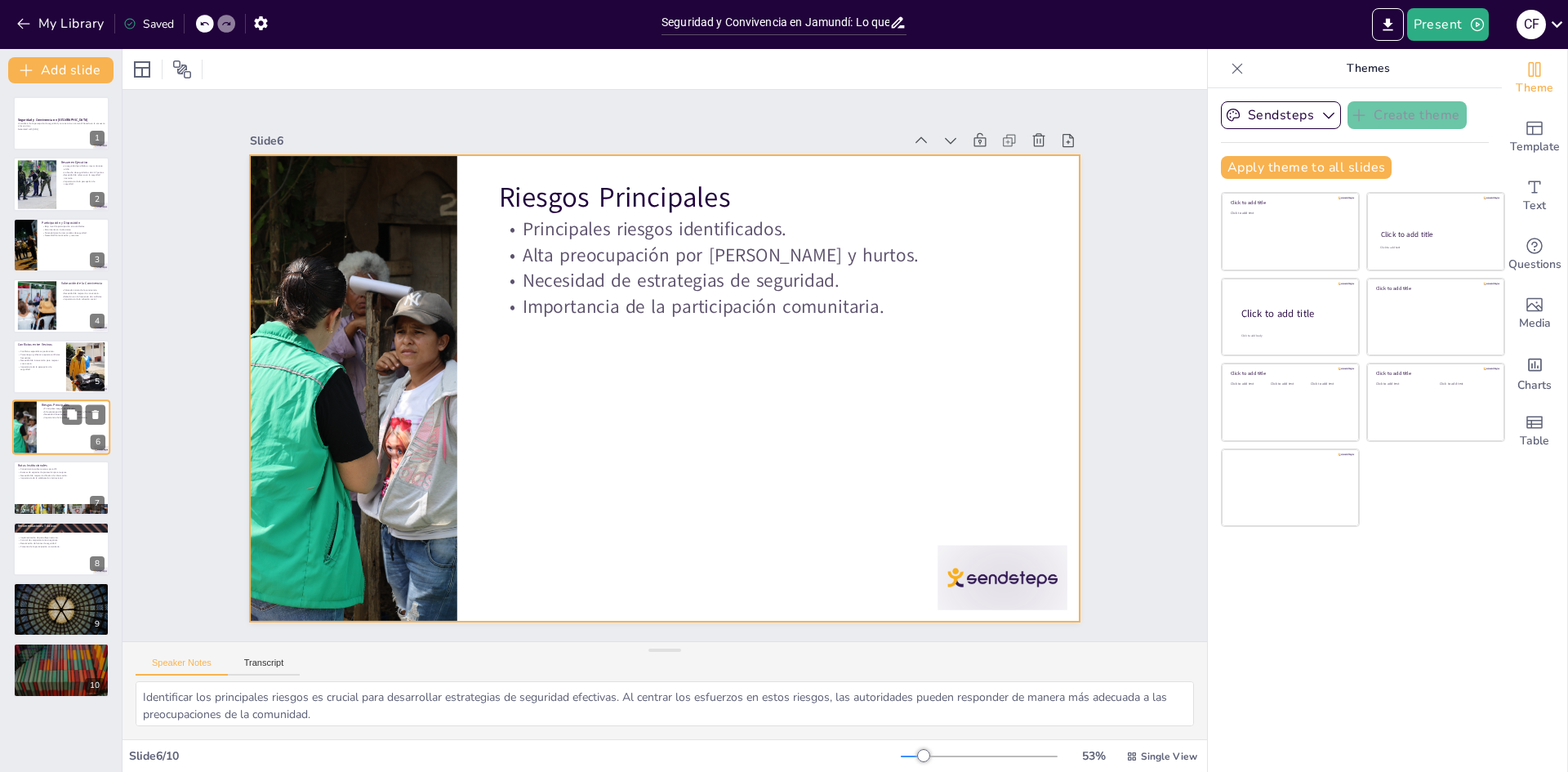
click at [53, 419] on div at bounding box center [61, 427] width 98 height 56
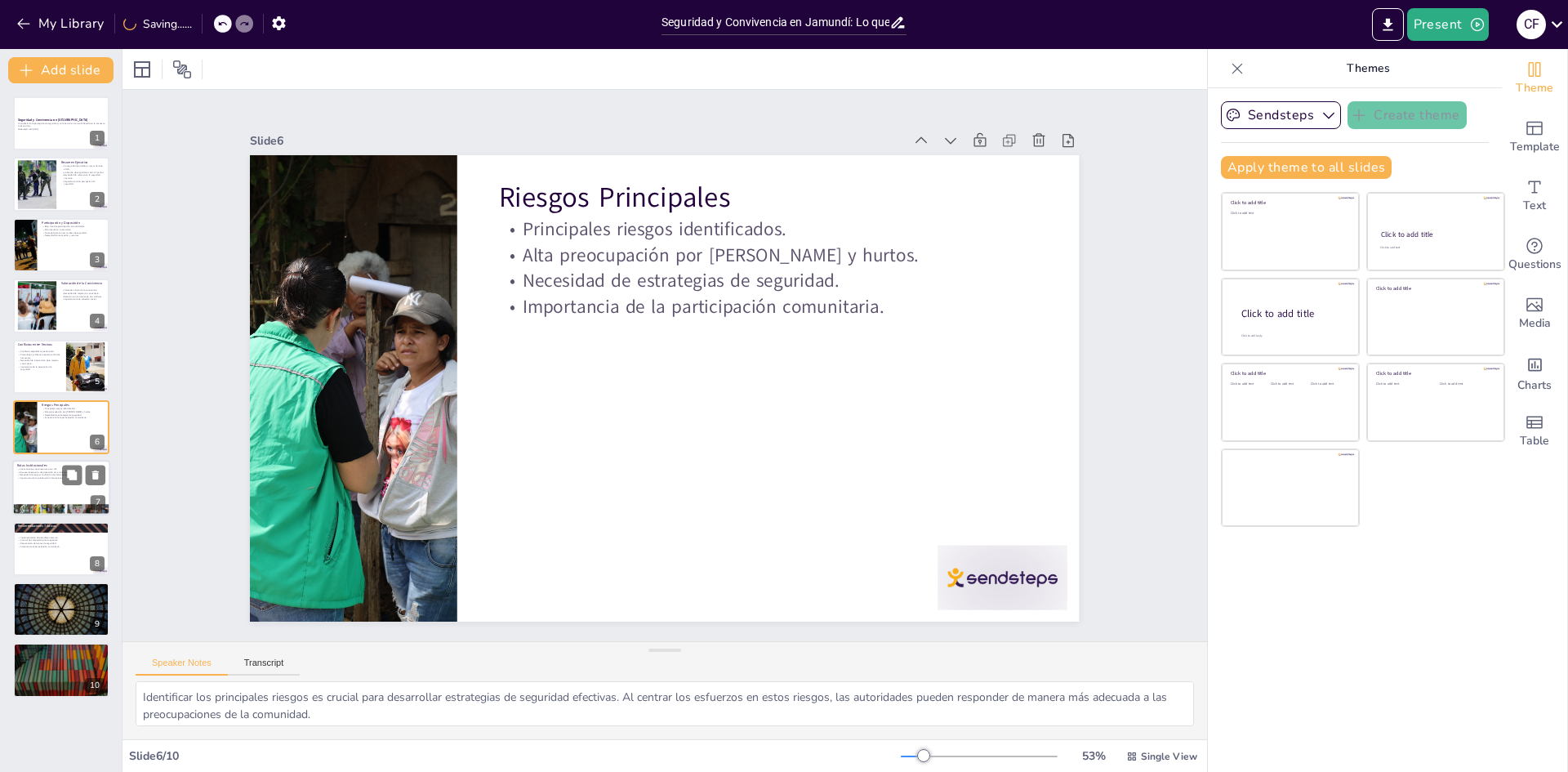
click at [56, 475] on p "Necesidad de mejorar la difusión de información." at bounding box center [61, 476] width 88 height 3
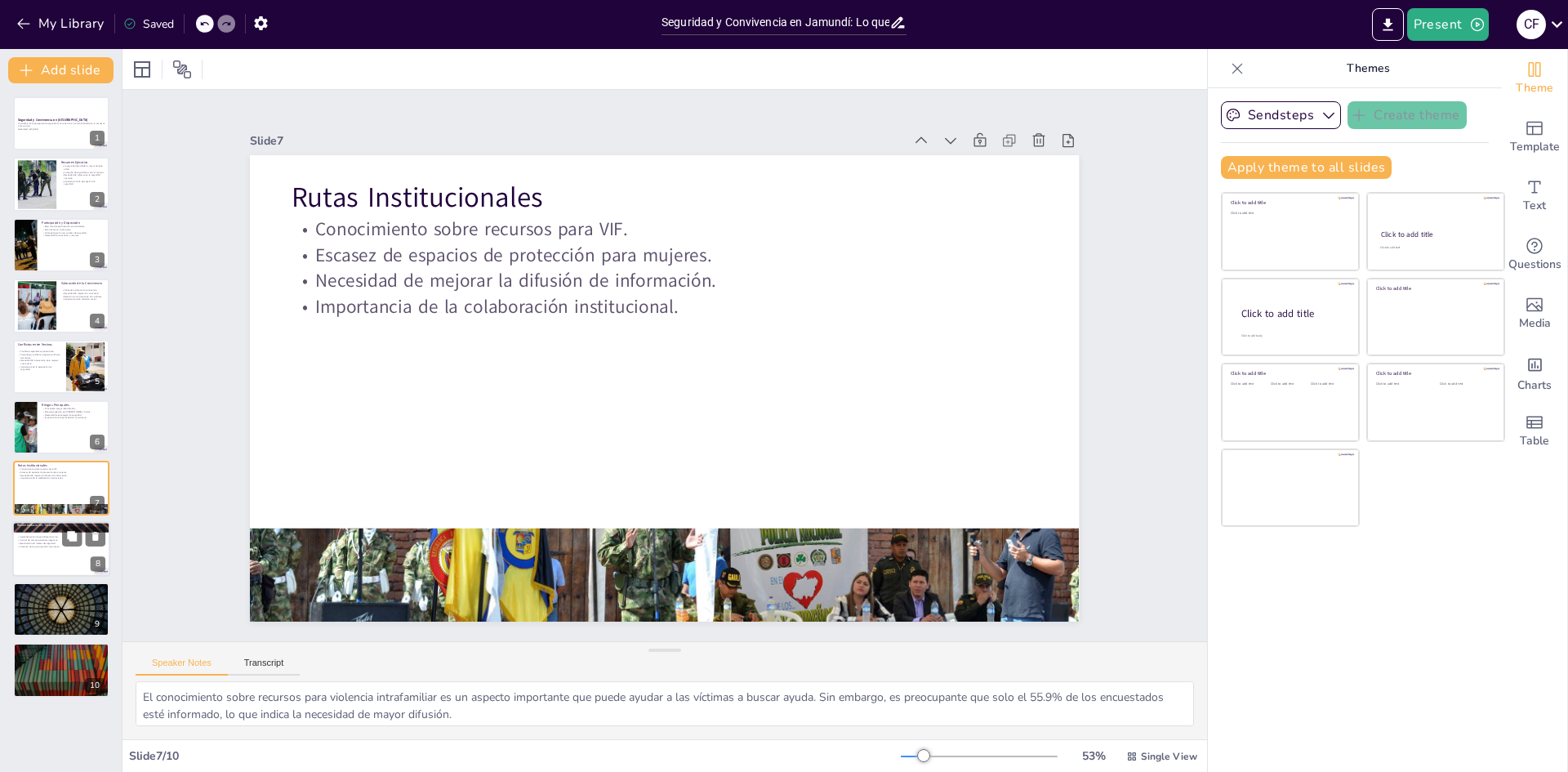
click at [56, 534] on div at bounding box center [61, 548] width 98 height 56
type textarea "La implementación de patrullaje nocturno es una estrategia clave para mejorar l…"
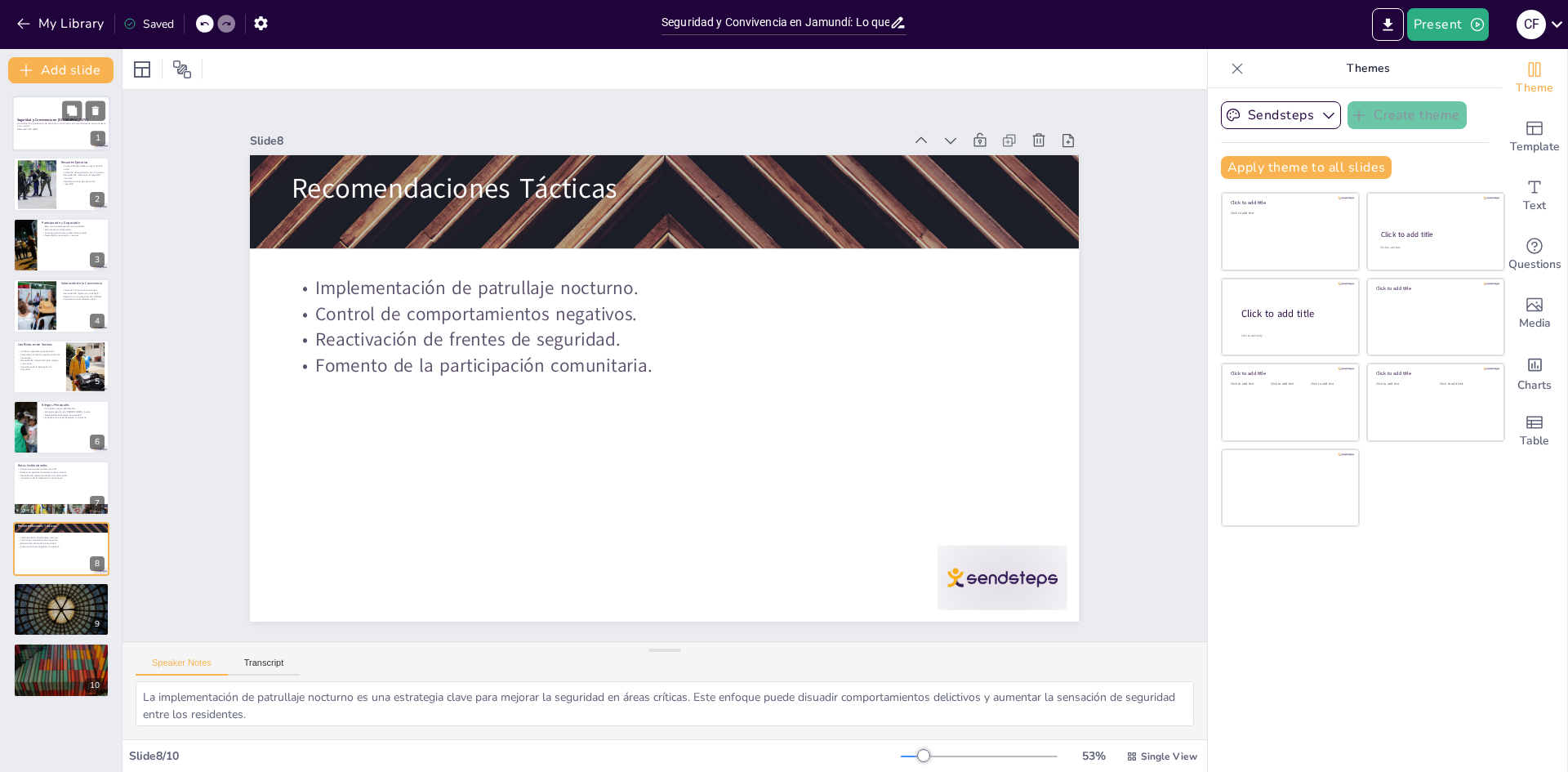
click at [57, 130] on p "Generated with [URL]" at bounding box center [61, 130] width 88 height 3
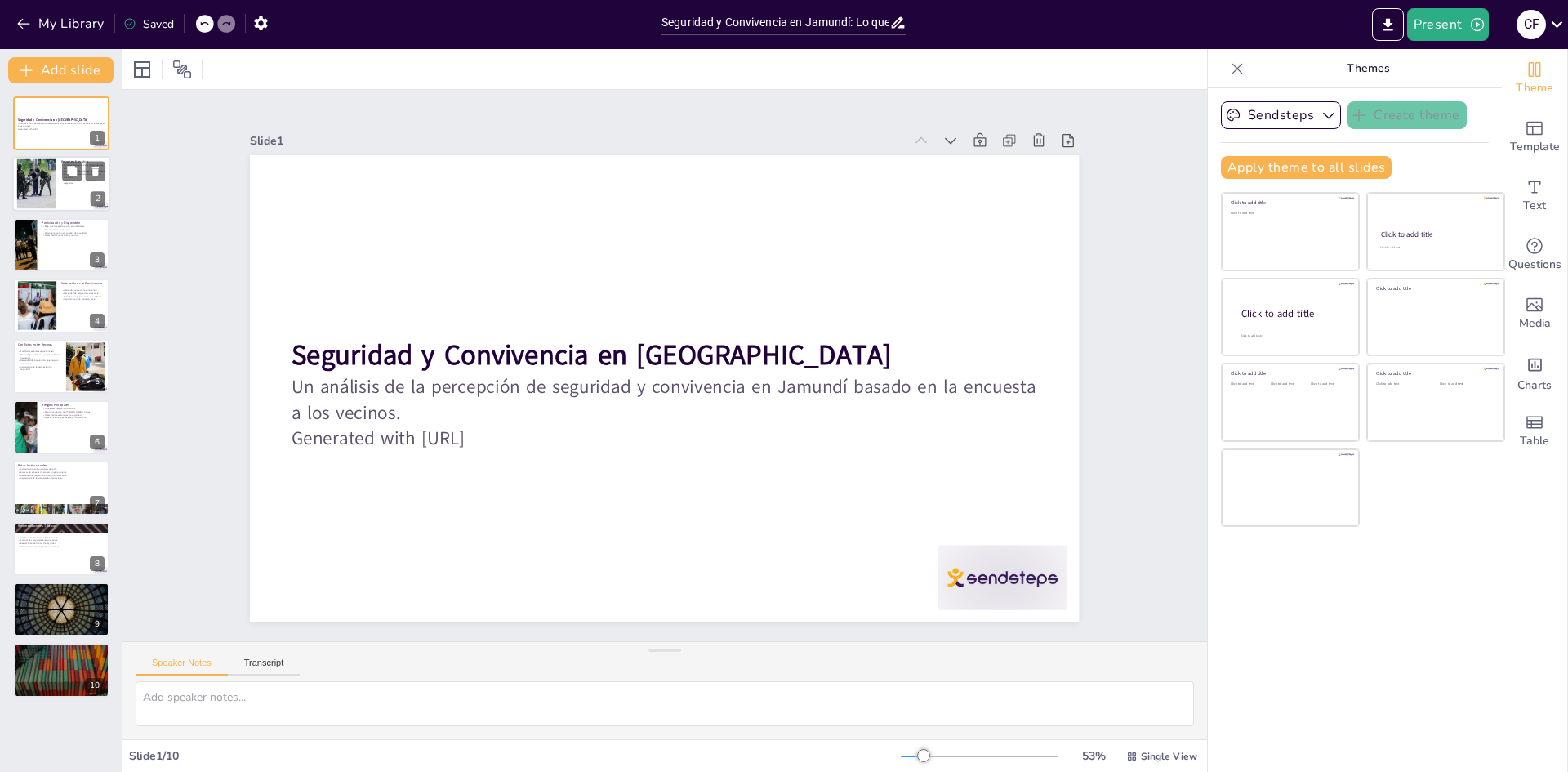
click at [67, 189] on div at bounding box center [61, 184] width 98 height 56
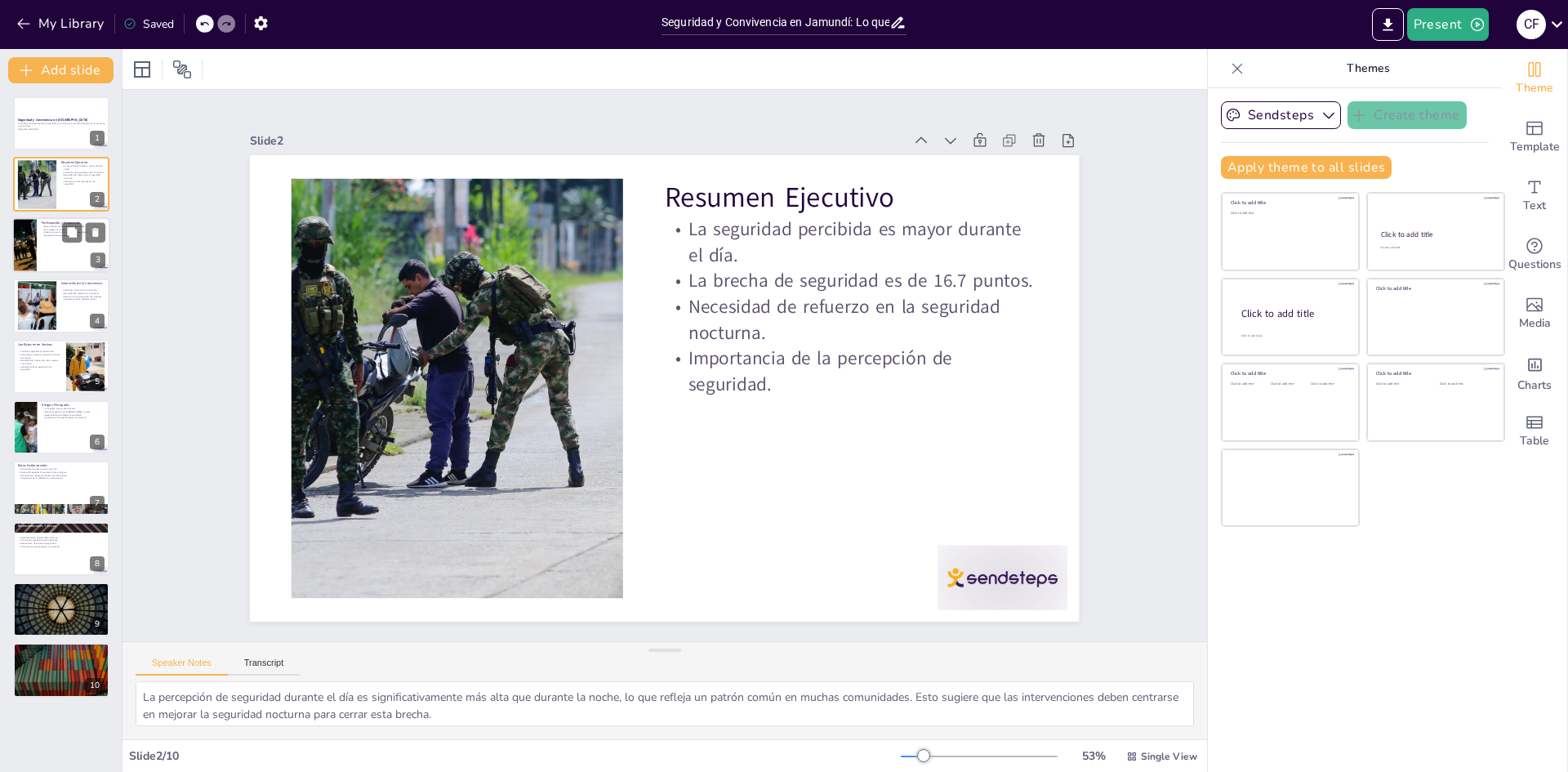
click at [60, 240] on div at bounding box center [61, 244] width 98 height 56
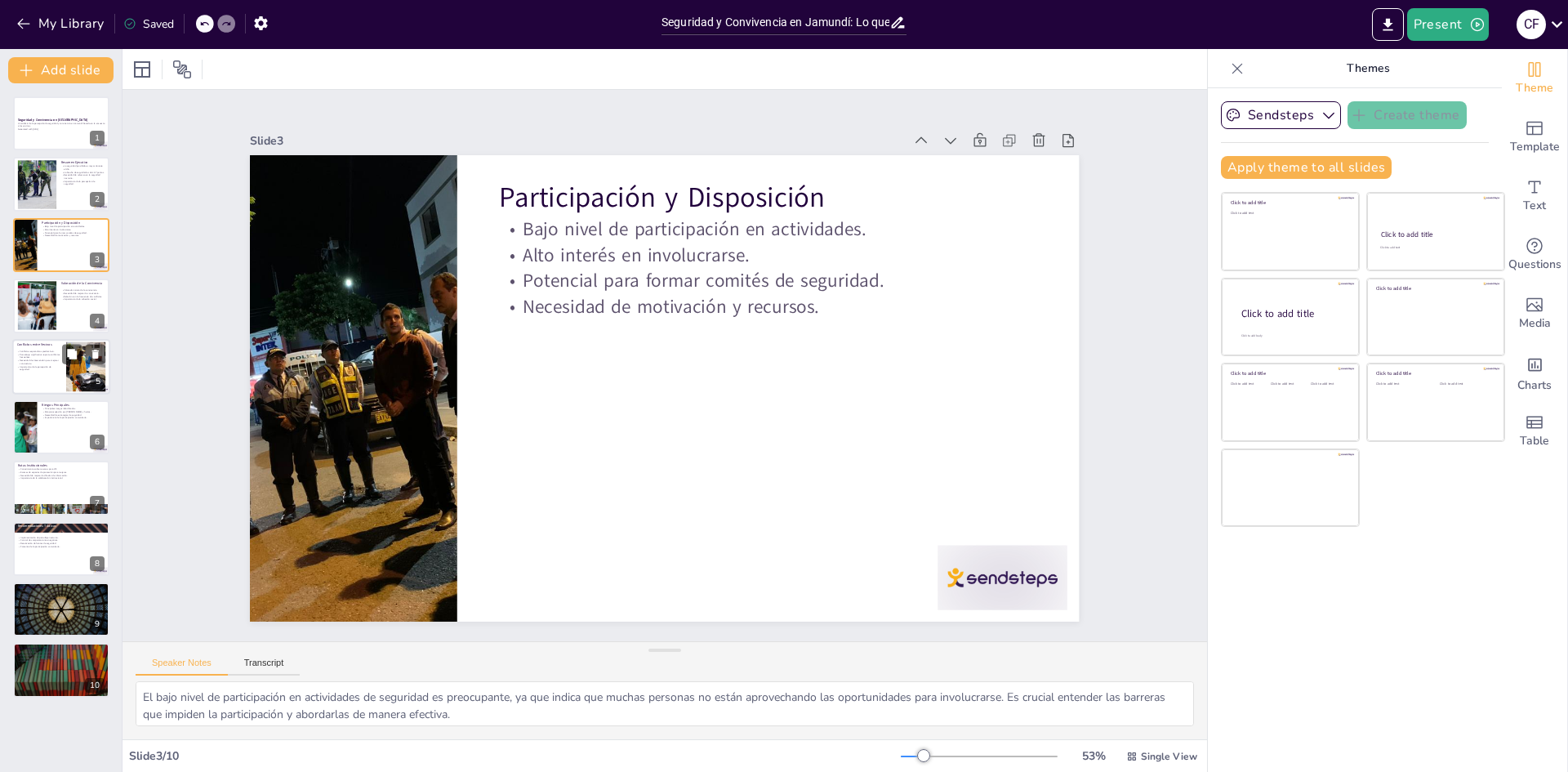
click at [58, 355] on p "Porcentaje significativo reporta conflictos frecuentes." at bounding box center [39, 355] width 44 height 6
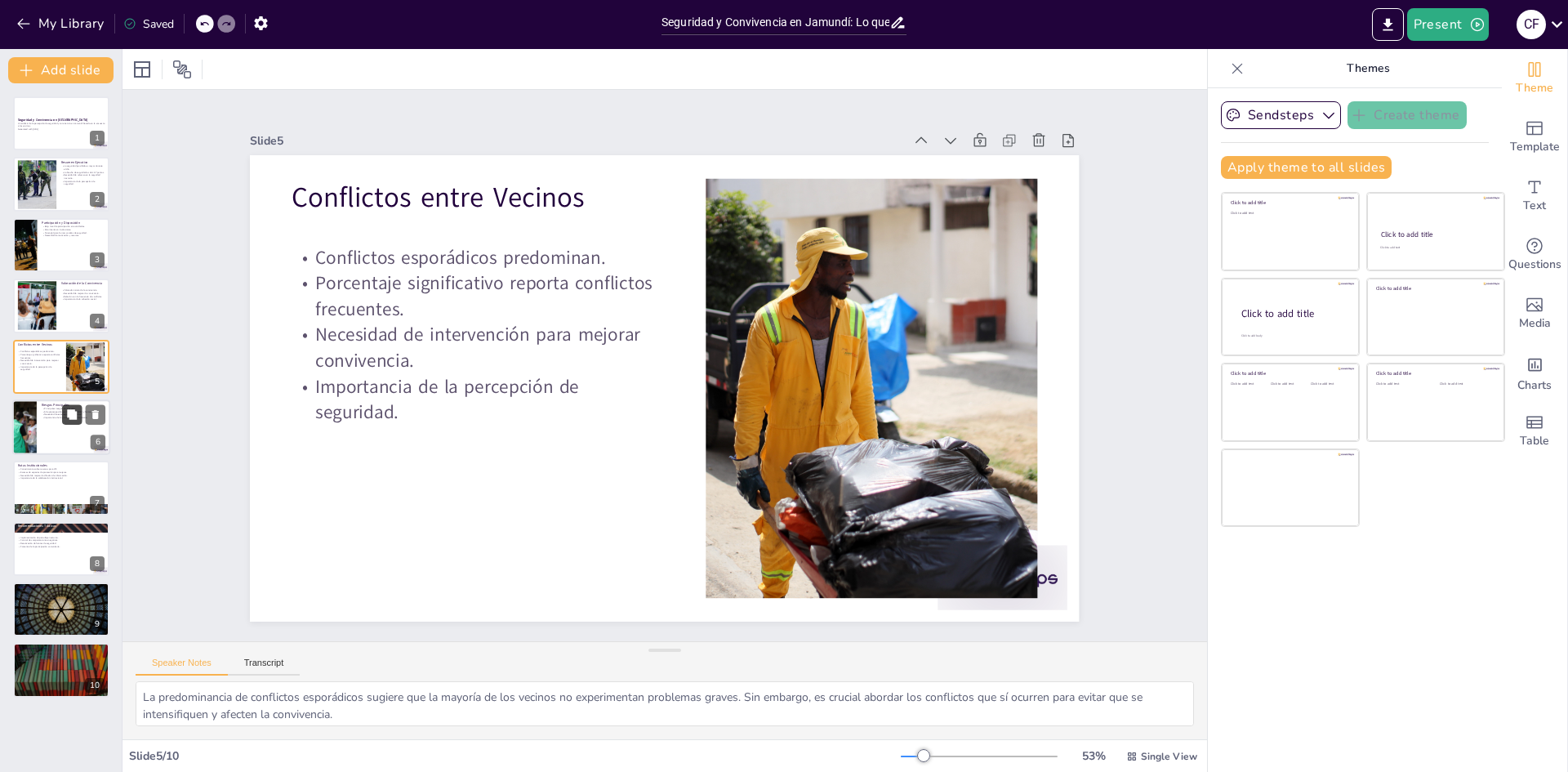
click at [70, 419] on icon at bounding box center [71, 413] width 11 height 11
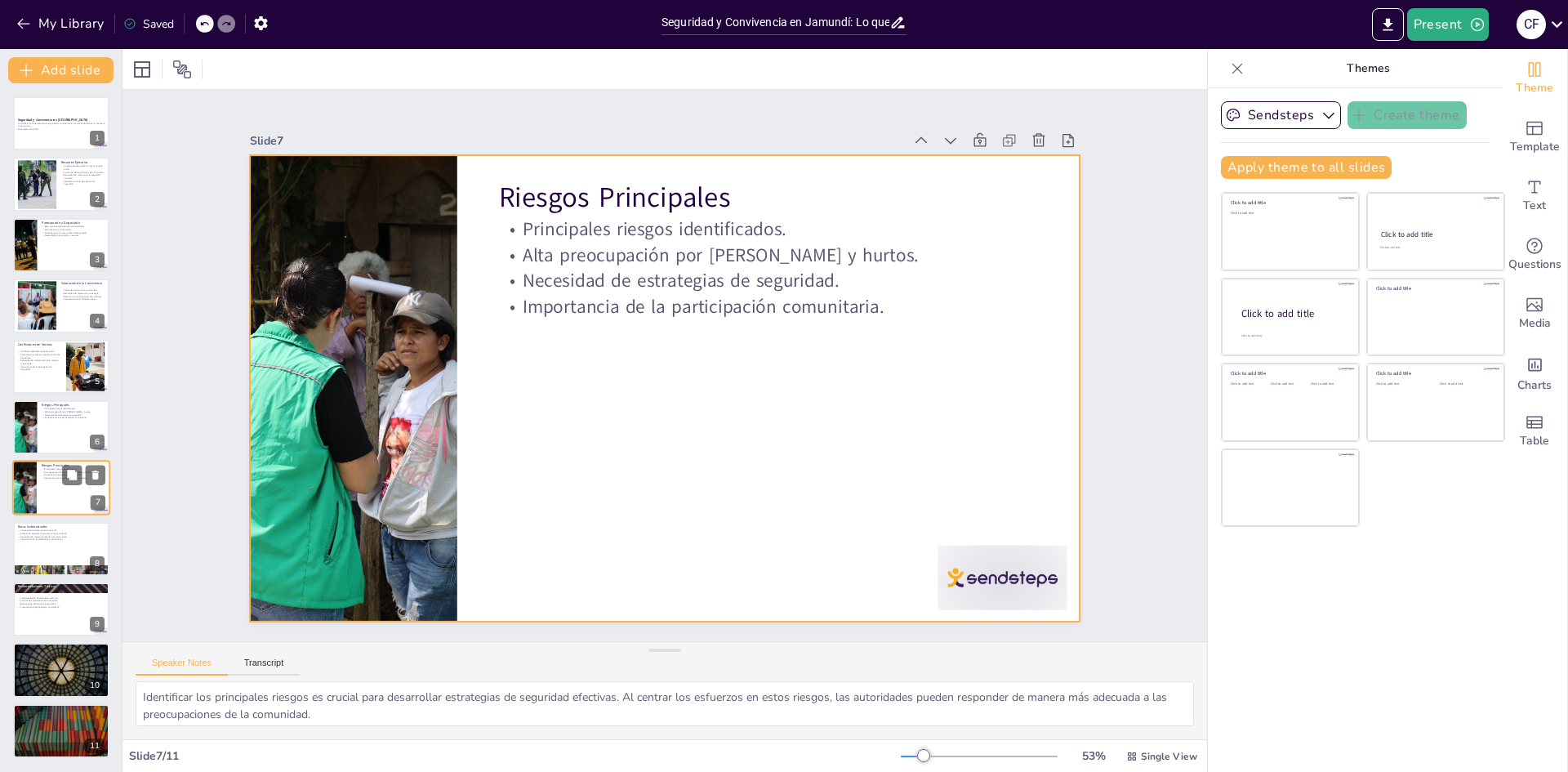
click at [55, 488] on div at bounding box center [61, 488] width 98 height 56
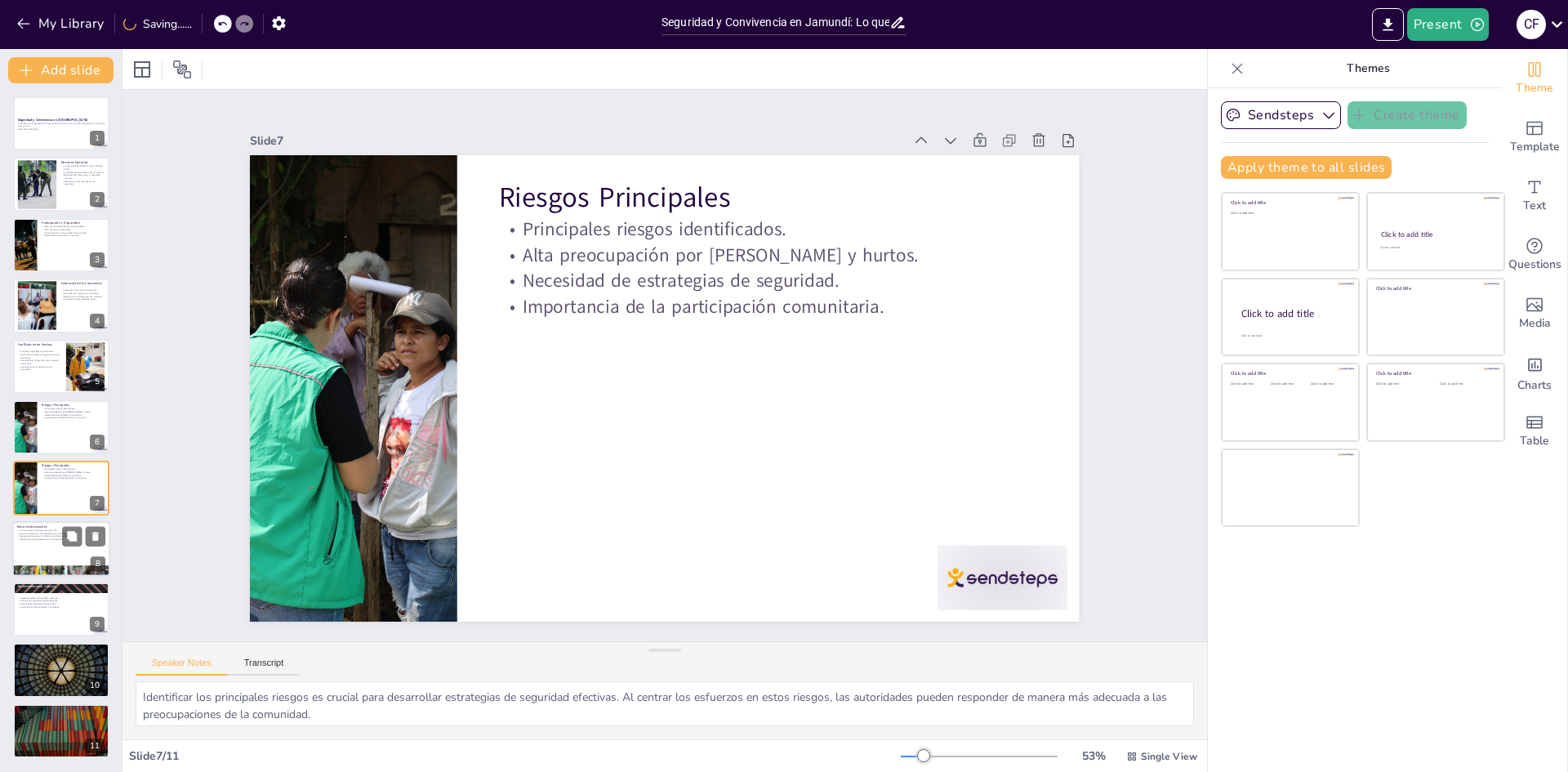
click at [77, 549] on div at bounding box center [61, 548] width 98 height 56
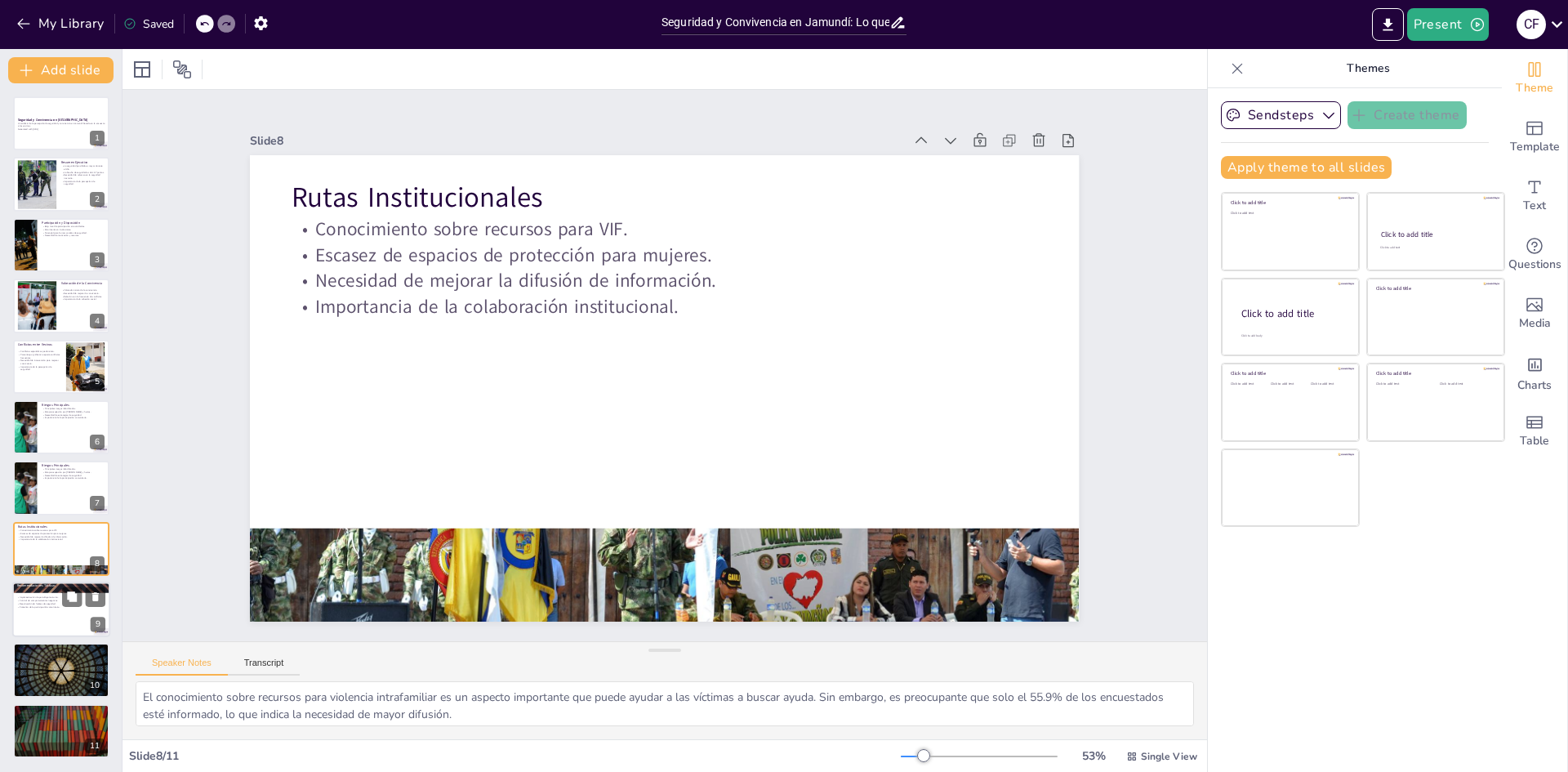
click at [67, 609] on div at bounding box center [61, 609] width 98 height 56
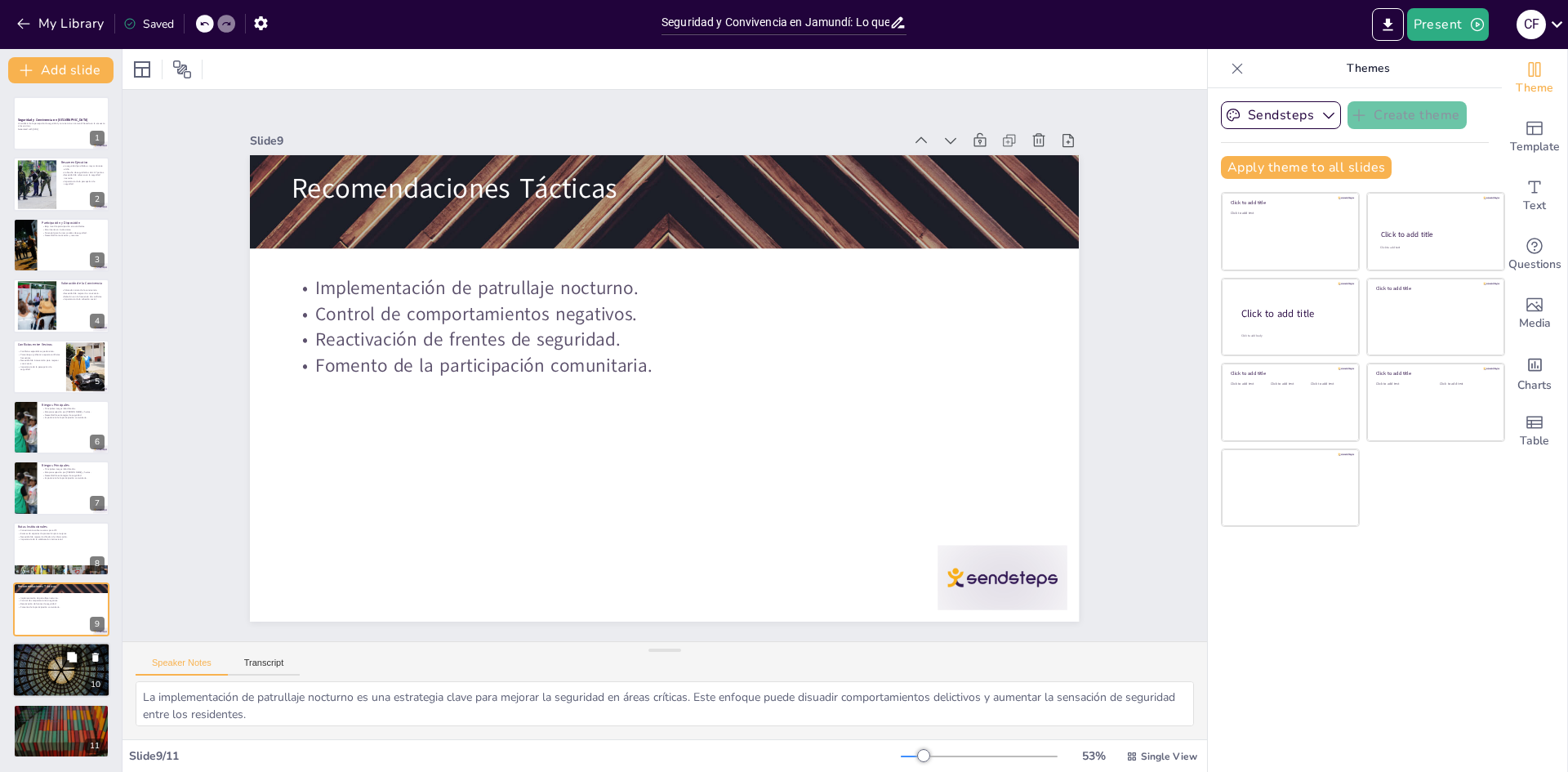
click at [64, 663] on button at bounding box center [72, 657] width 20 height 20
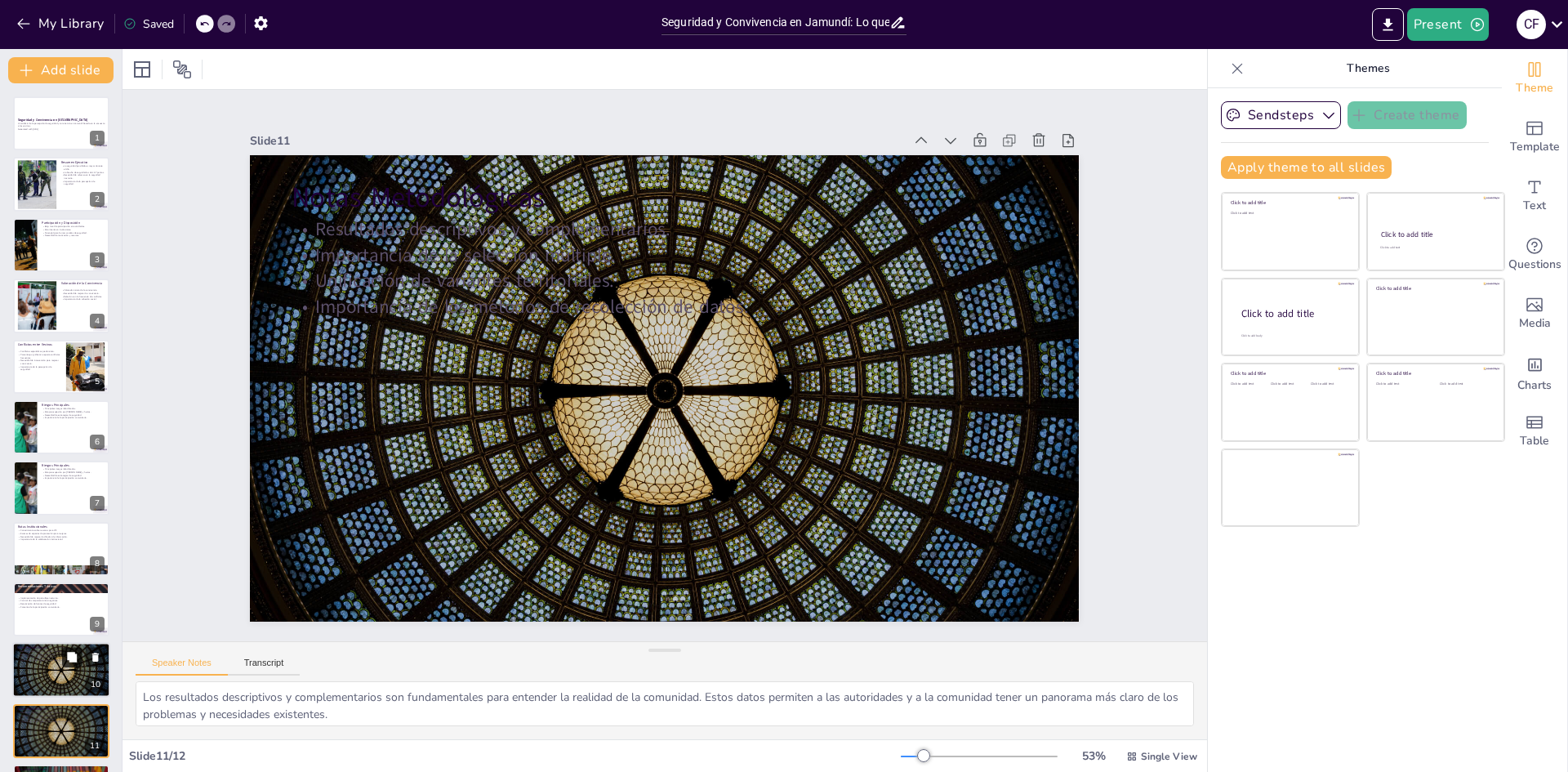
scroll to position [61, 0]
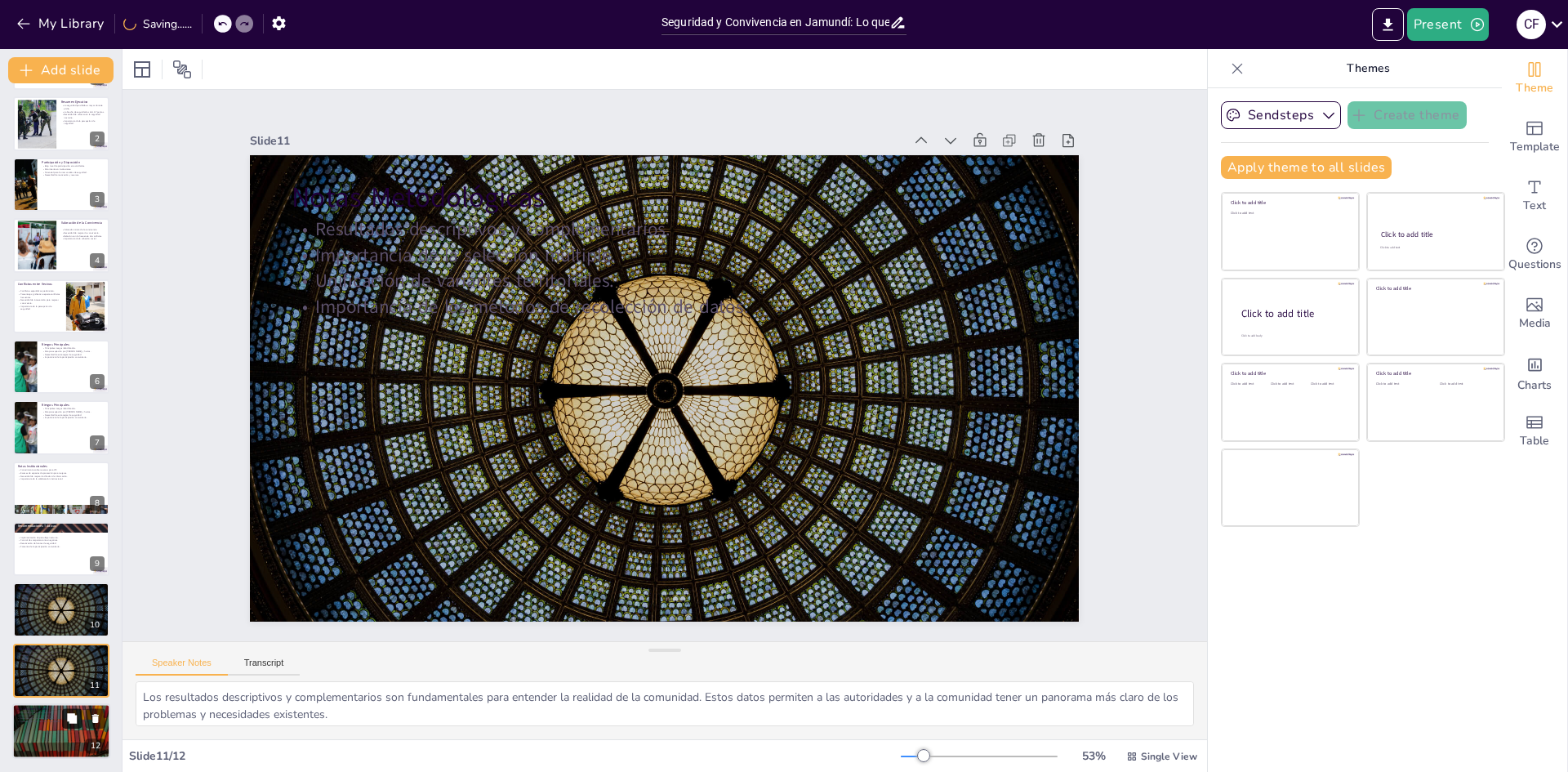
click at [71, 718] on icon at bounding box center [71, 717] width 9 height 9
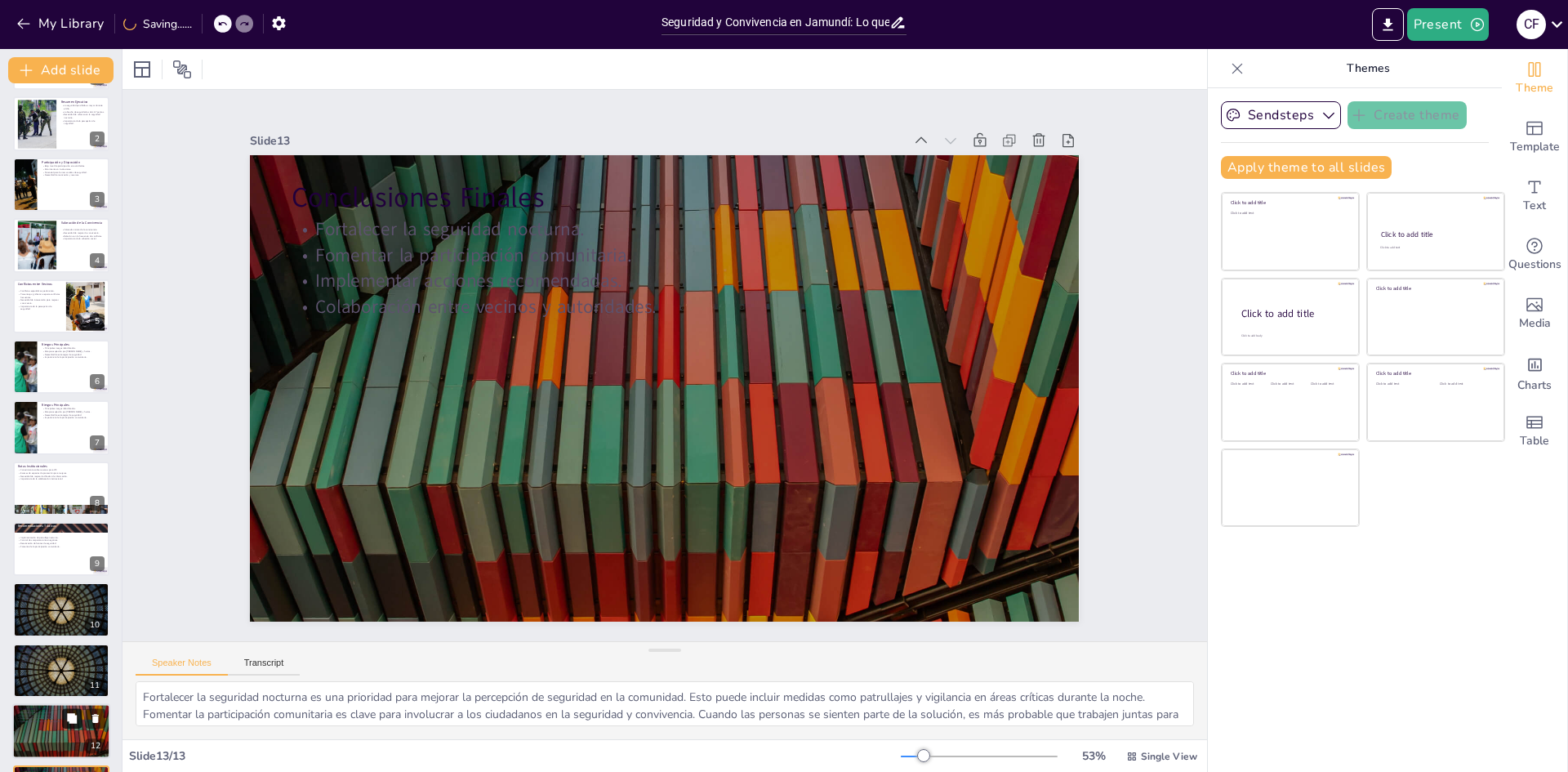
scroll to position [121, 0]
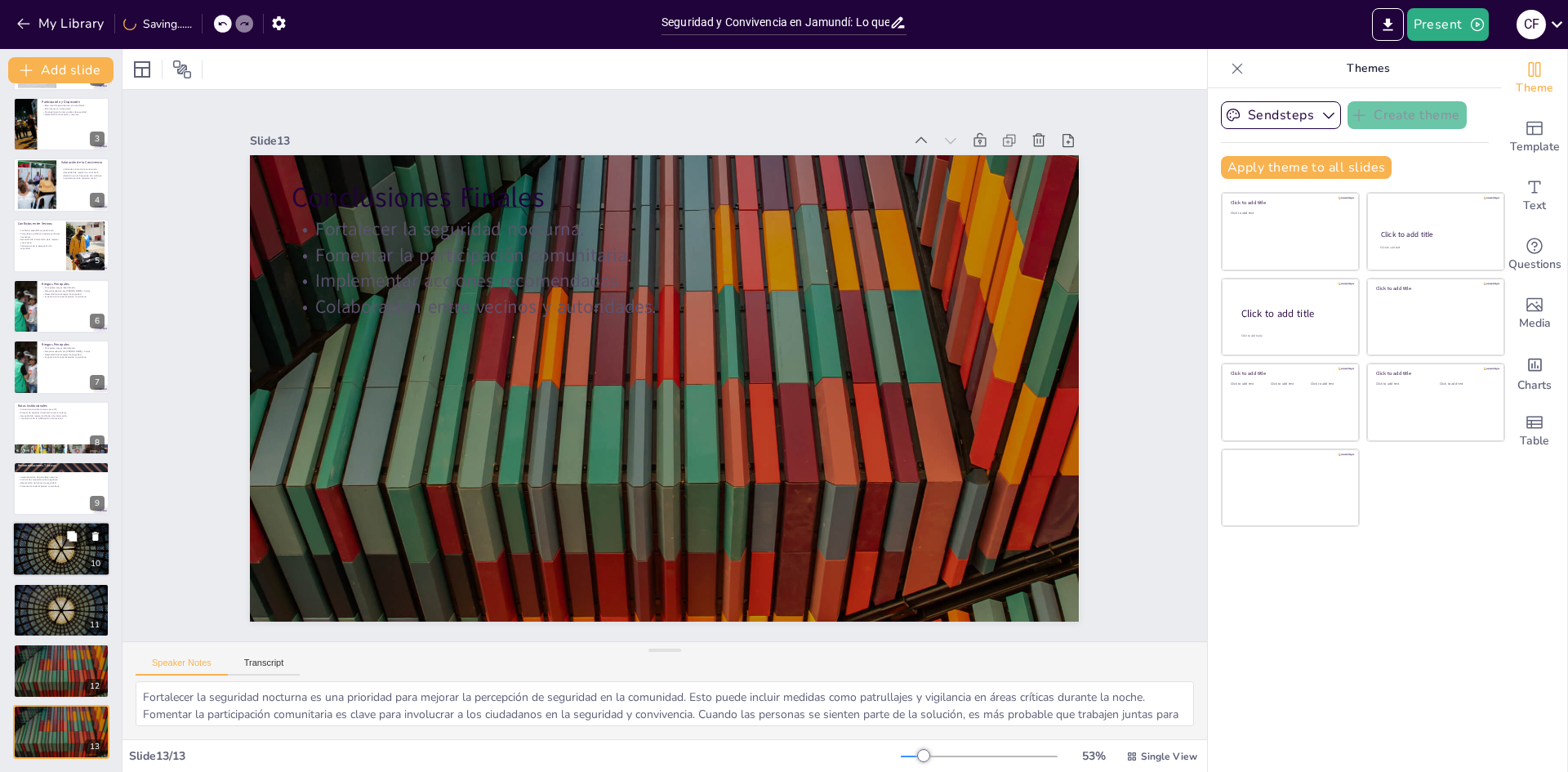
click at [96, 530] on icon at bounding box center [95, 535] width 11 height 11
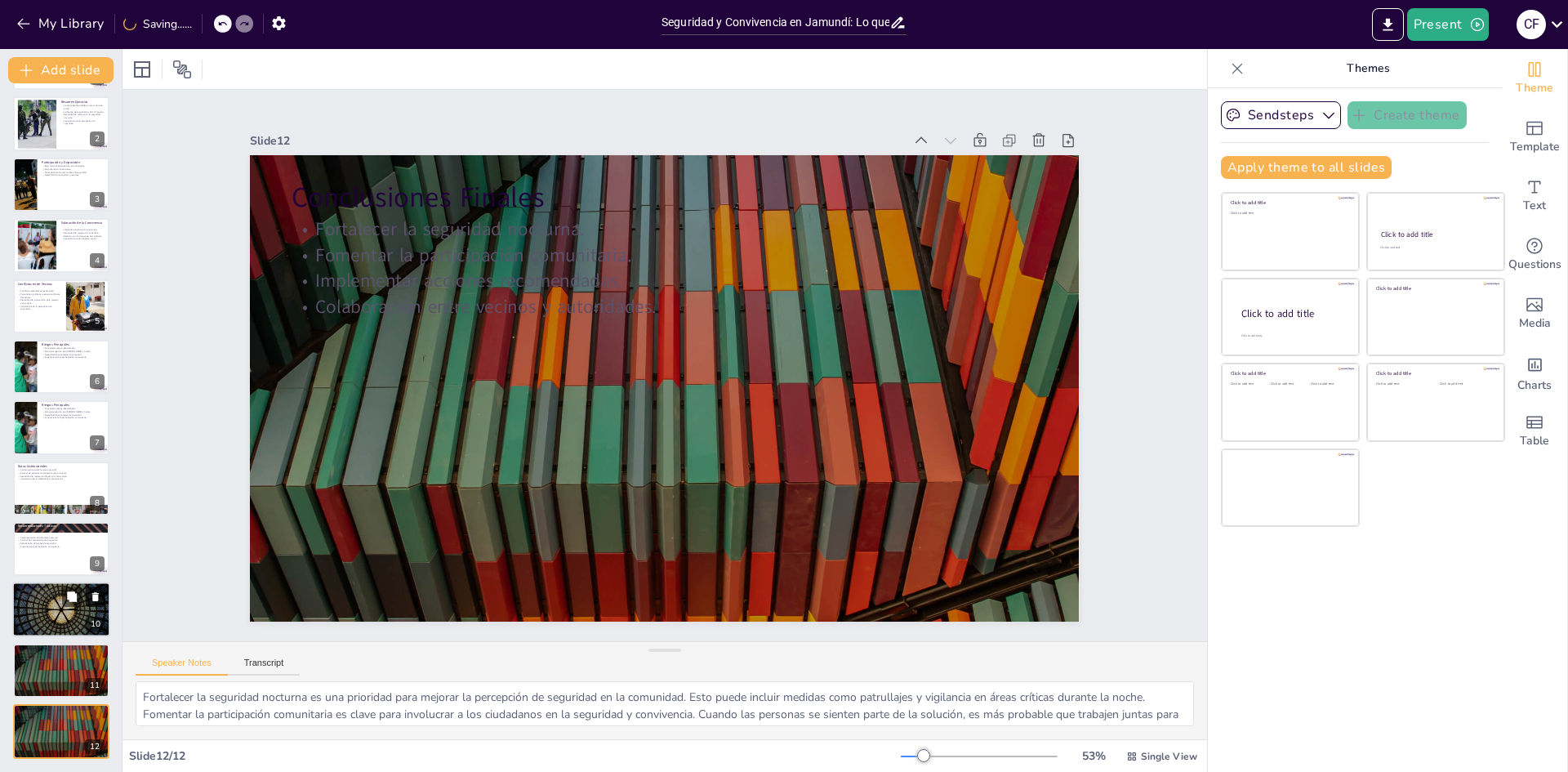
scroll to position [61, 0]
click at [96, 595] on icon at bounding box center [96, 597] width 7 height 9
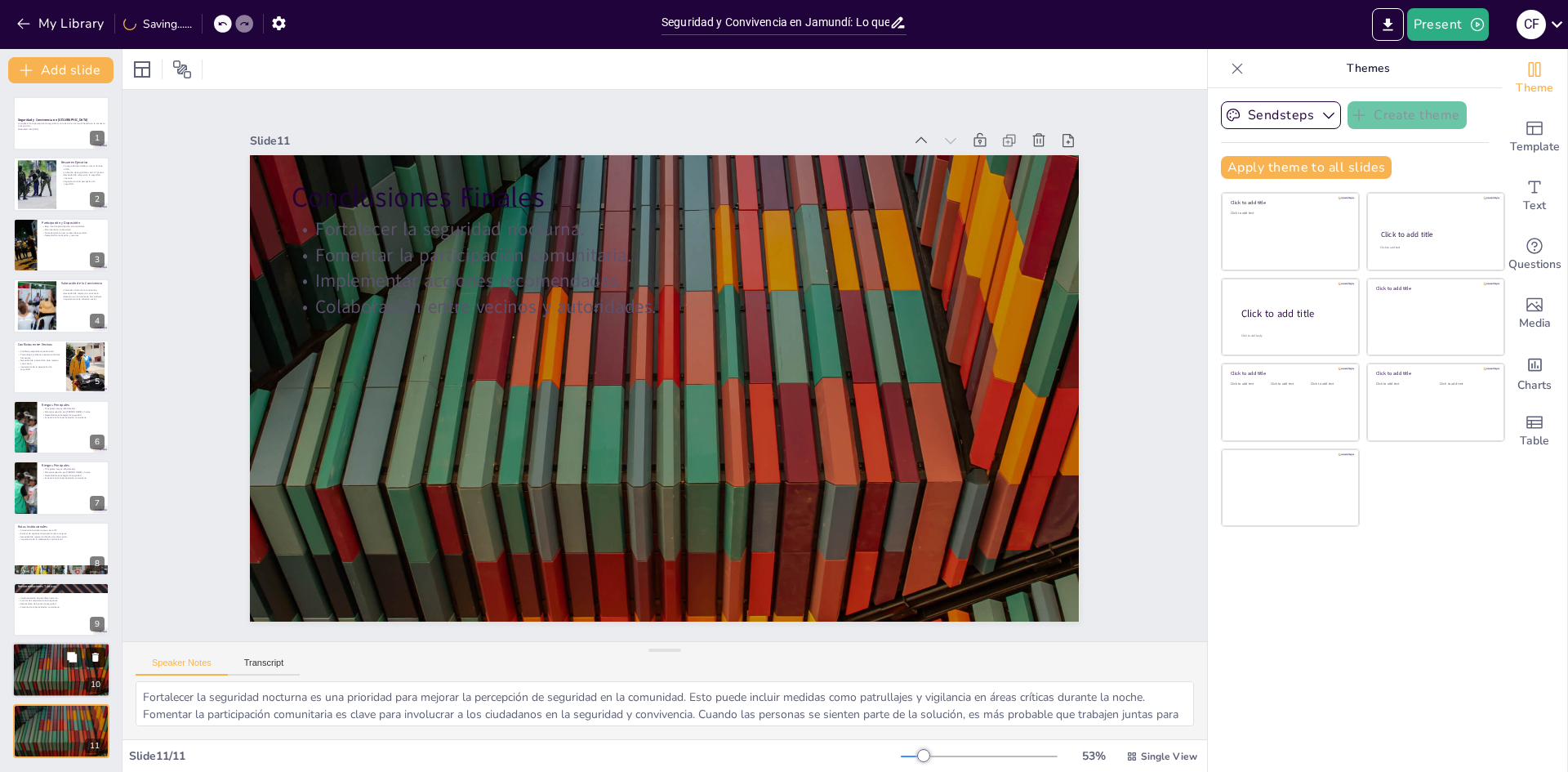
click at [93, 658] on icon at bounding box center [96, 658] width 7 height 9
click at [97, 659] on icon at bounding box center [96, 658] width 7 height 9
type textarea "La implementación de patrullaje nocturno es una estrategia clave para mejorar l…"
